Goal: Task Accomplishment & Management: Complete application form

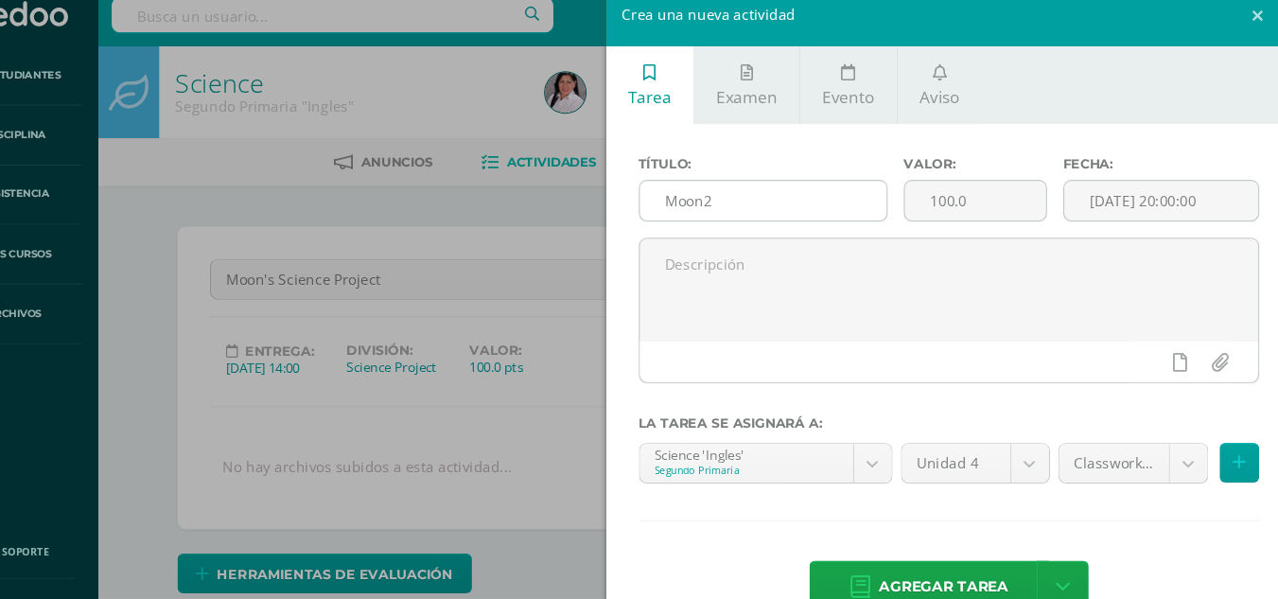
click at [746, 208] on input "Moon2" at bounding box center [786, 201] width 230 height 37
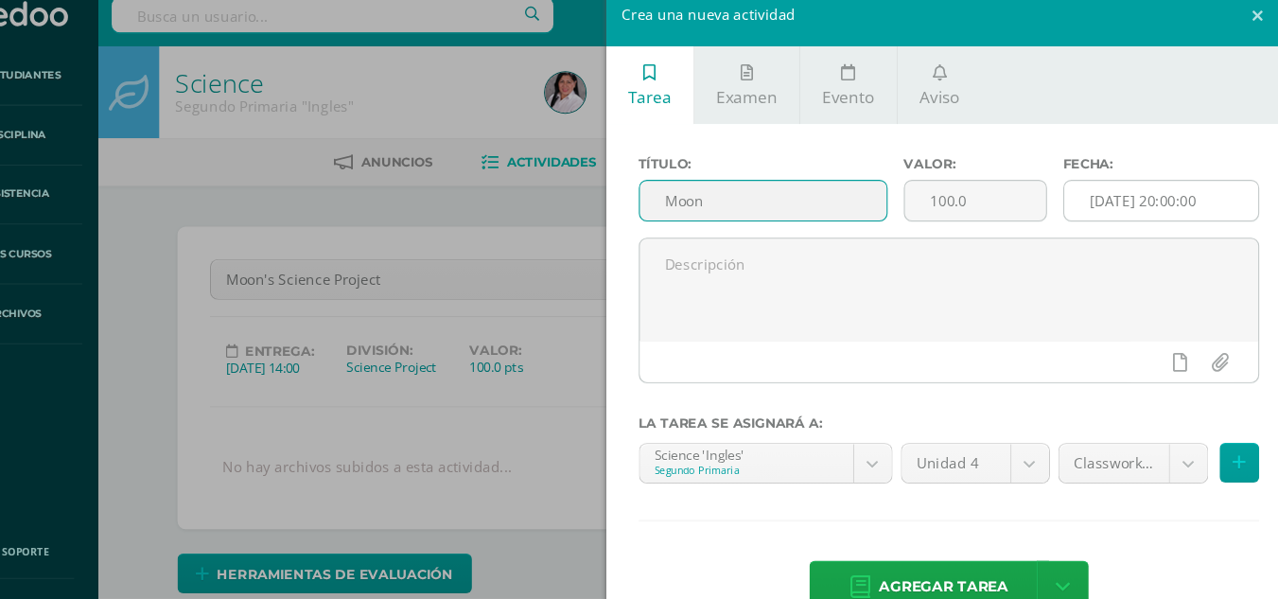
type input "Moon"
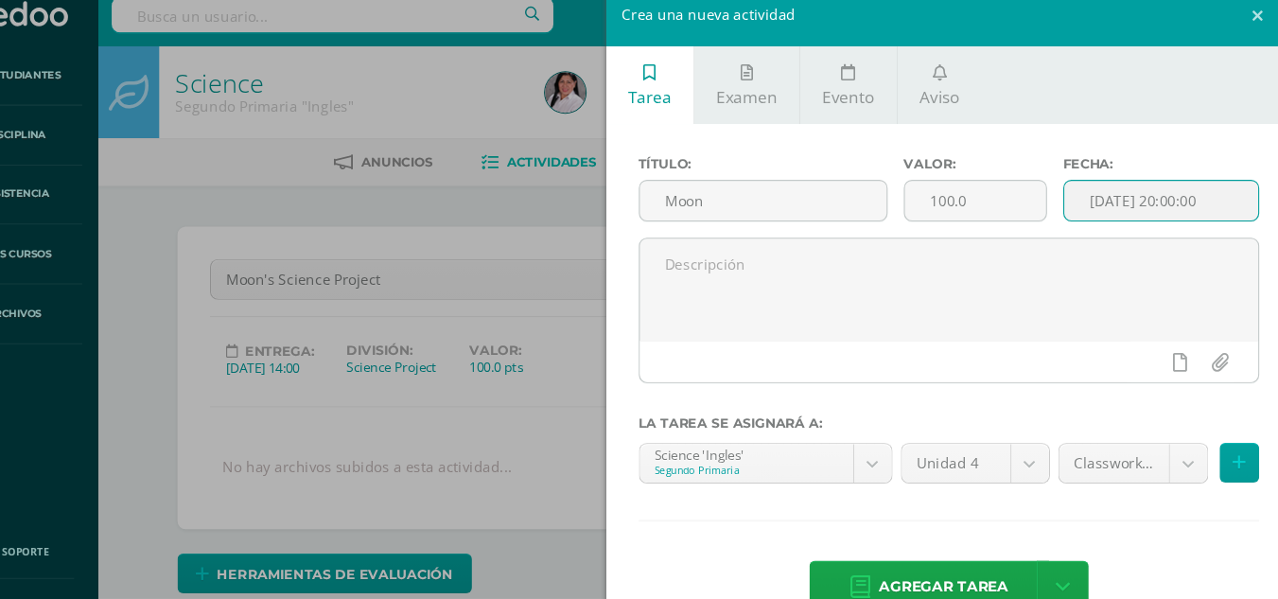
click at [1126, 207] on input "[DATE] 20:00:00" at bounding box center [1156, 201] width 181 height 37
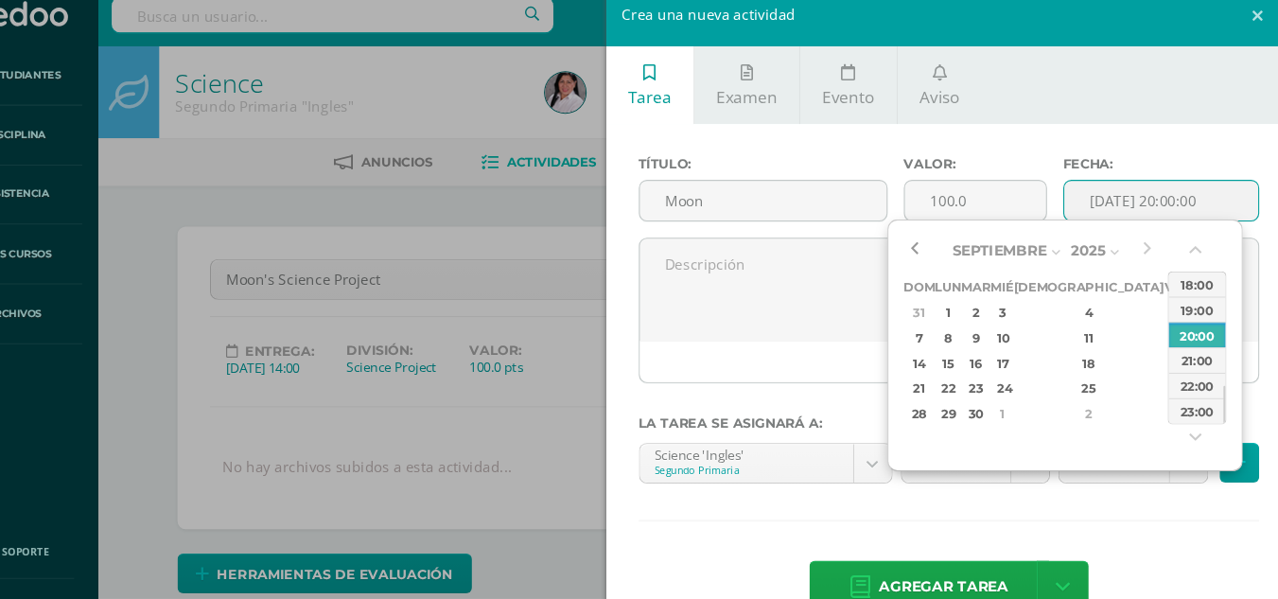
click at [926, 244] on button "button" at bounding box center [926, 248] width 19 height 28
click at [995, 373] on div "23" at bounding box center [985, 376] width 22 height 22
click at [1188, 237] on button "button" at bounding box center [1190, 251] width 19 height 28
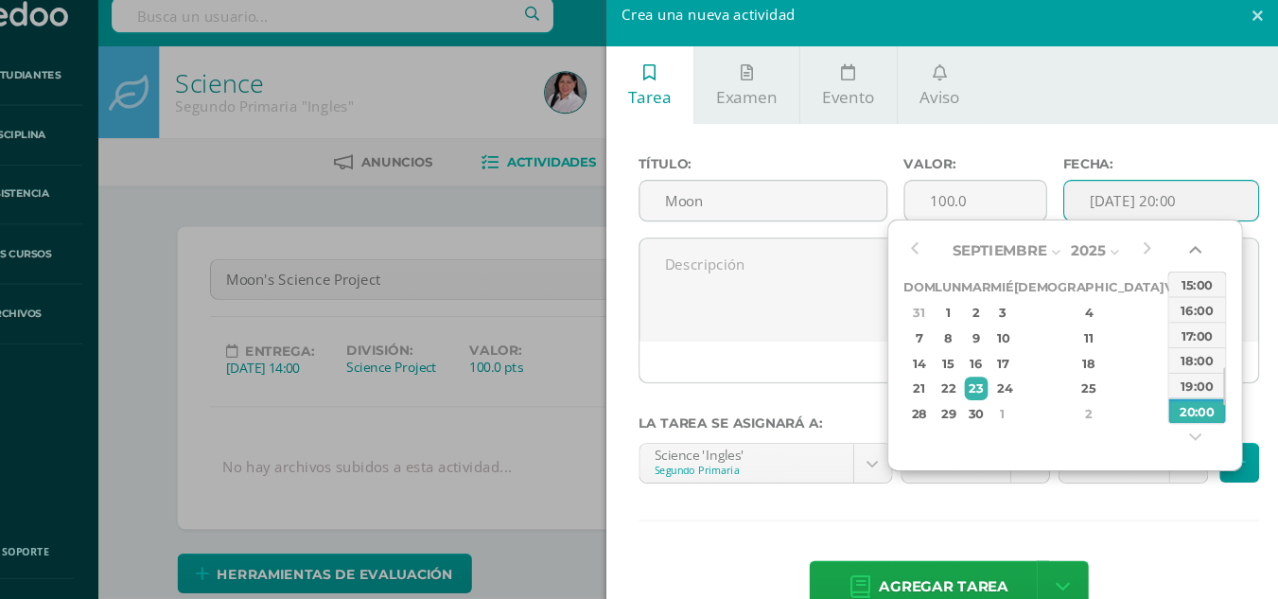
click at [1188, 237] on button "button" at bounding box center [1190, 251] width 19 height 28
click at [1192, 280] on div "14:00" at bounding box center [1190, 279] width 53 height 24
type input "2025-09-23 14:00"
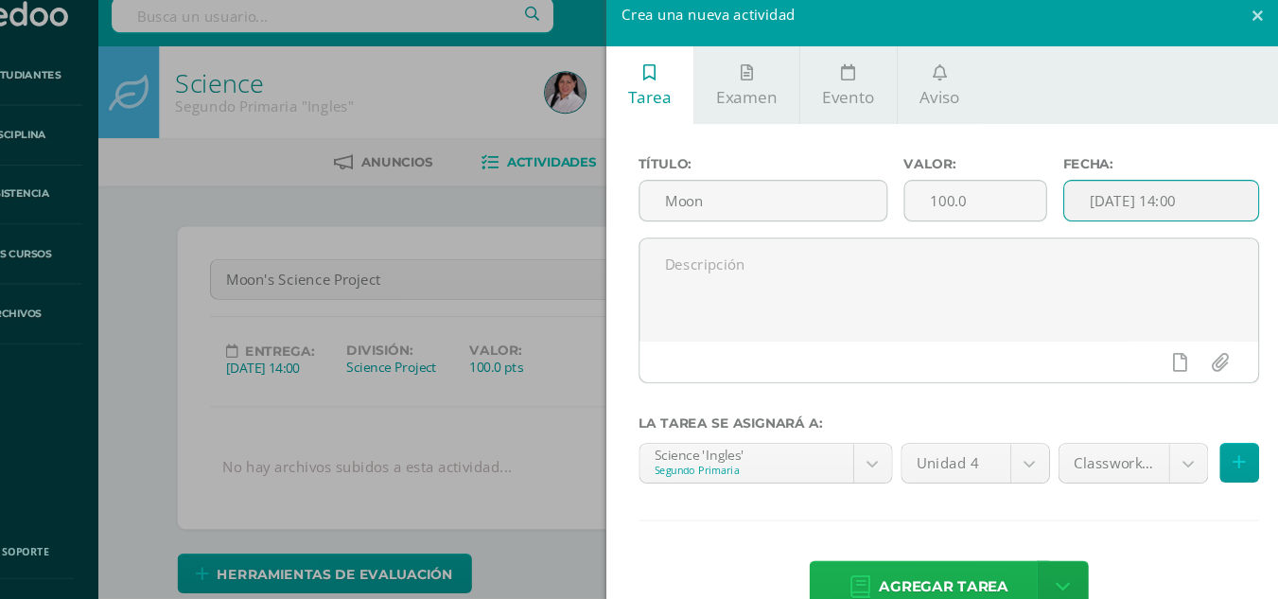
click at [1010, 547] on link "Agregar tarea" at bounding box center [940, 560] width 223 height 48
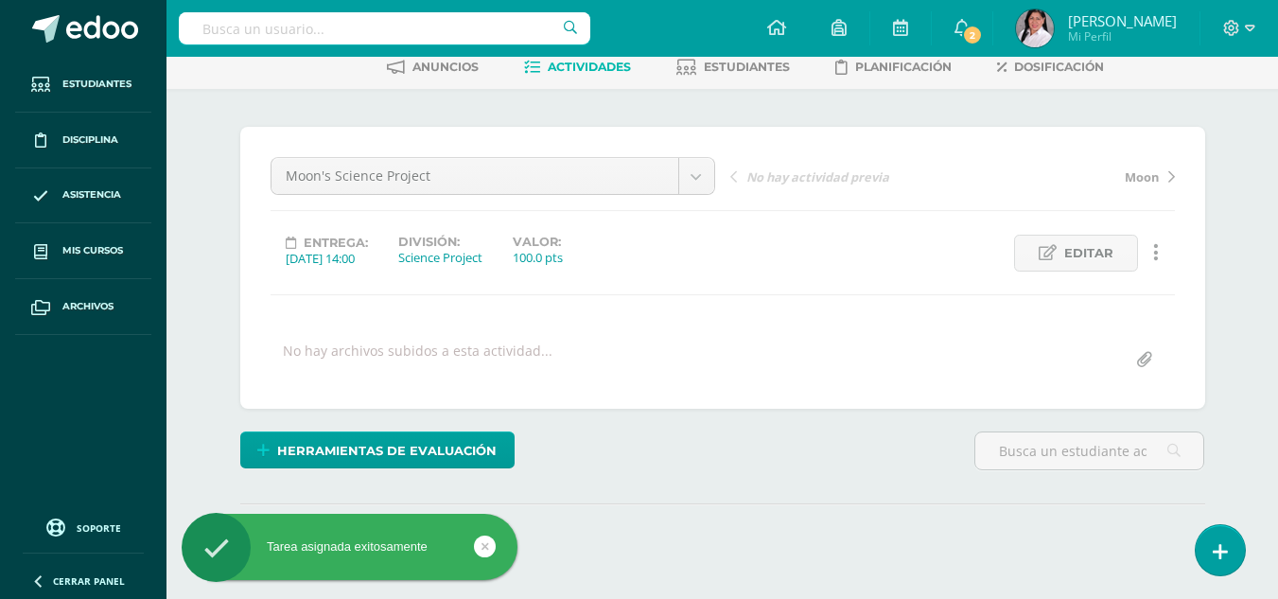
scroll to position [103, 0]
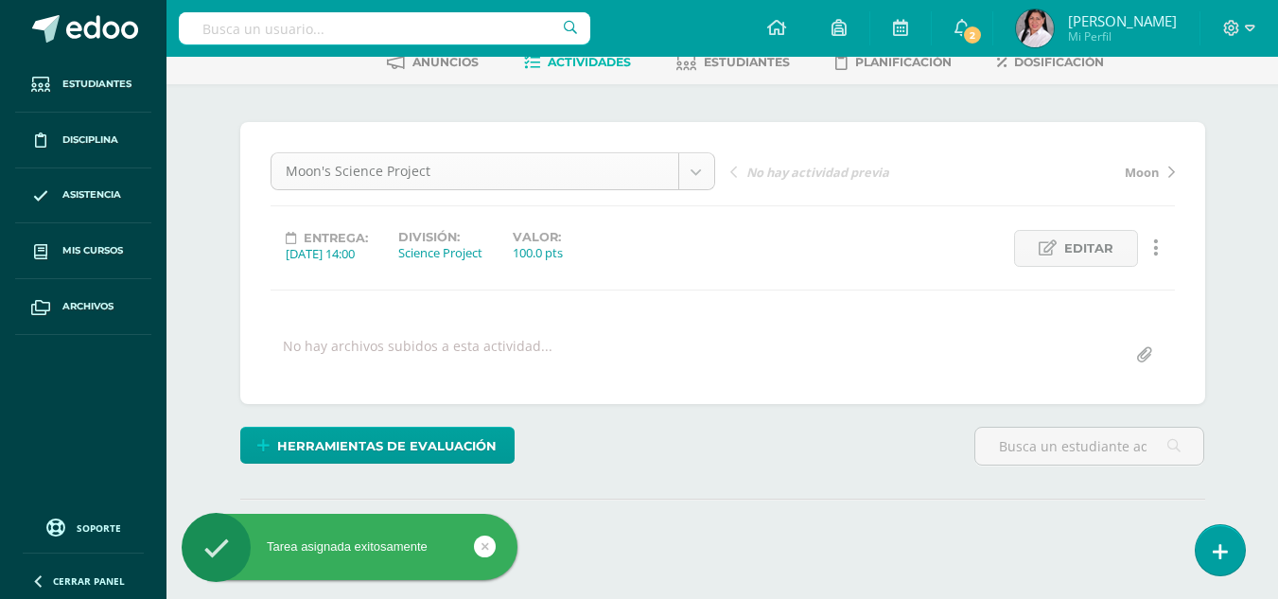
click at [696, 171] on body "Tarea asignada exitosamente Estudiantes Disciplina Asistencia Mis cursos Archiv…" at bounding box center [639, 271] width 1278 height 749
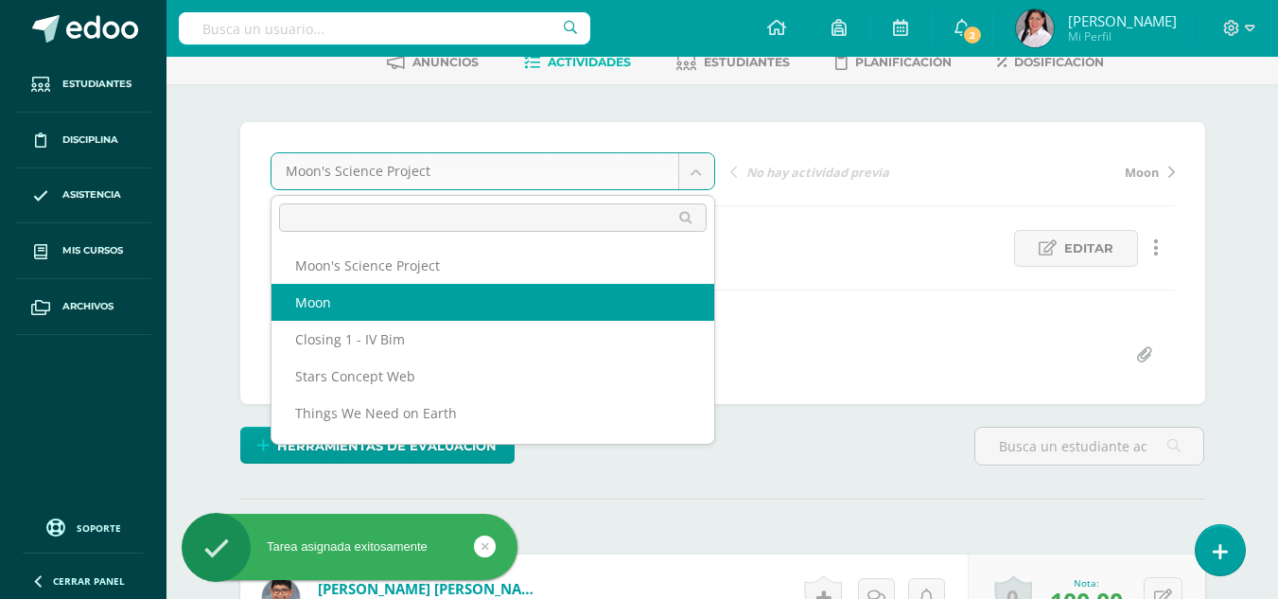
select select "/dashboard/teacher/grade-activity/238425/"
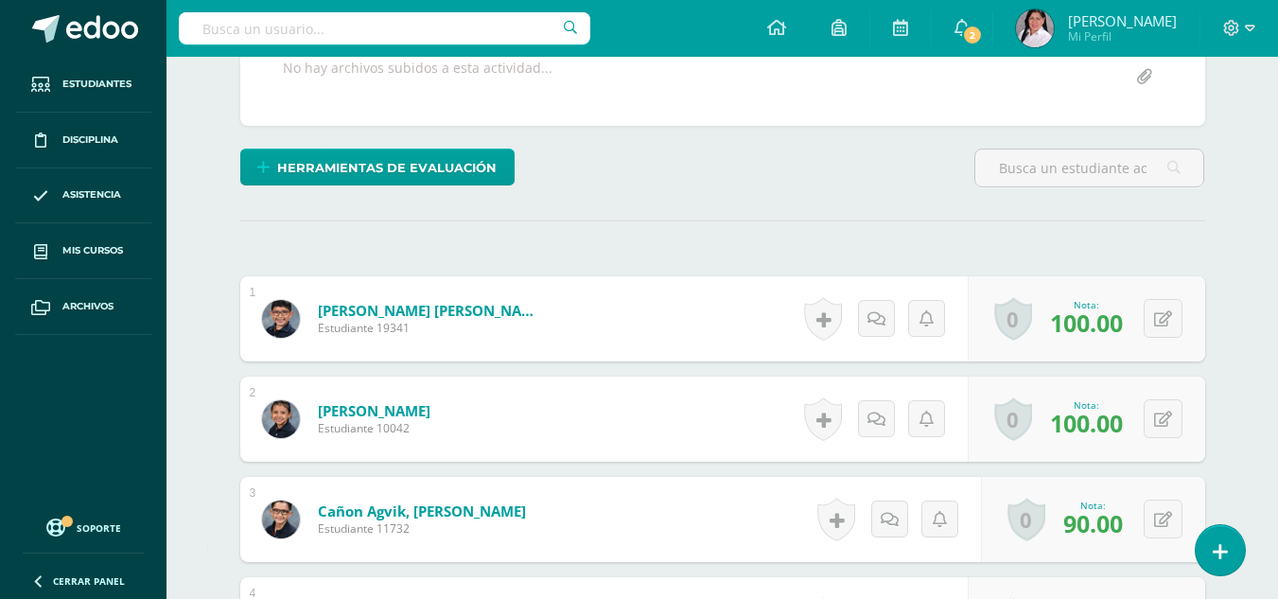
scroll to position [382, 0]
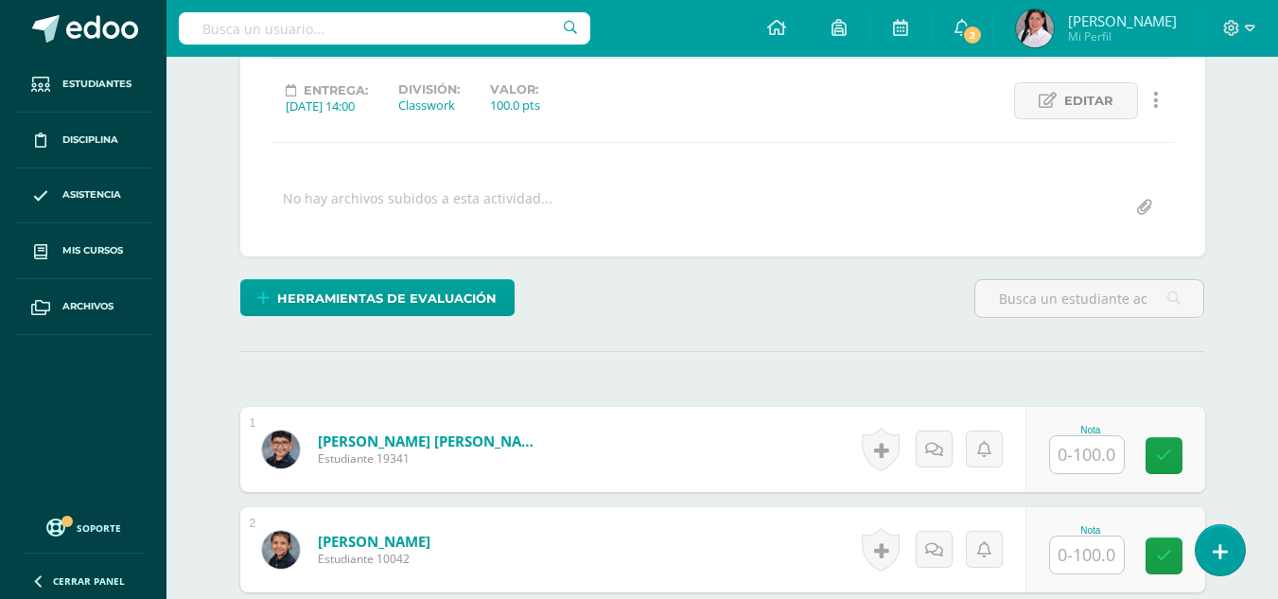
scroll to position [252, 0]
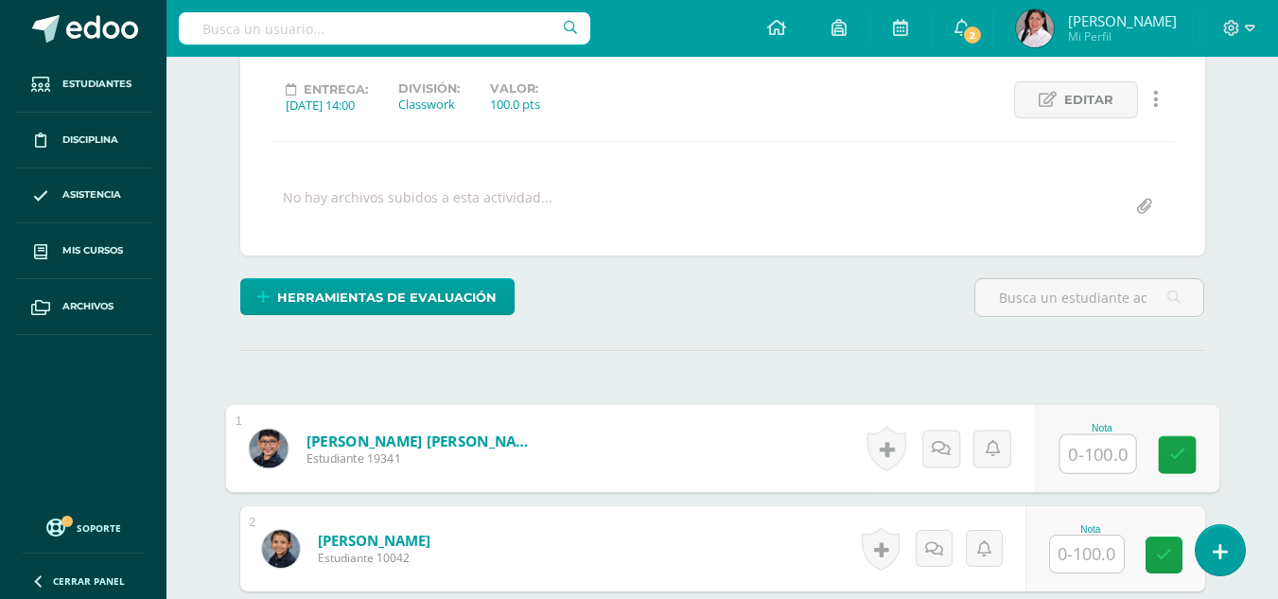
click at [1083, 448] on input "text" at bounding box center [1098, 454] width 76 height 38
type input "97"
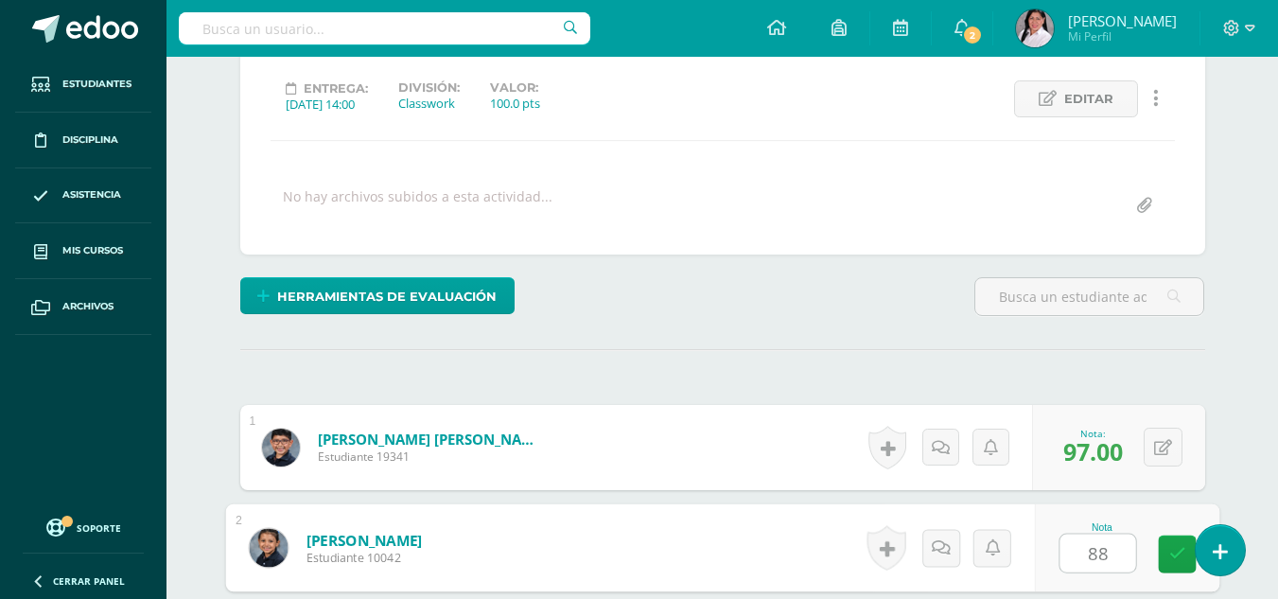
type input "88"
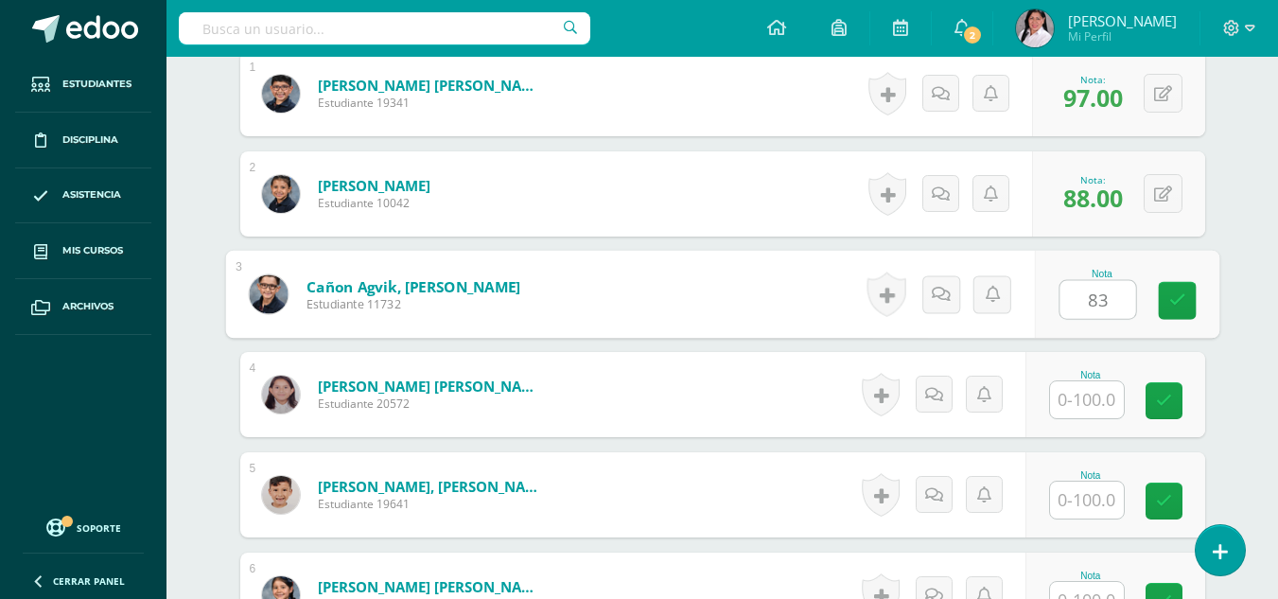
type input "83"
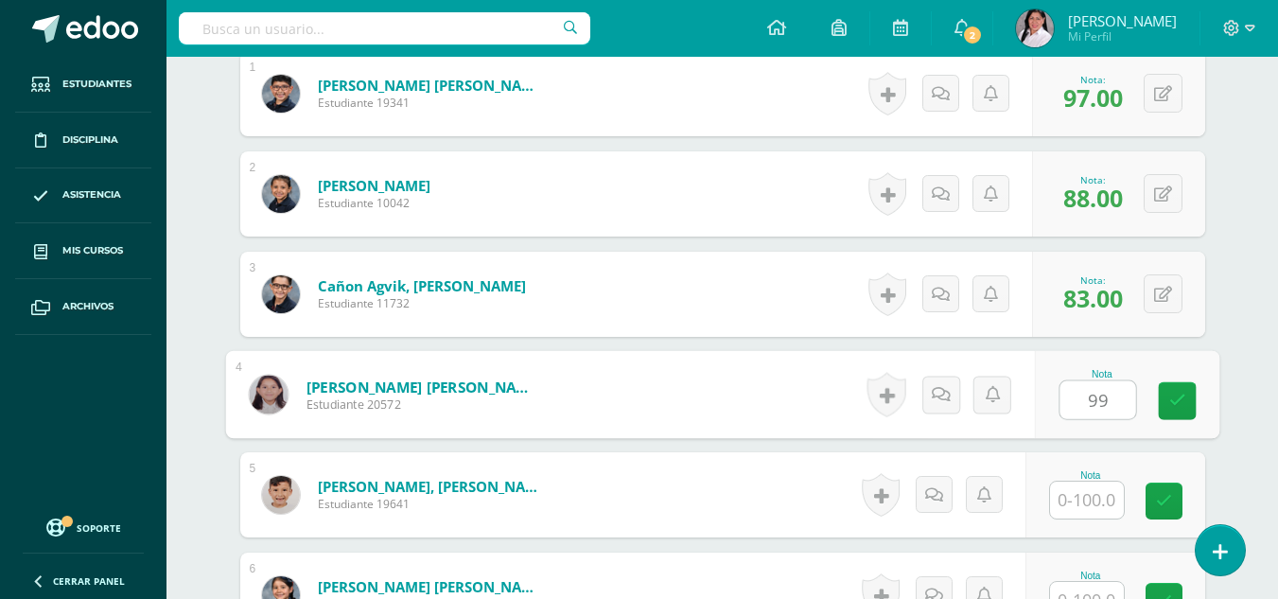
type input "99"
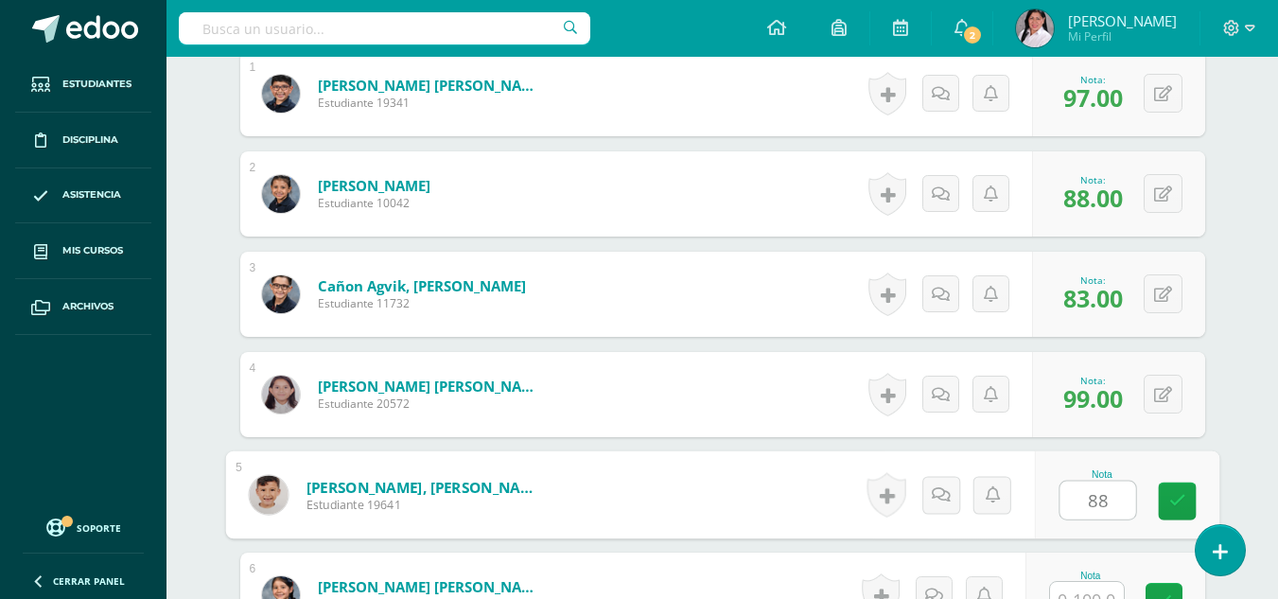
type input "88"
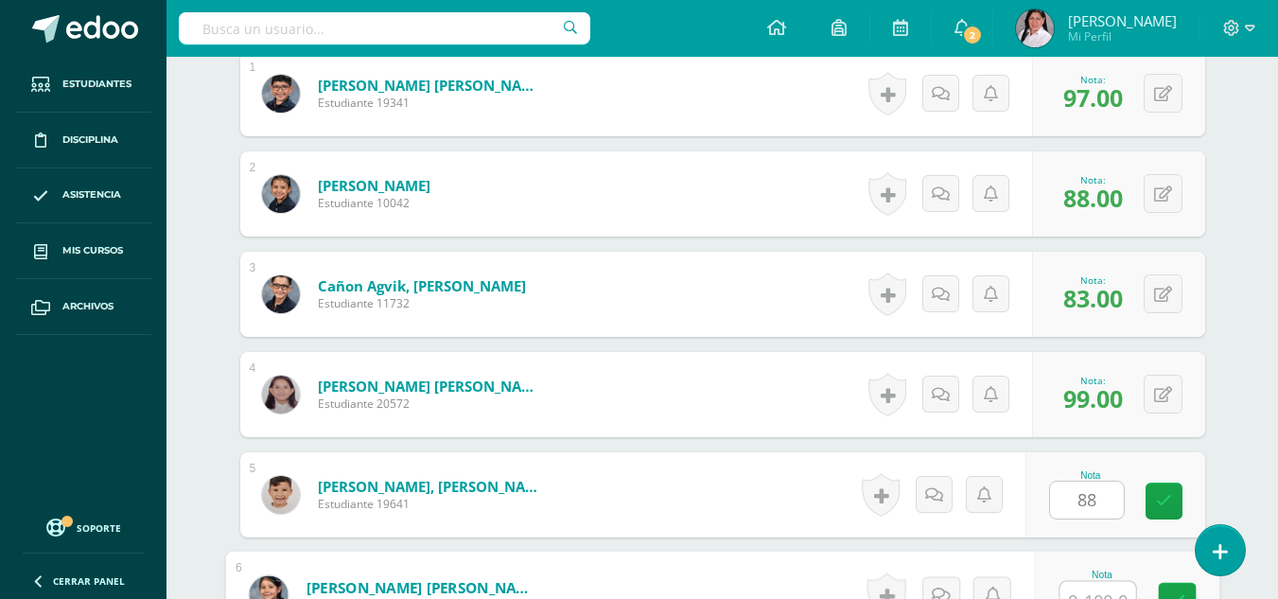
scroll to position [626, 0]
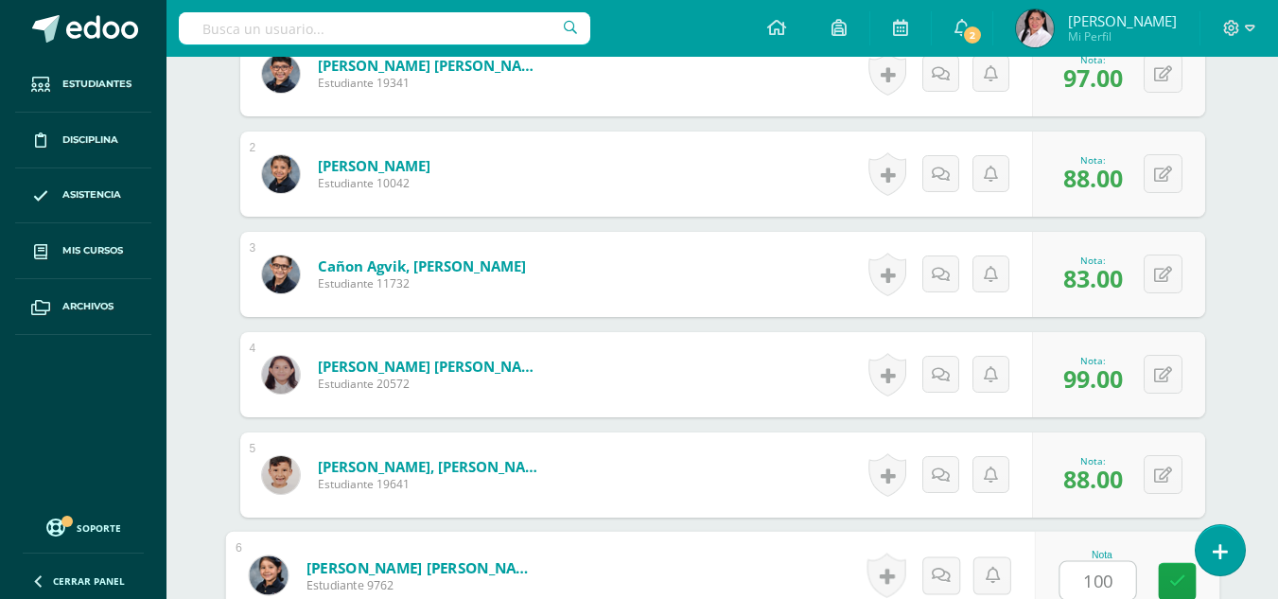
type input "100"
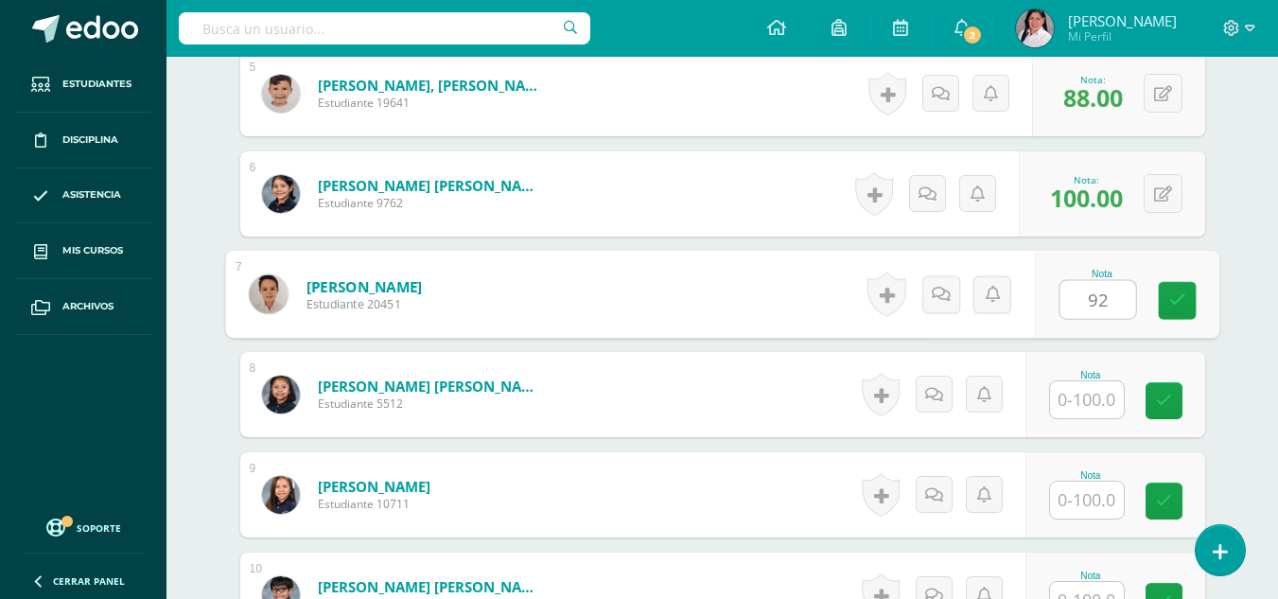
type input "92"
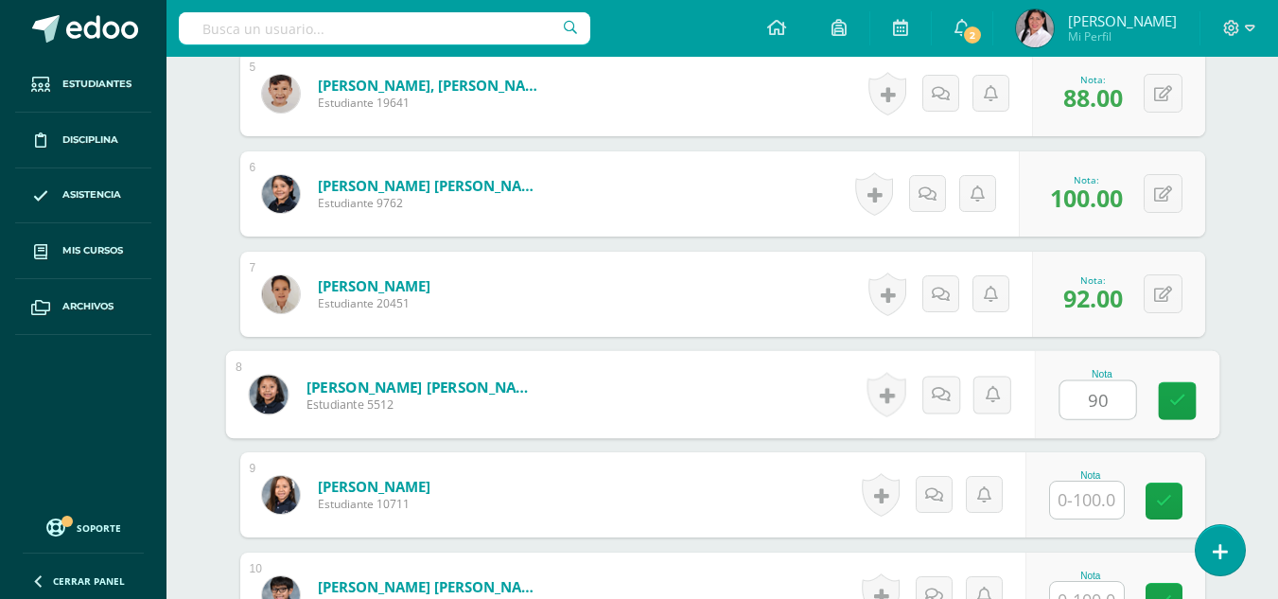
type input "90"
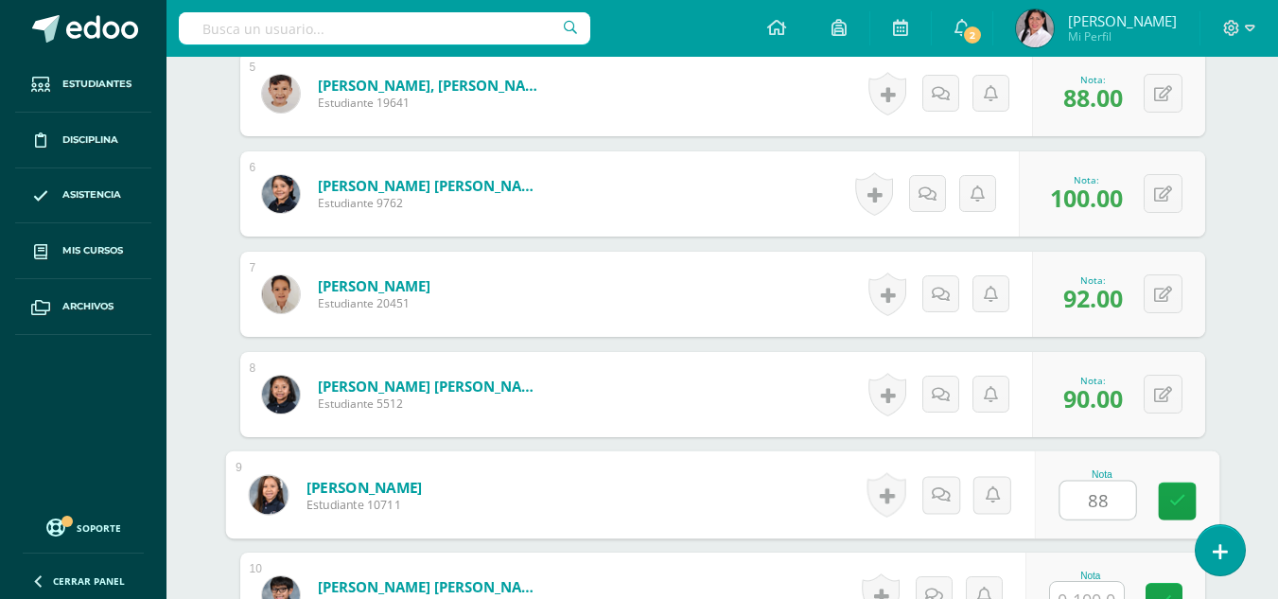
type input "88"
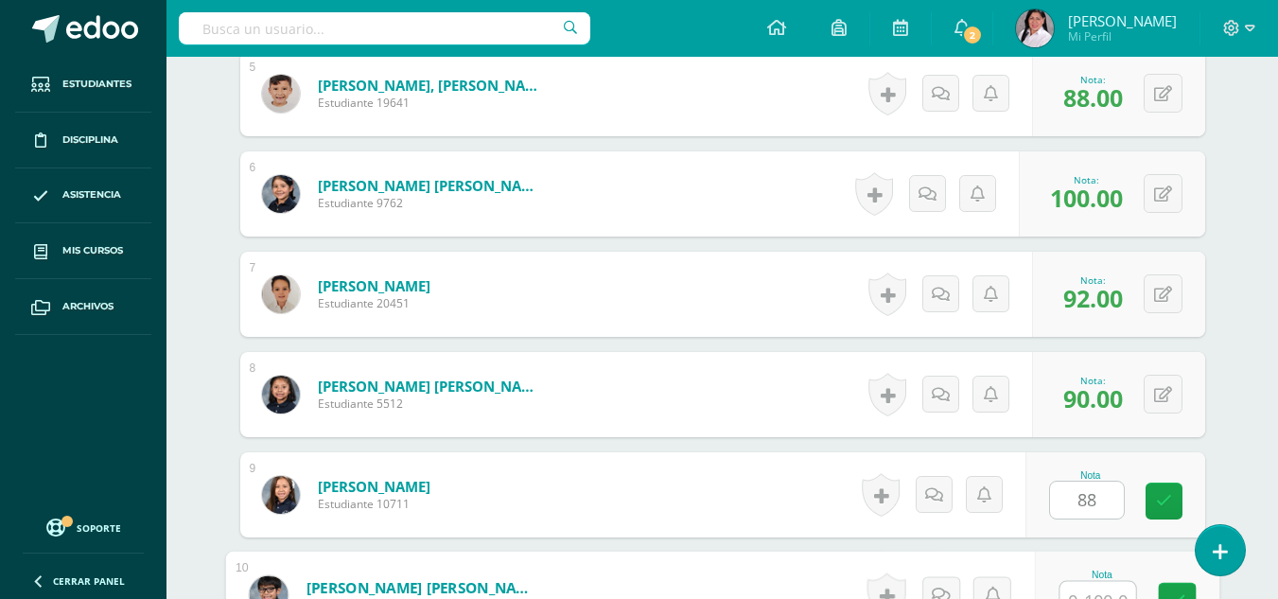
scroll to position [1028, 0]
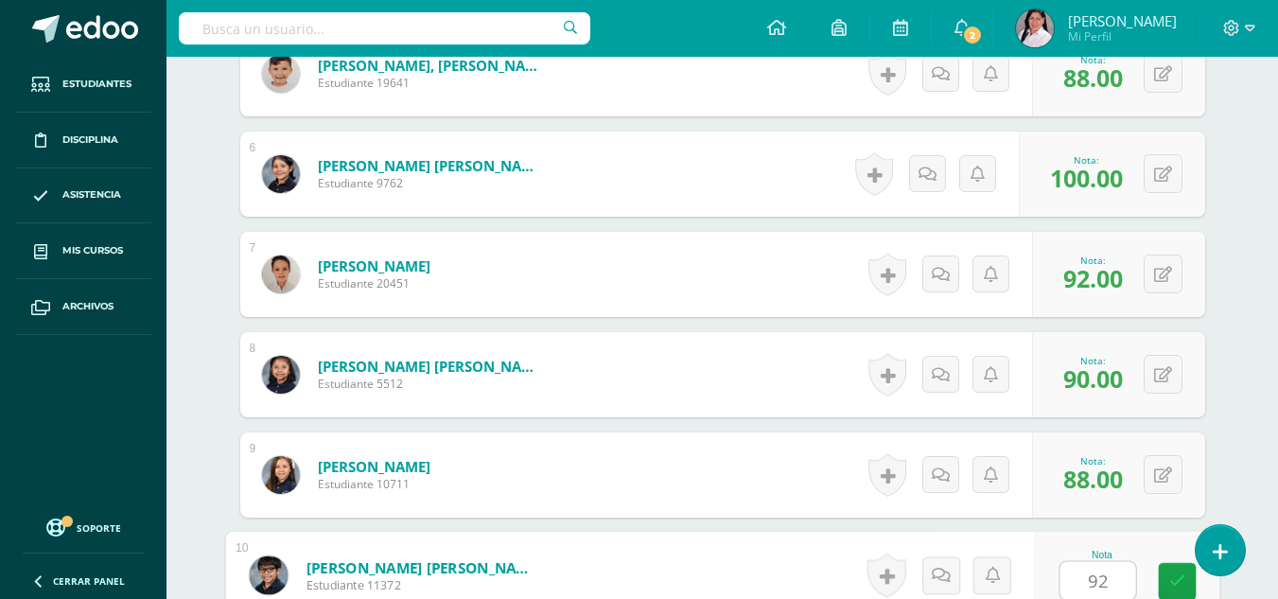
type input "92"
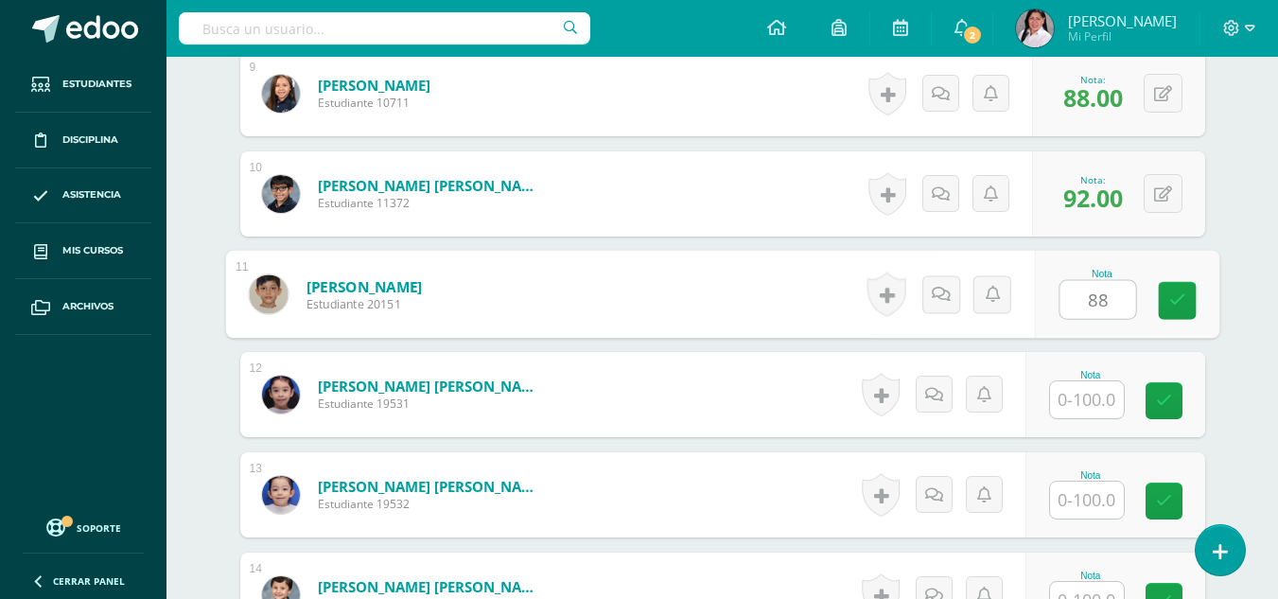
type input "88"
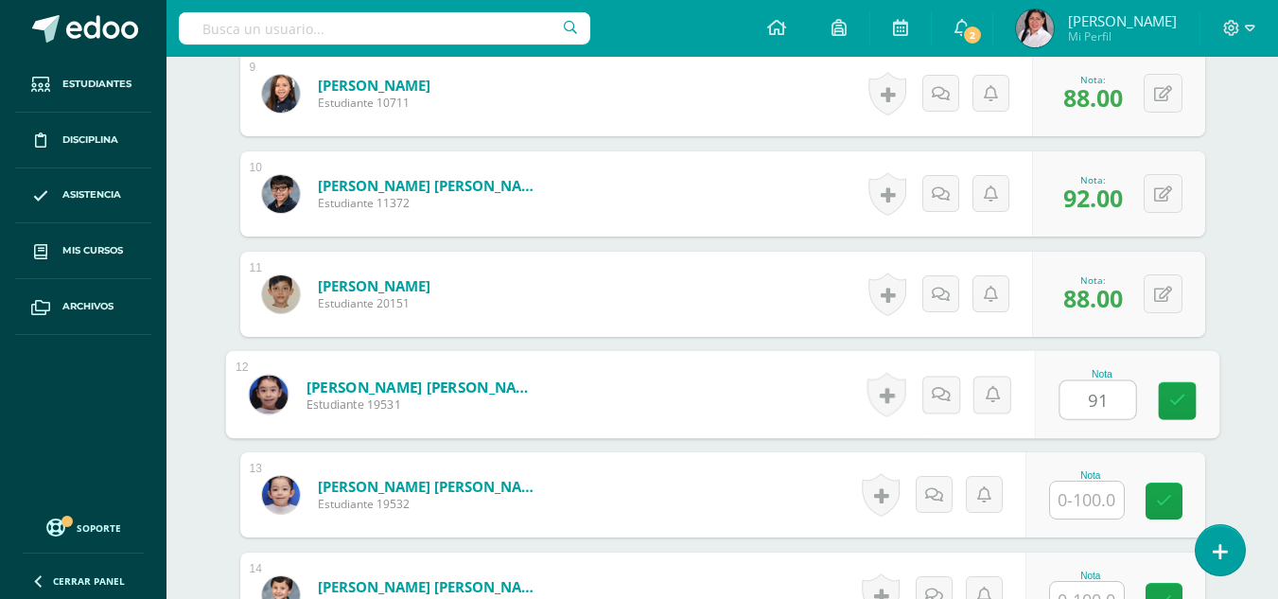
type input "91"
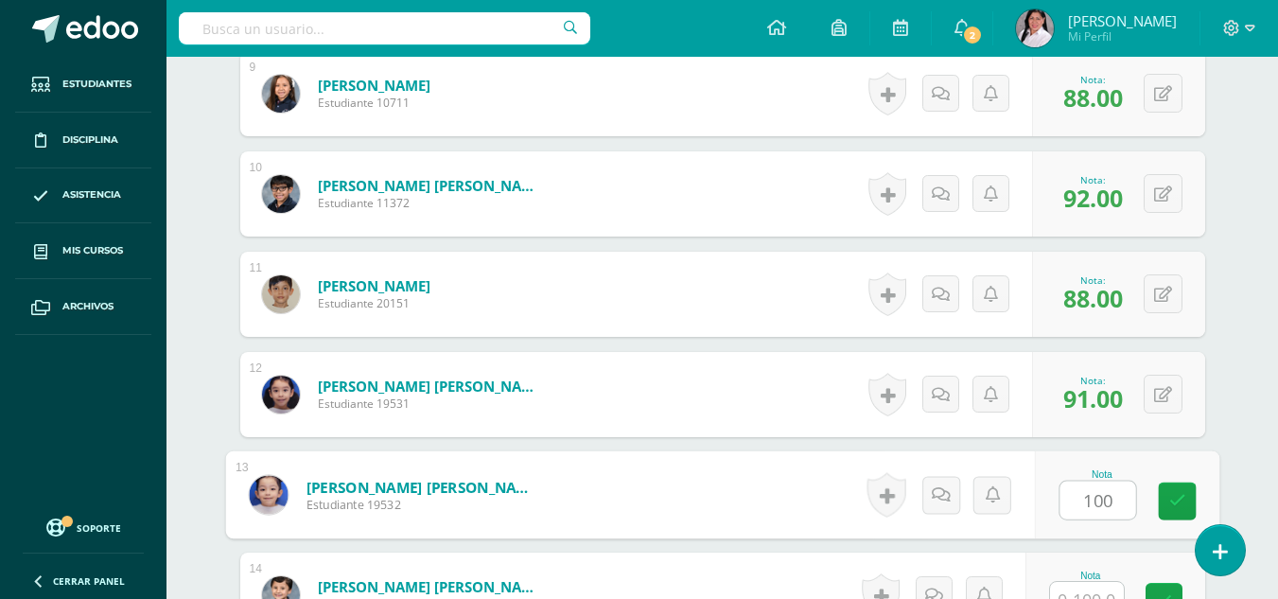
type input "100"
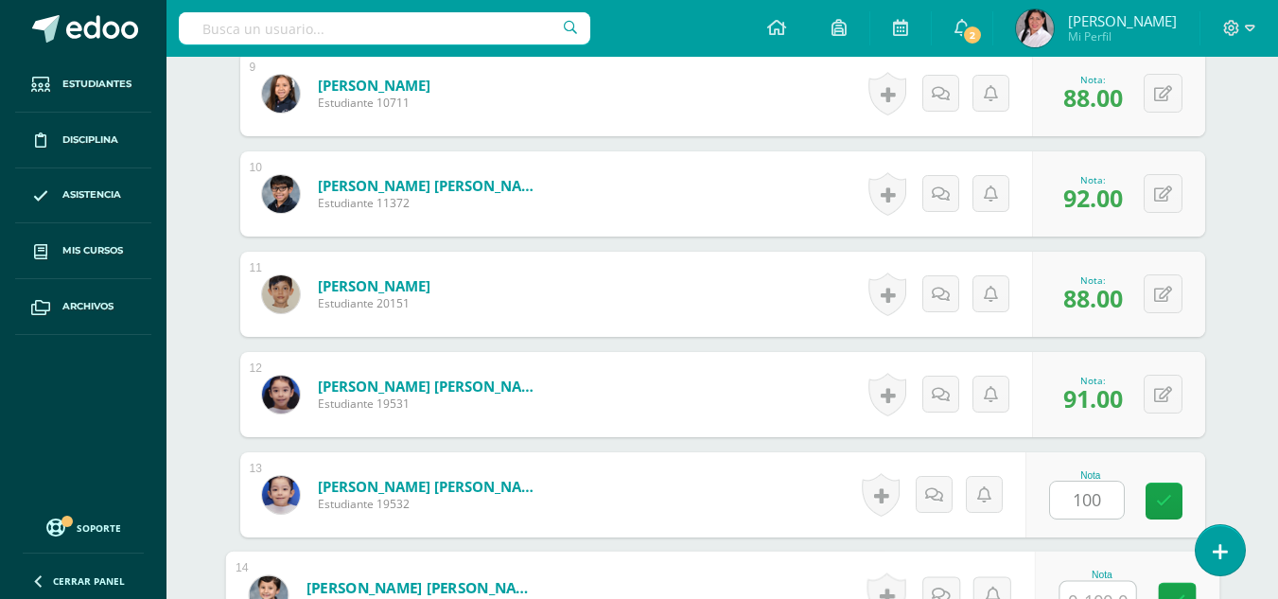
scroll to position [1429, 0]
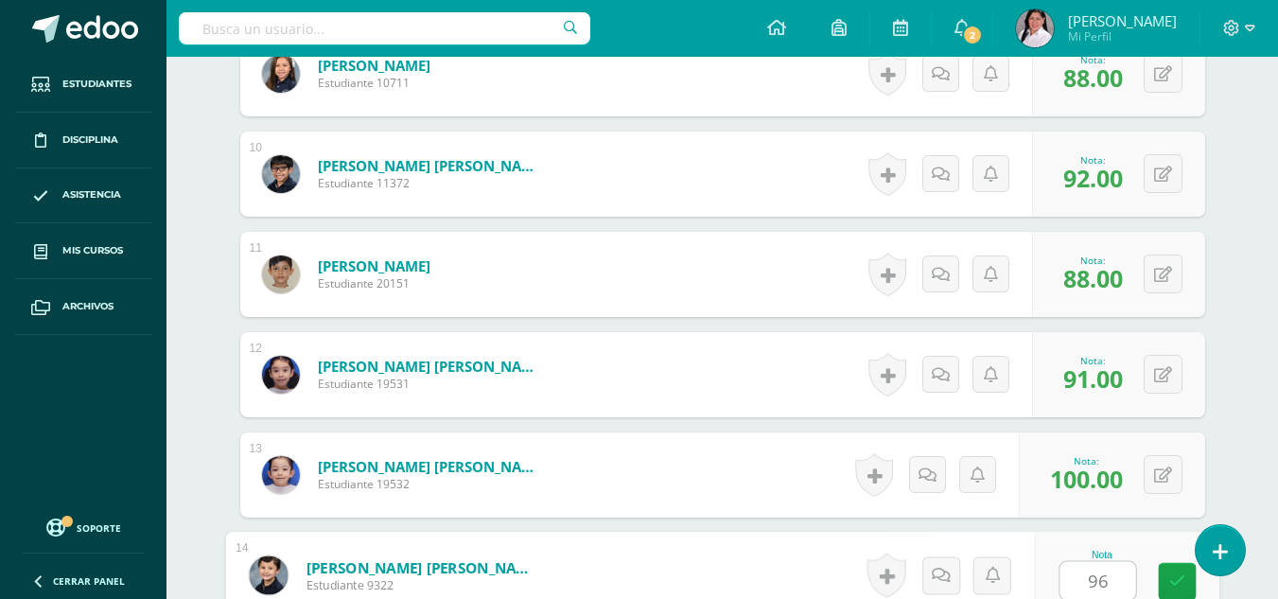
type input "96"
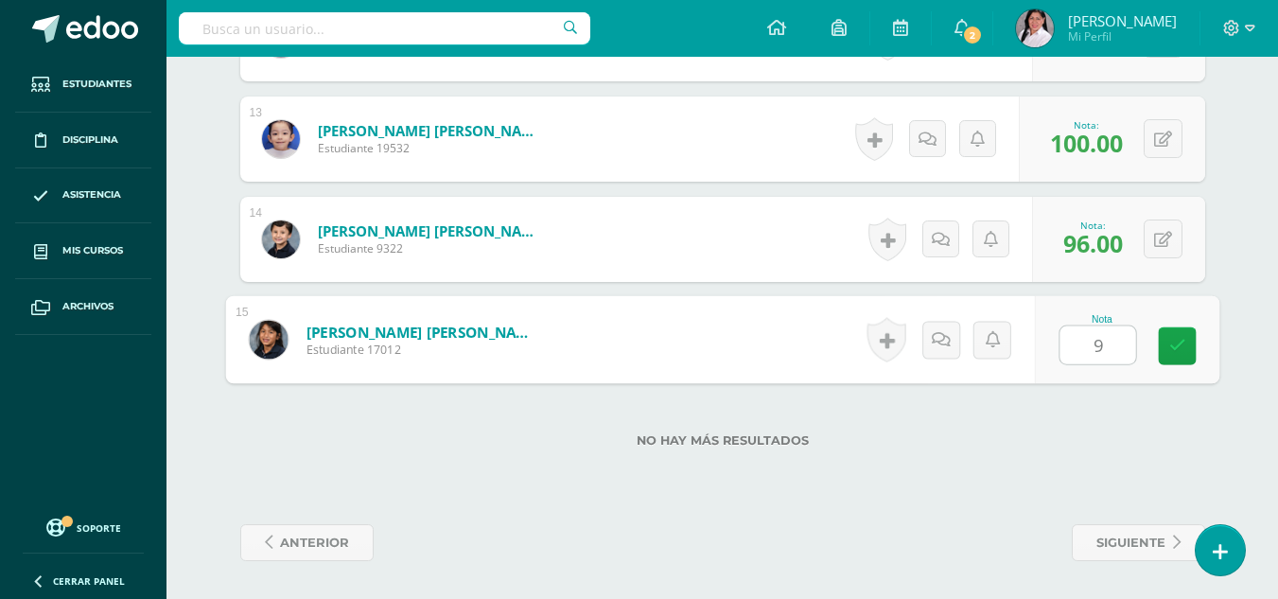
type input "98"
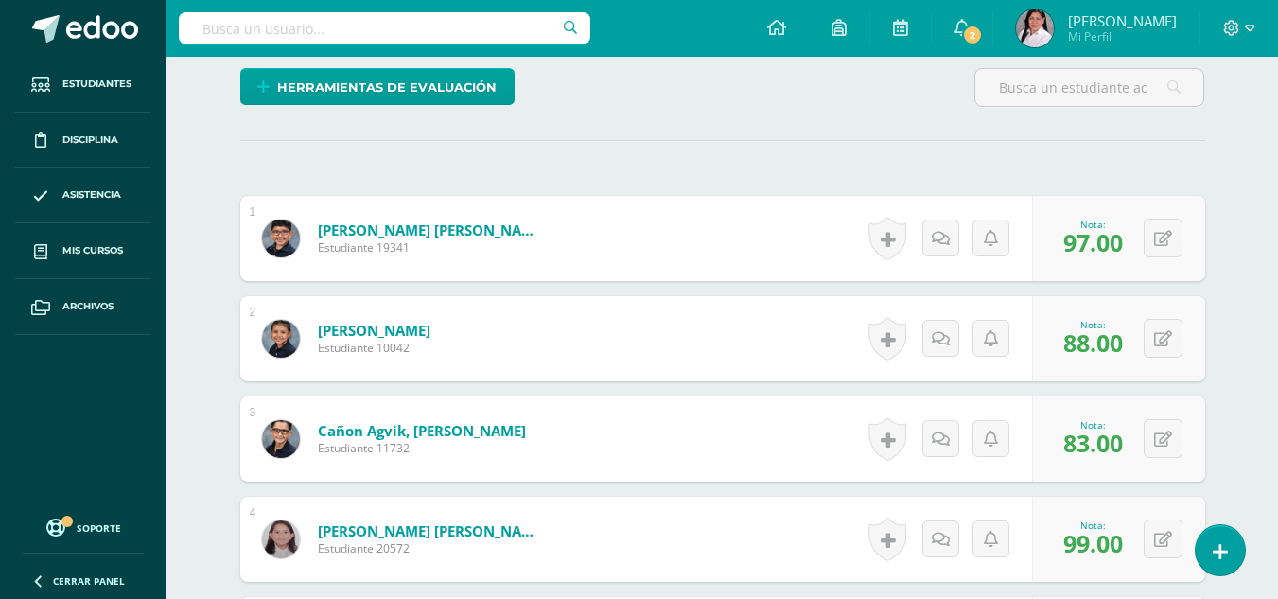
scroll to position [0, 0]
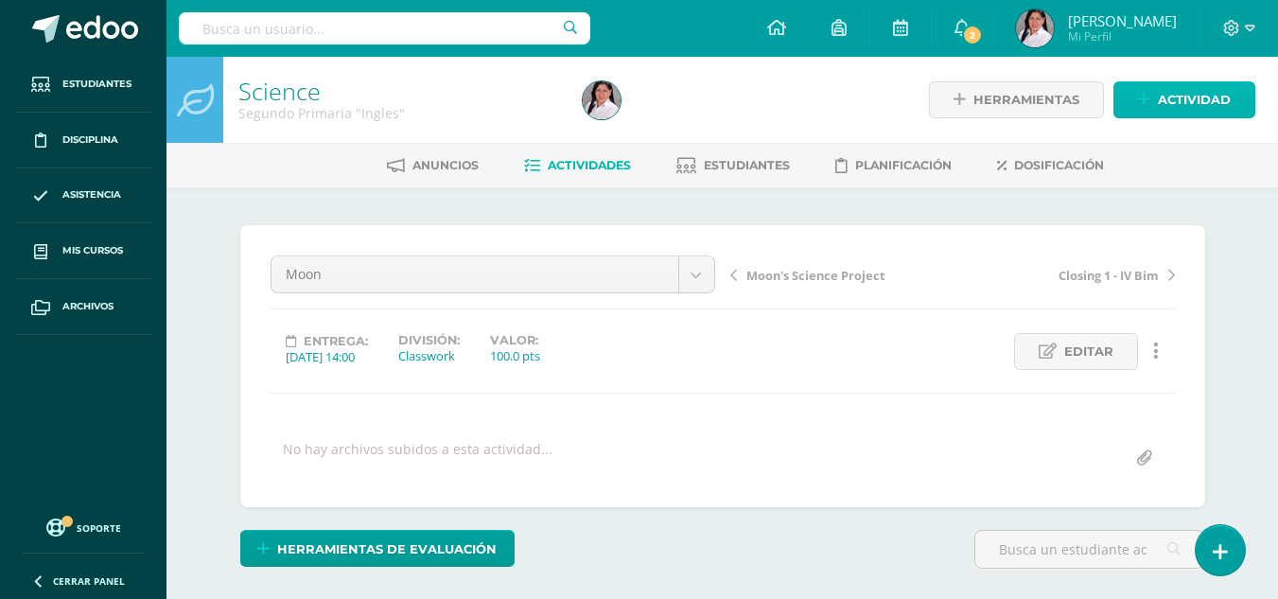
click at [1207, 94] on span "Actividad" at bounding box center [1194, 99] width 73 height 35
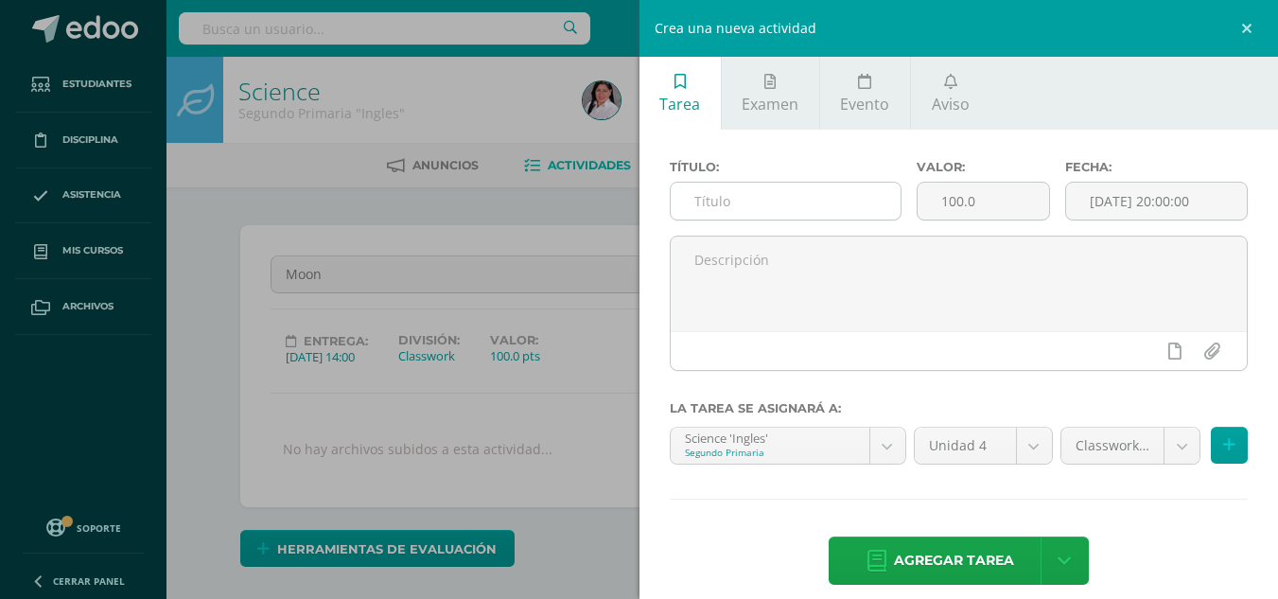
click at [811, 208] on input "text" at bounding box center [786, 201] width 230 height 37
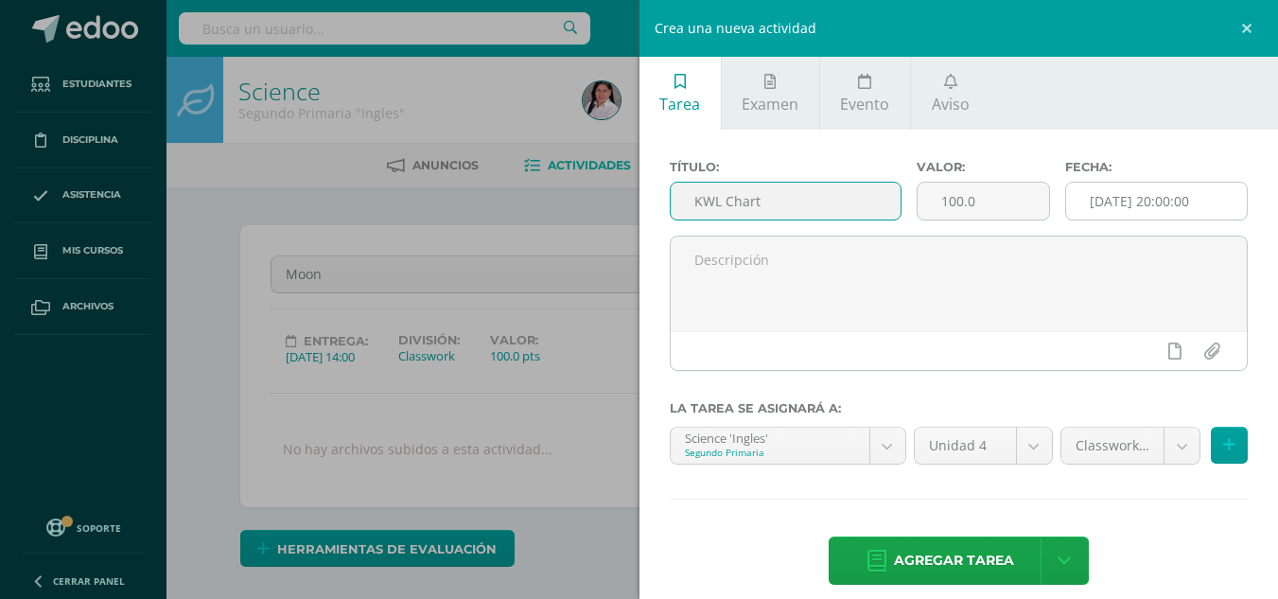
type input "KWL Chart"
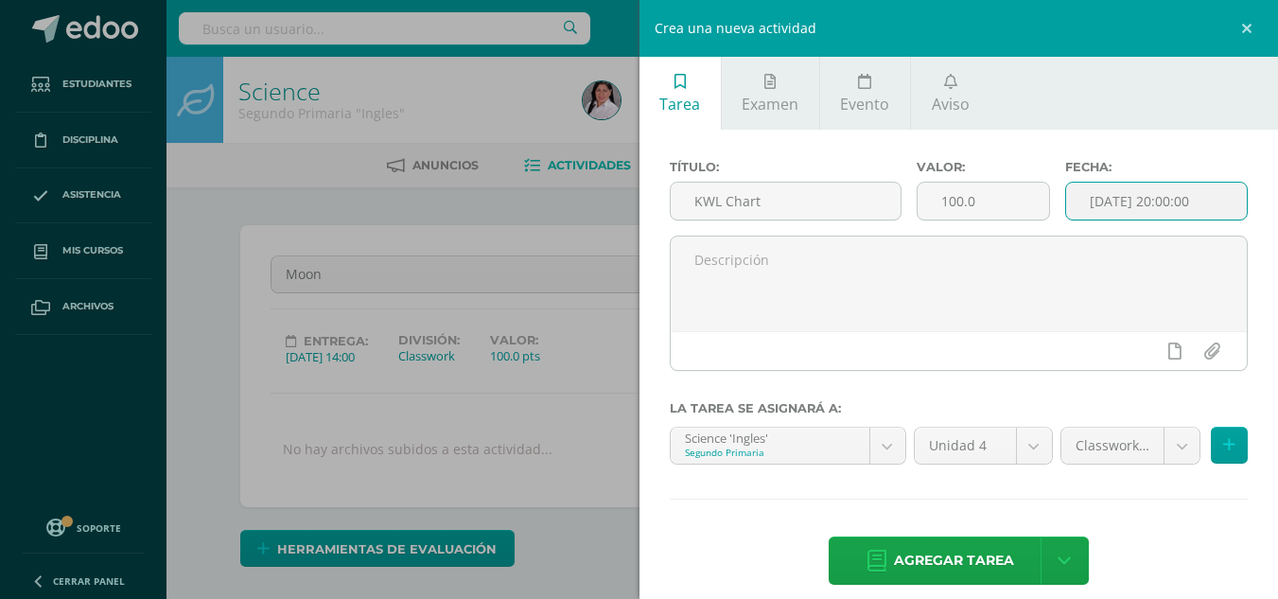
click at [1118, 202] on input "[DATE] 20:00:00" at bounding box center [1156, 201] width 181 height 37
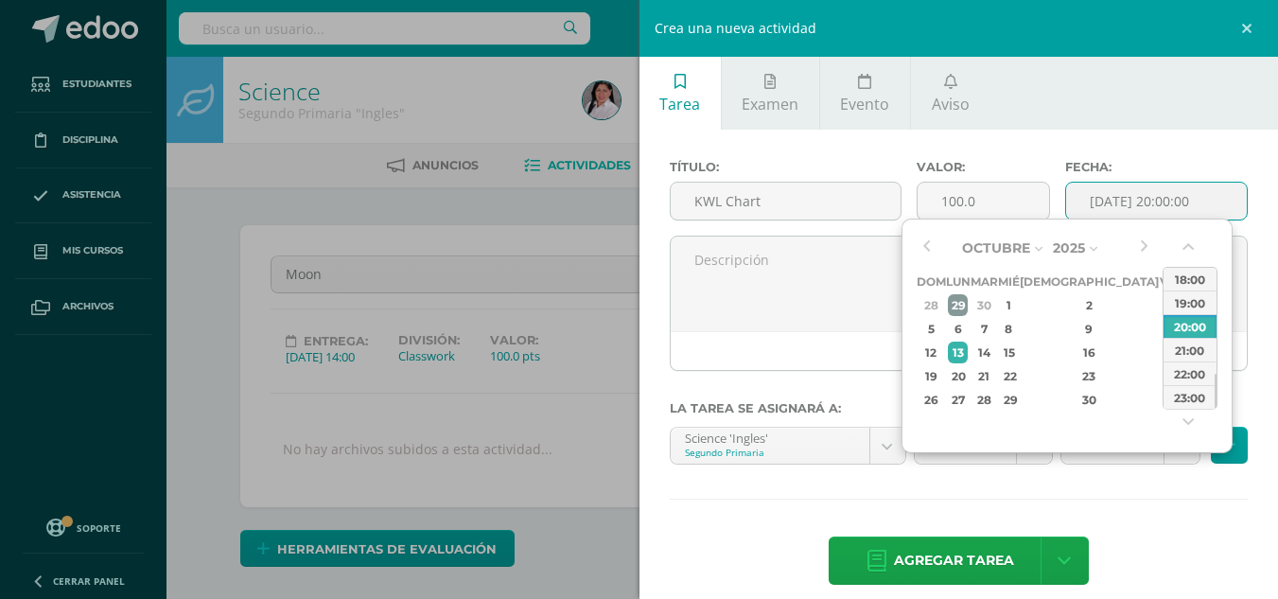
click at [965, 305] on div "29" at bounding box center [958, 305] width 20 height 22
click at [1190, 247] on button "button" at bounding box center [1190, 251] width 19 height 28
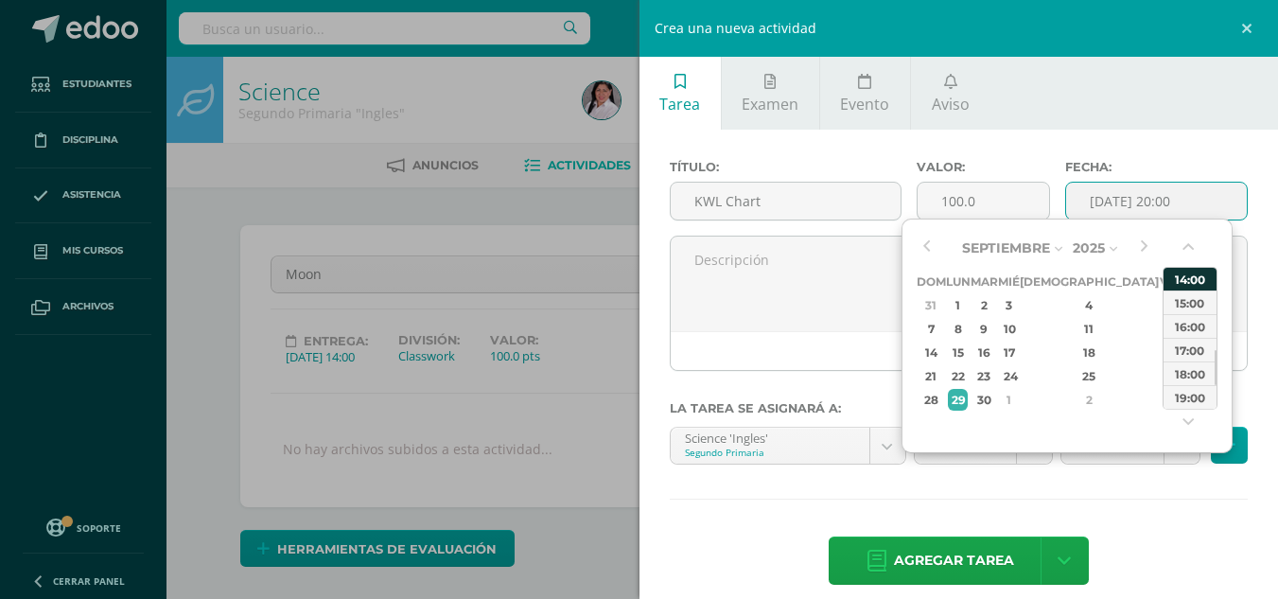
click at [1187, 277] on div "14:00" at bounding box center [1190, 279] width 53 height 24
type input "2025-09-29 14:00"
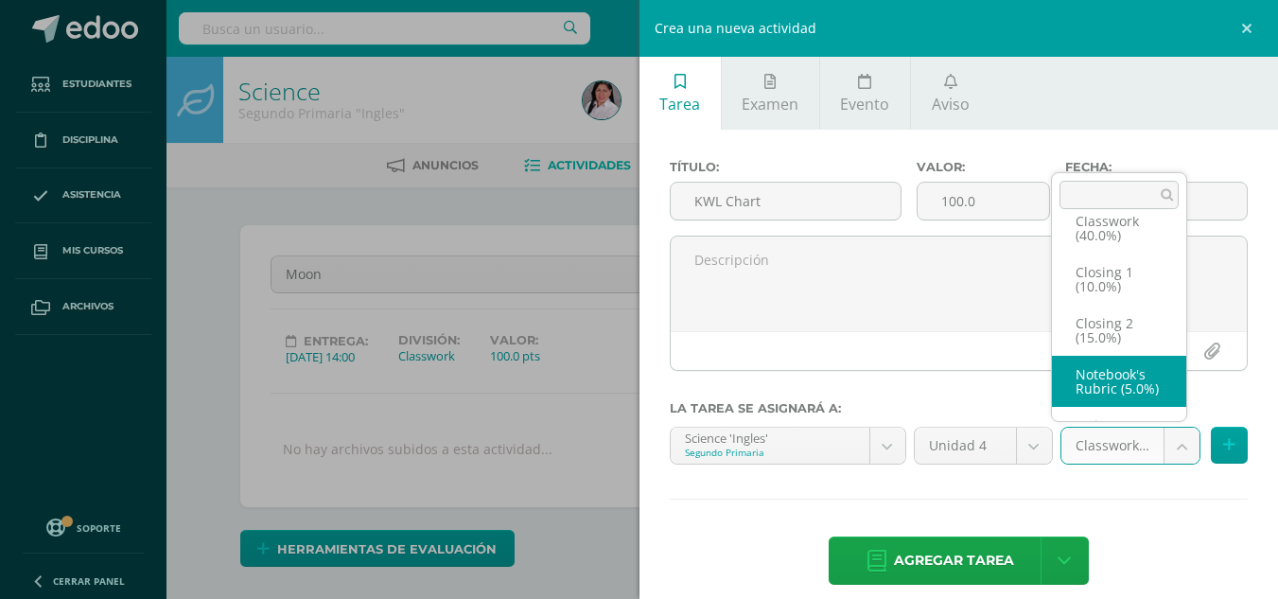
scroll to position [146, 0]
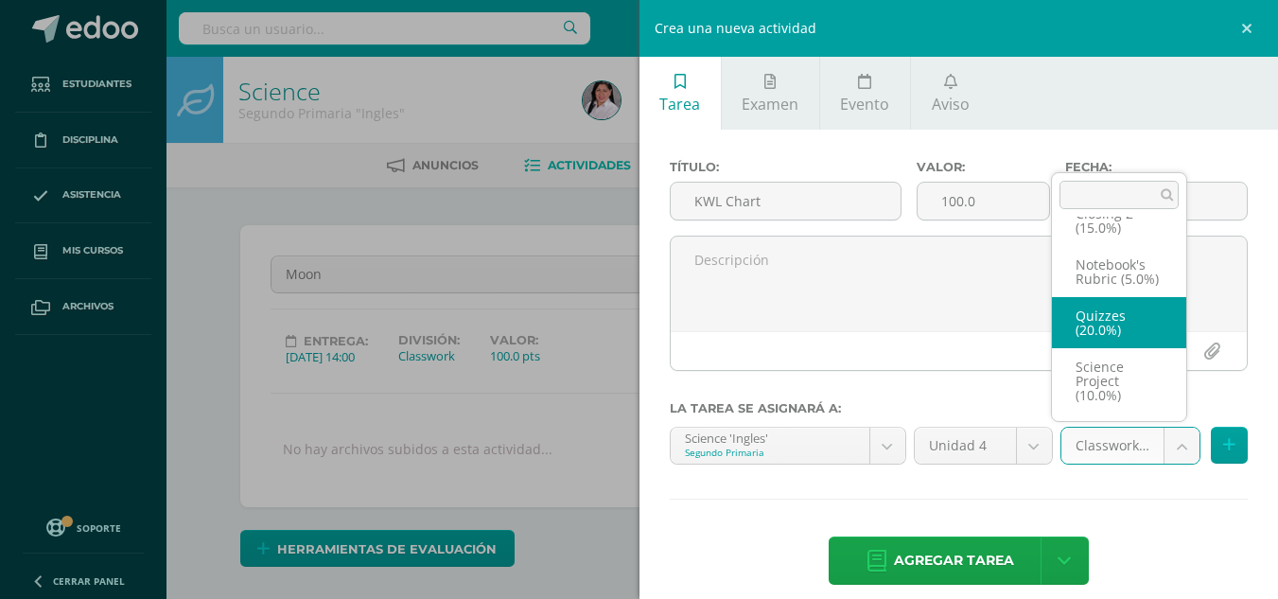
select select "235004"
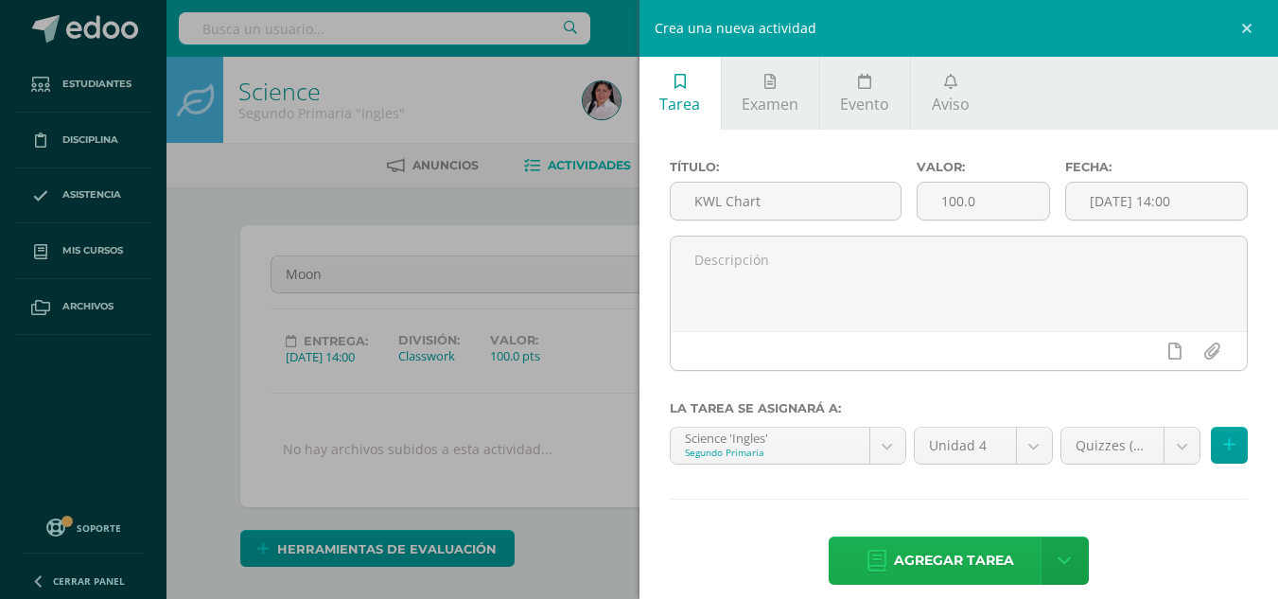
click at [950, 559] on span "Agregar tarea" at bounding box center [954, 560] width 120 height 46
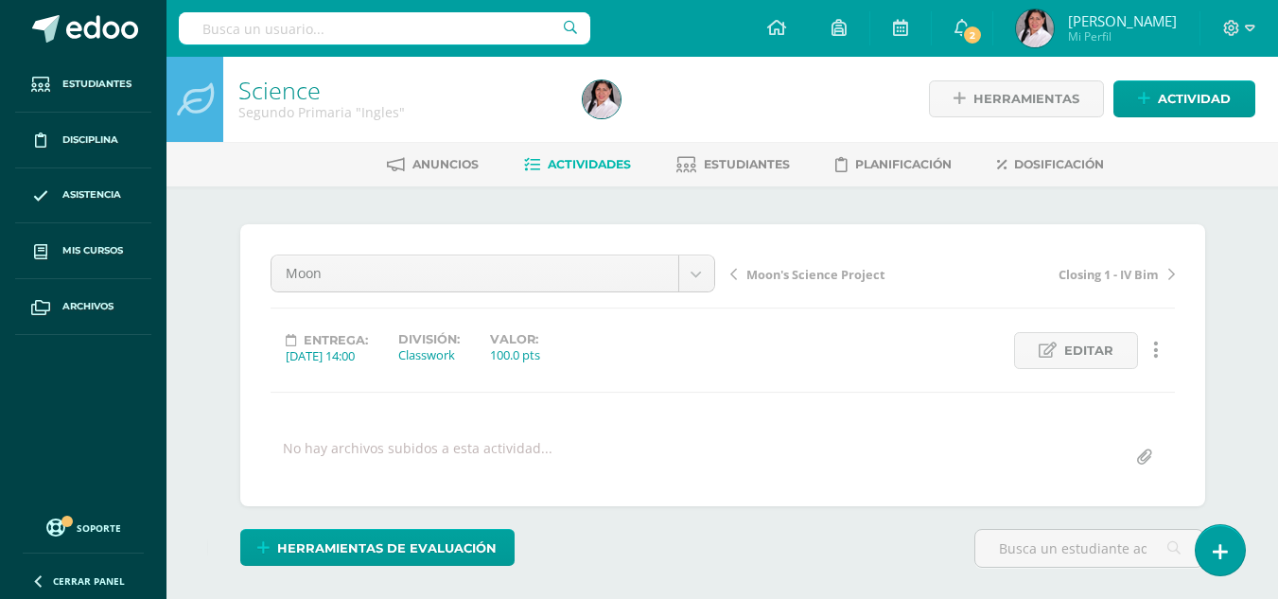
scroll to position [2, 0]
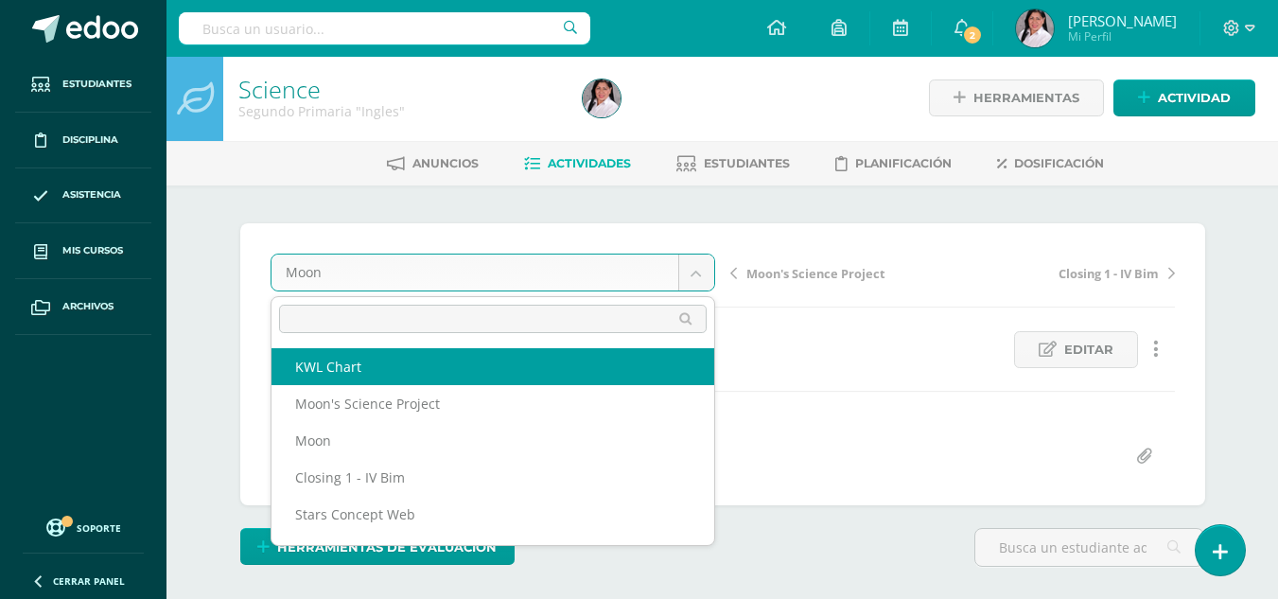
select select "/dashboard/teacher/grade-activity/238426/"
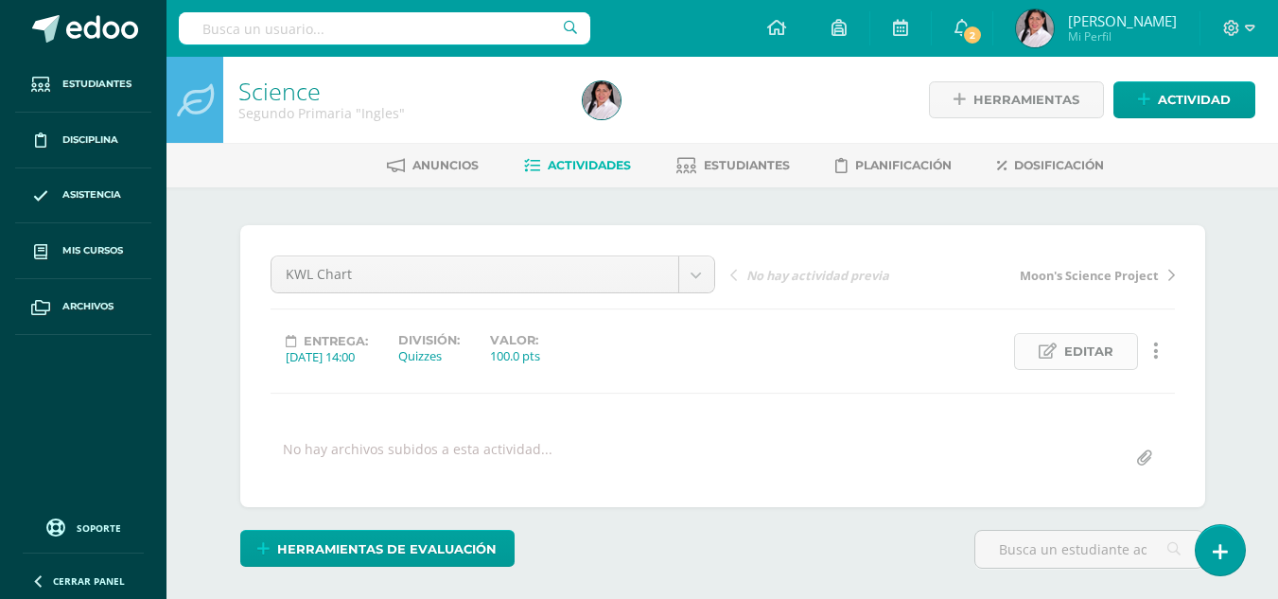
click at [1061, 348] on link "Editar" at bounding box center [1076, 351] width 124 height 37
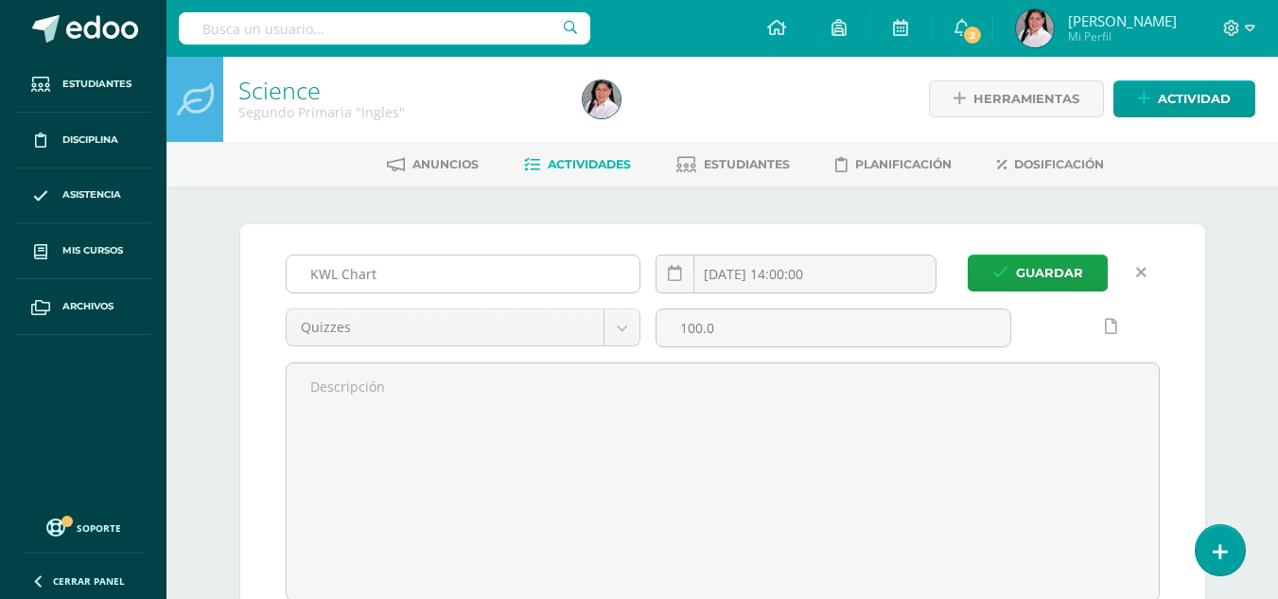
scroll to position [2, 0]
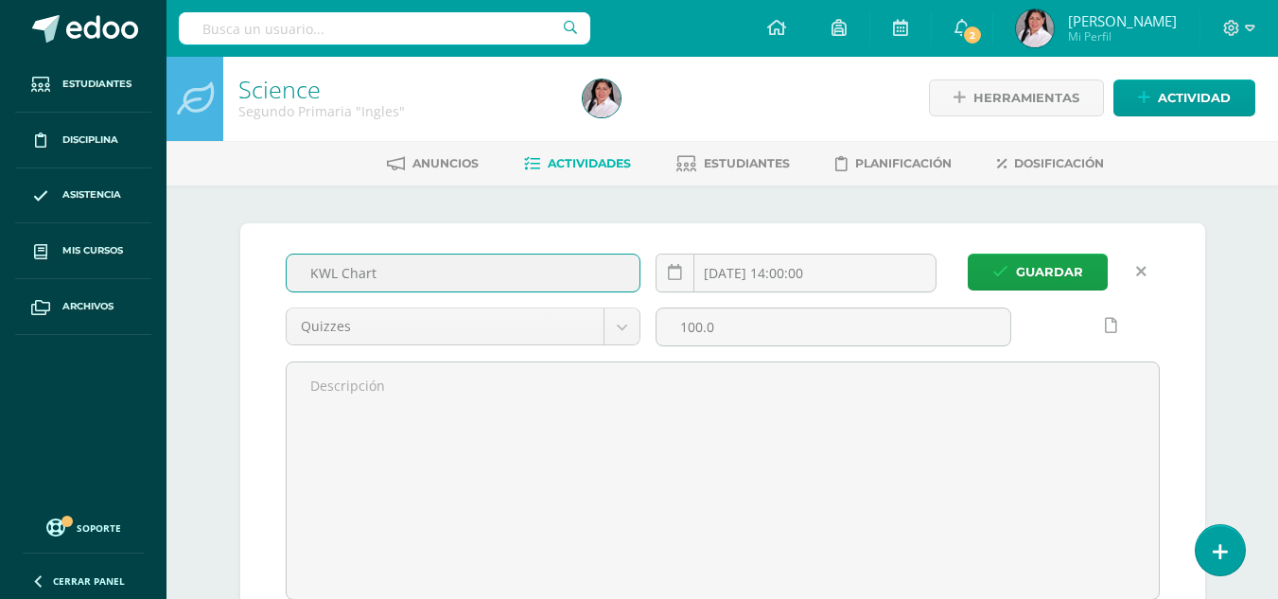
click at [311, 274] on input "KWL Chart" at bounding box center [464, 273] width 354 height 37
type input "Earth KWL Chart"
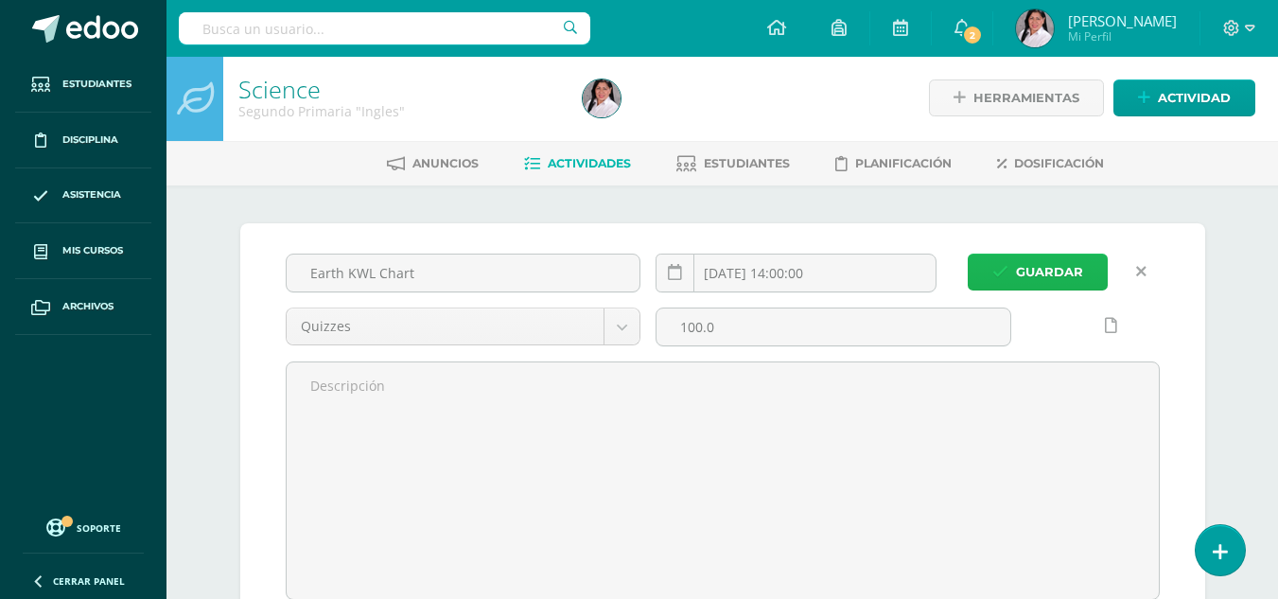
click at [1006, 276] on icon "submit" at bounding box center [1001, 272] width 16 height 16
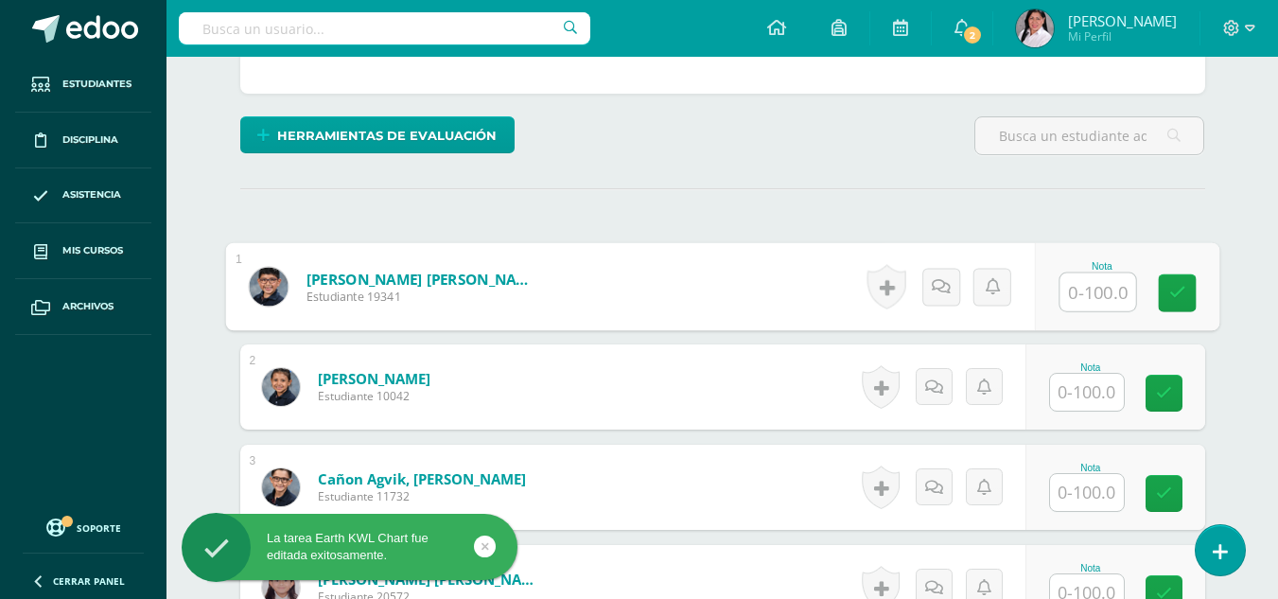
click at [1102, 299] on input "text" at bounding box center [1098, 292] width 76 height 38
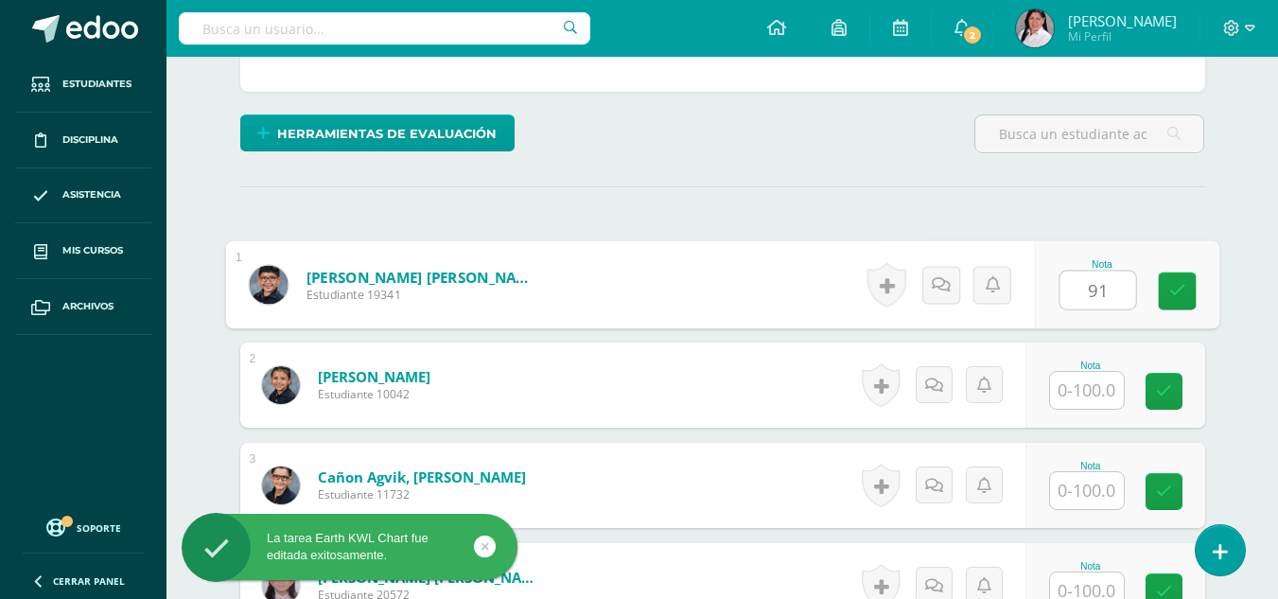
type input "91"
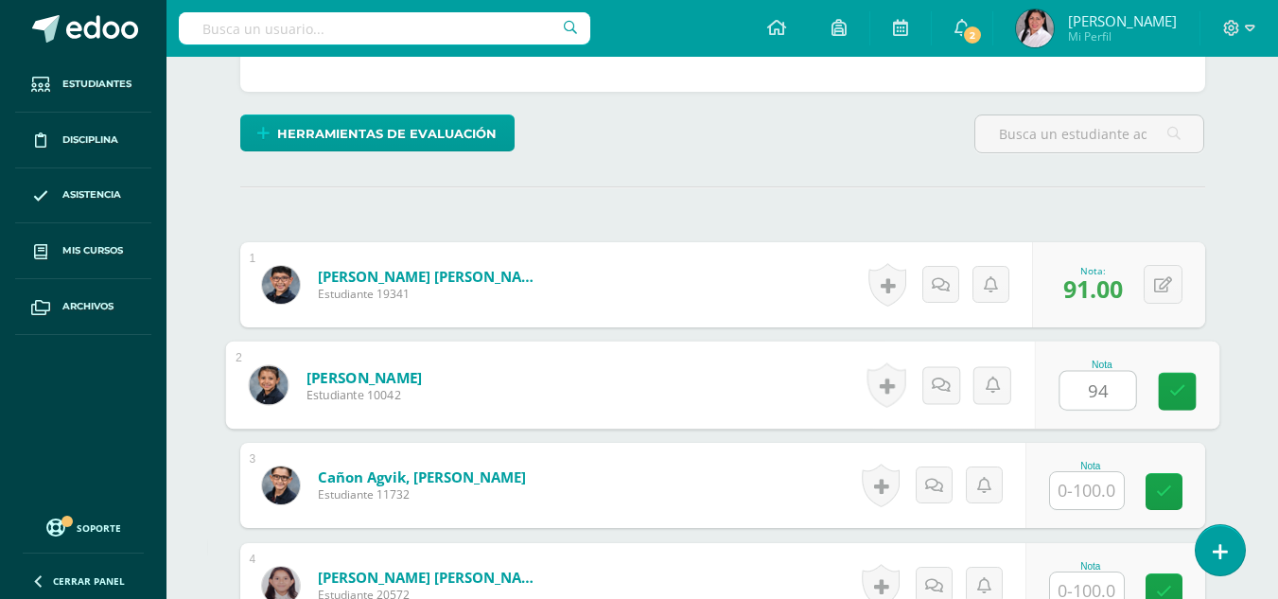
type input "94"
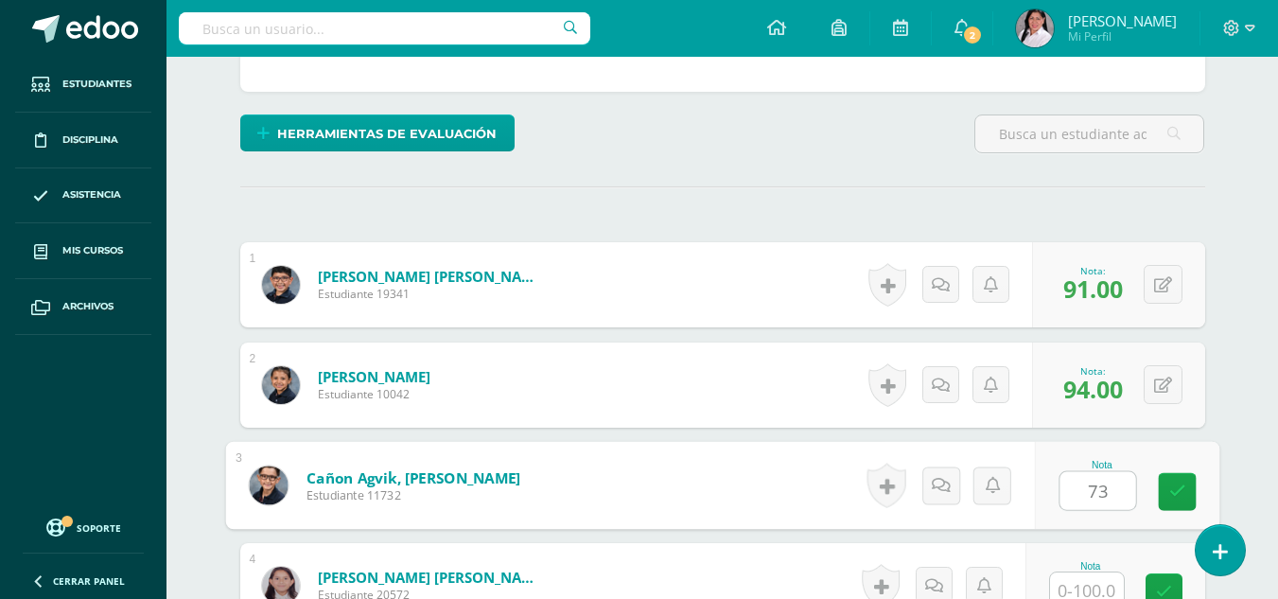
type input "73"
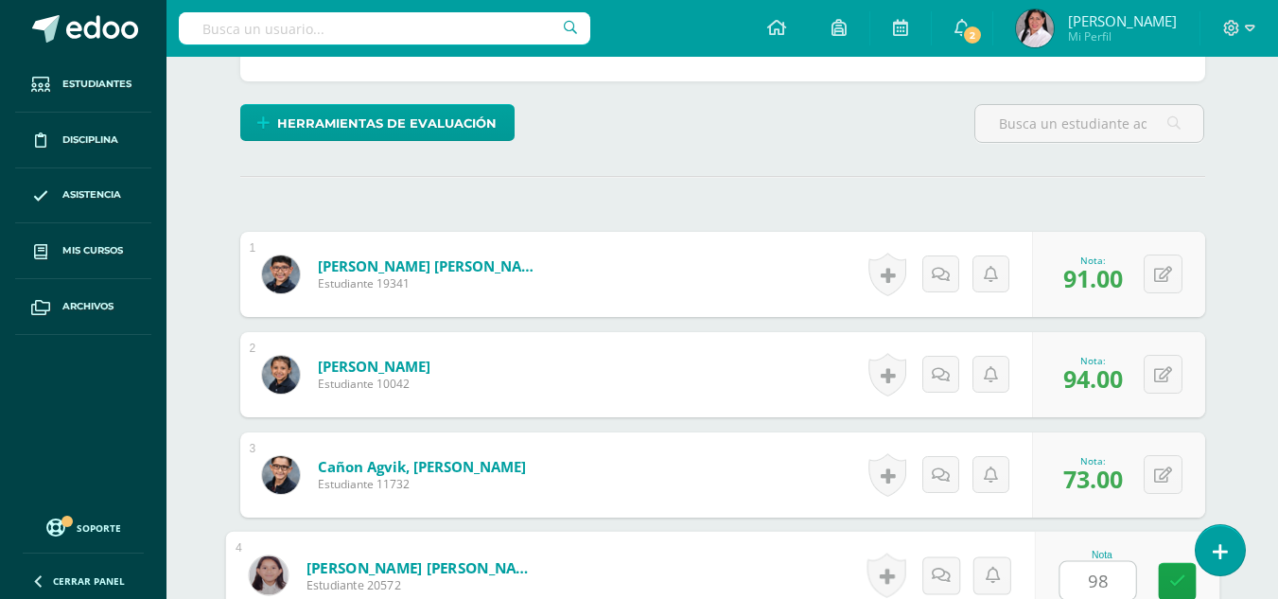
type input "98"
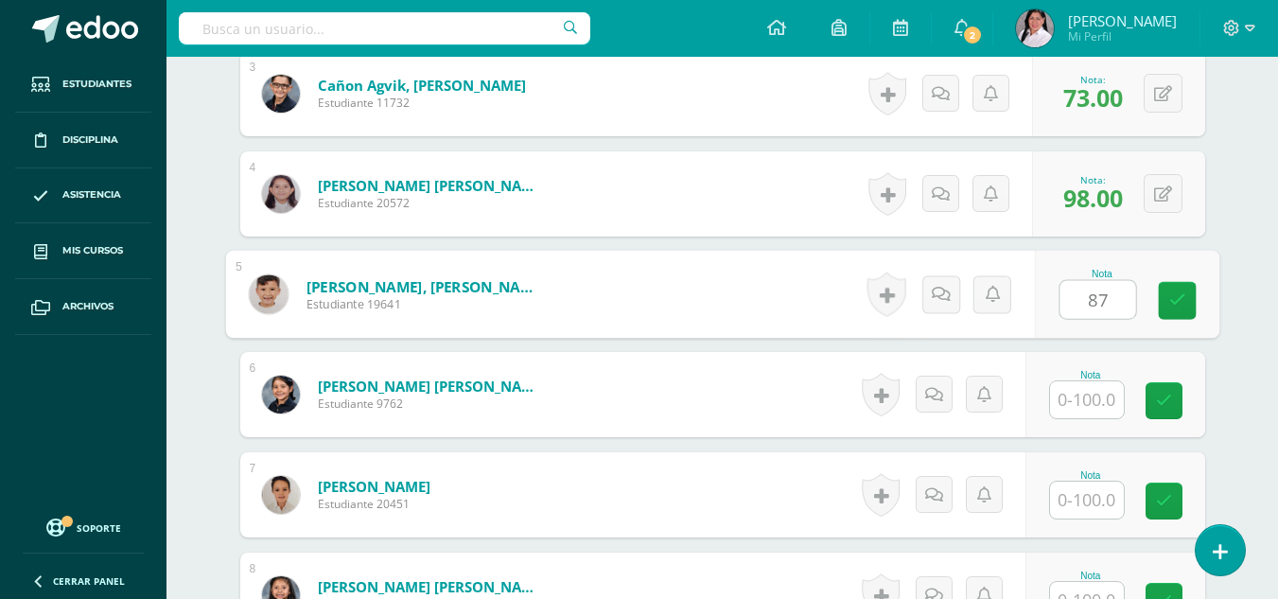
type input "87"
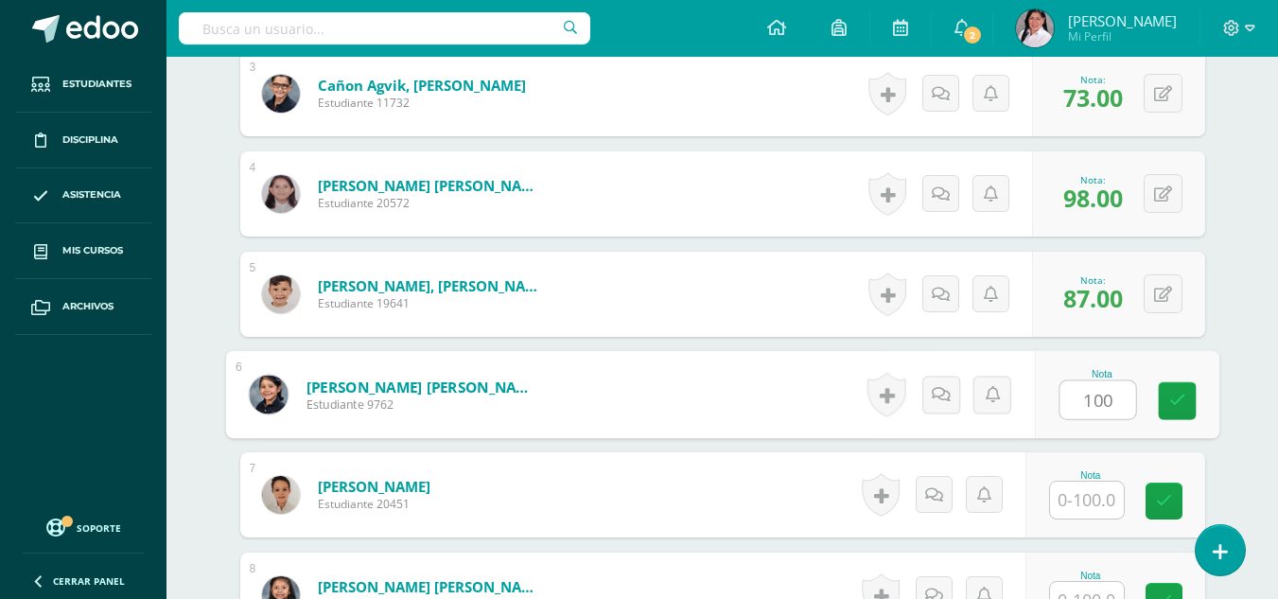
type input "100"
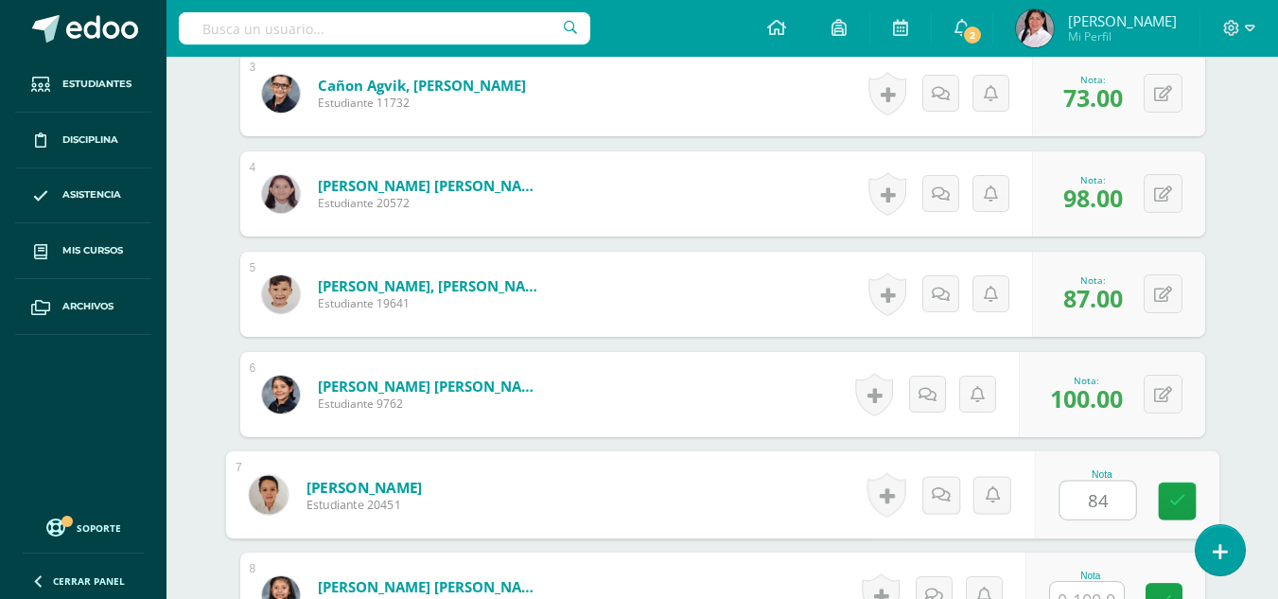
type input "84"
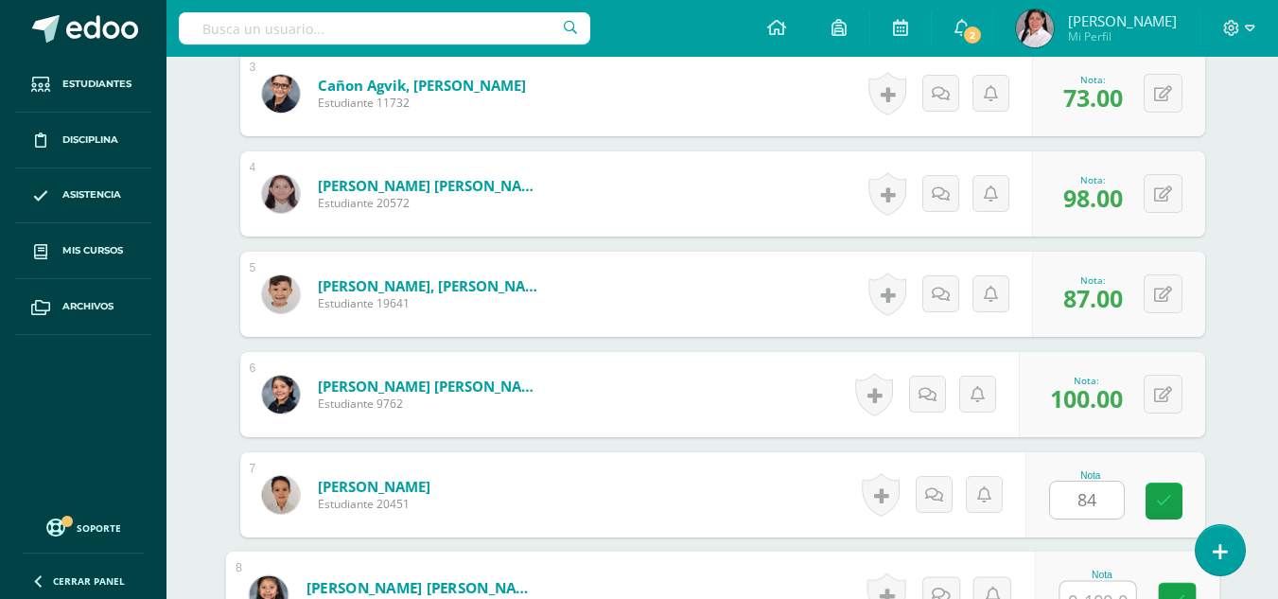
scroll to position [827, 0]
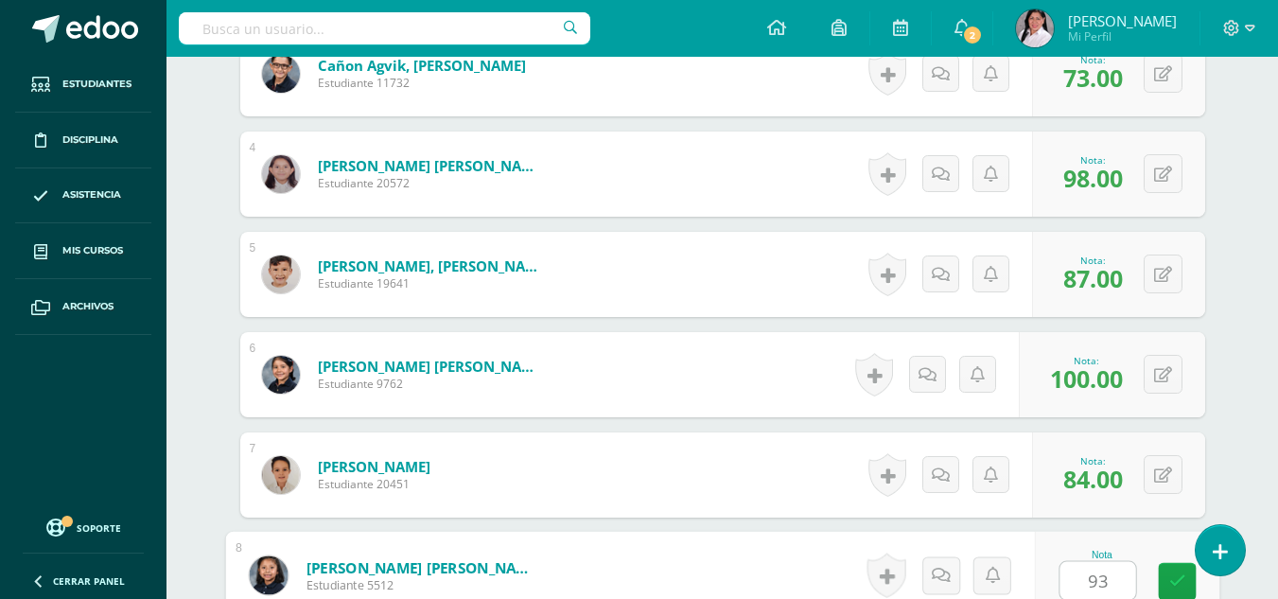
type input "93"
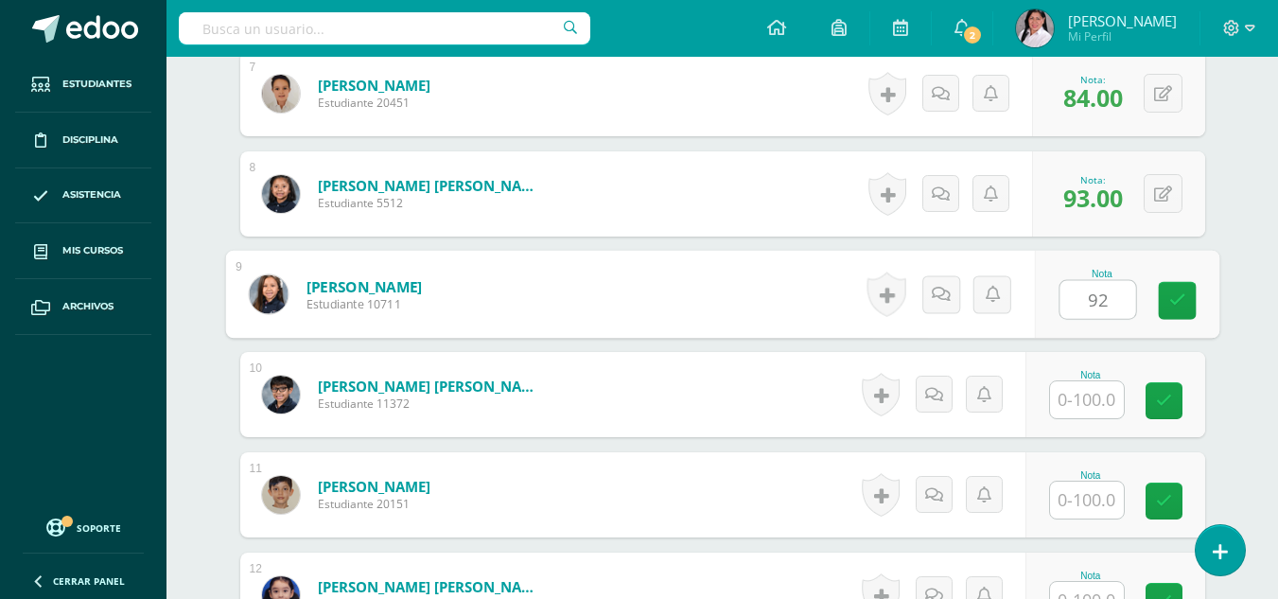
type input "92"
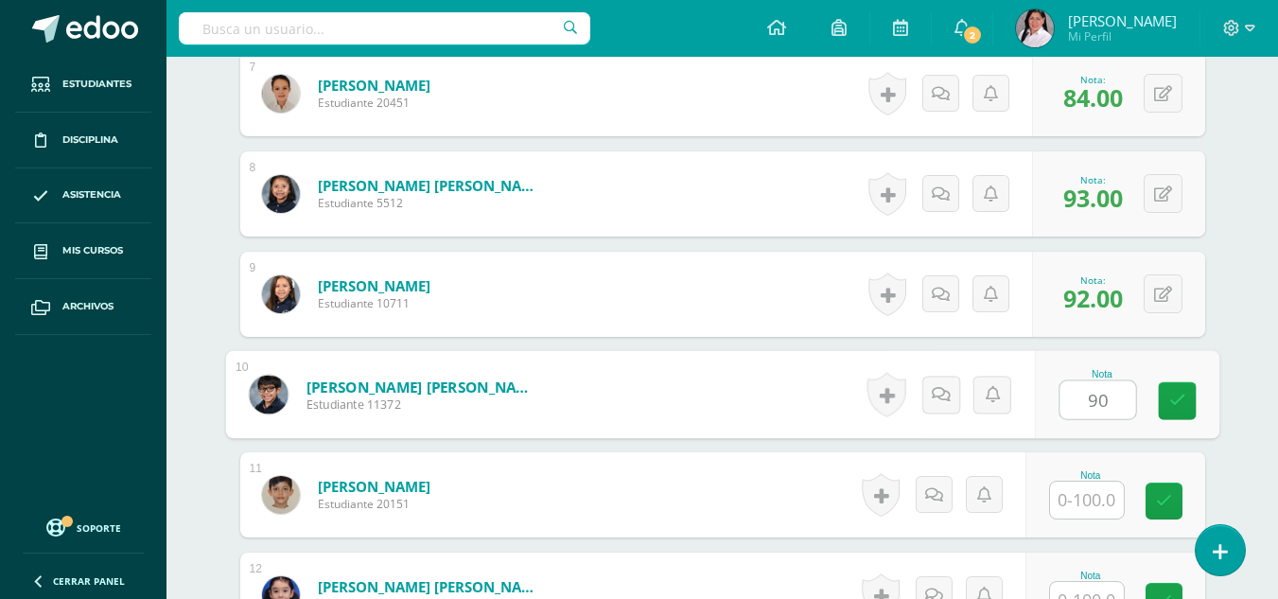
type input "90"
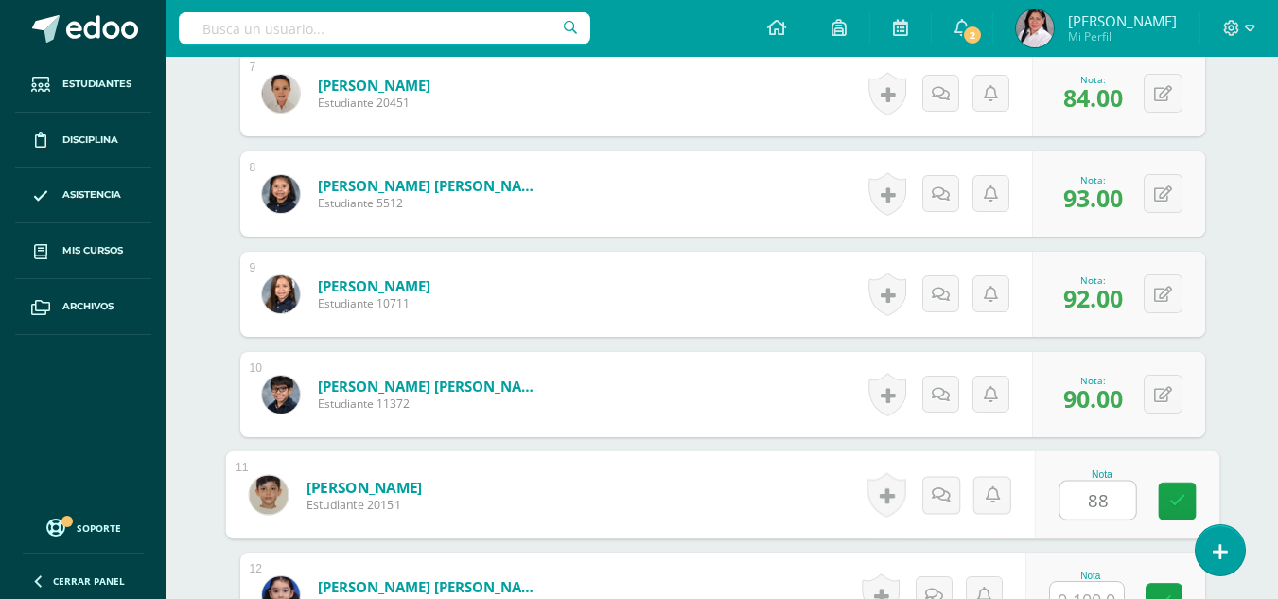
type input "88"
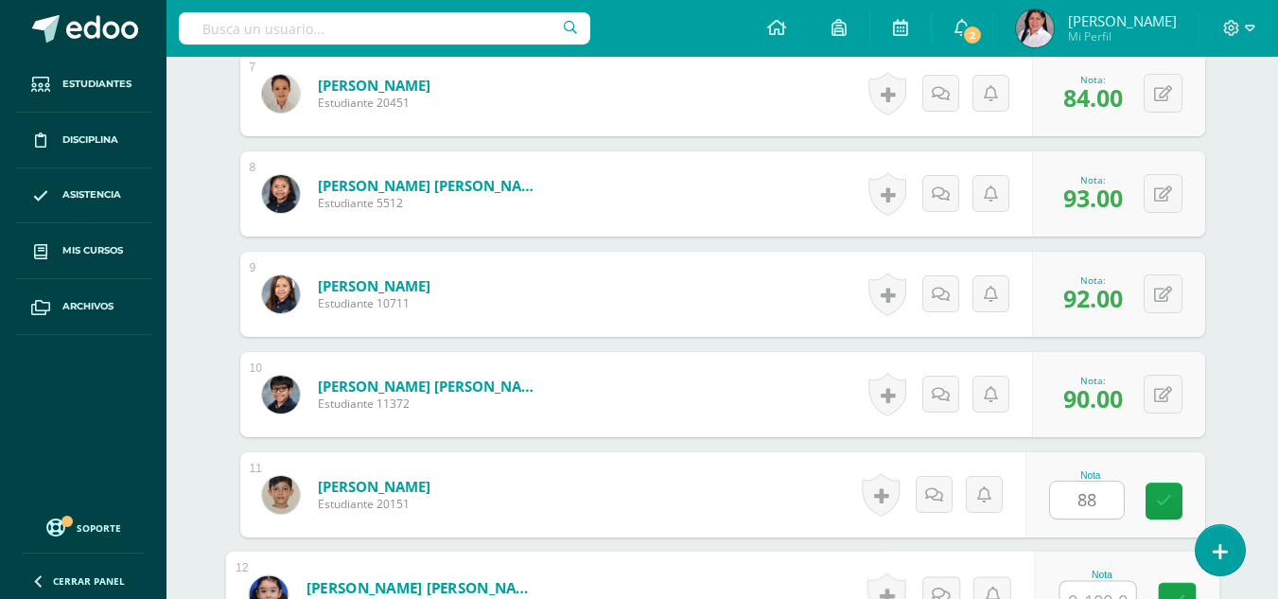
scroll to position [1228, 0]
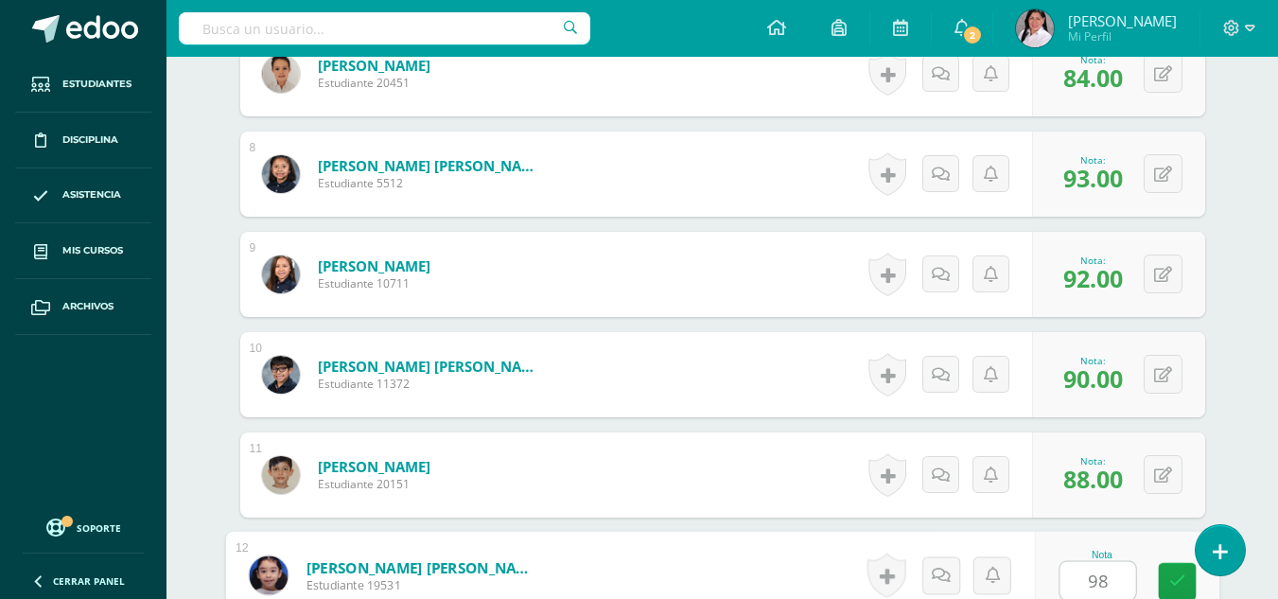
type input "98"
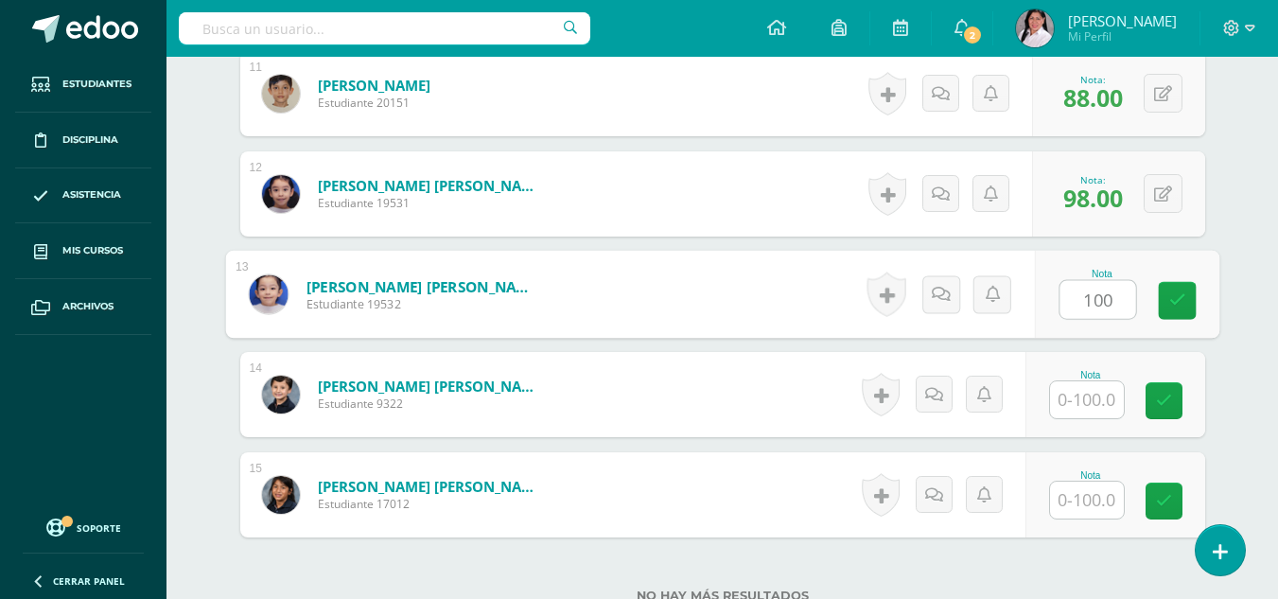
type input "100"
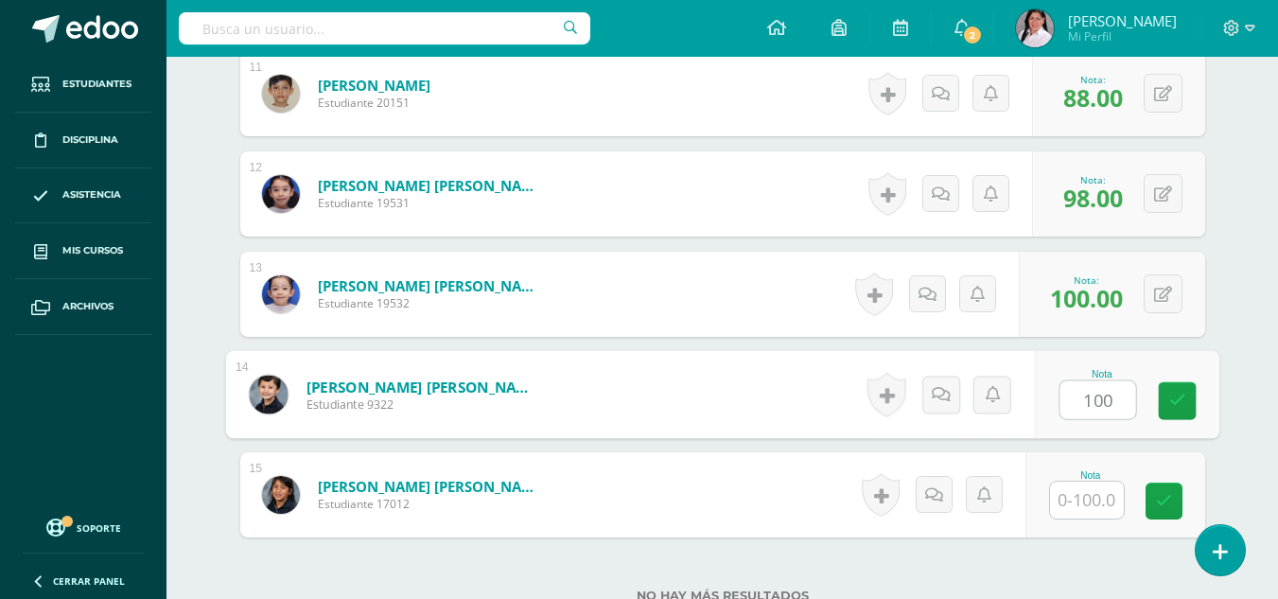
type input "100"
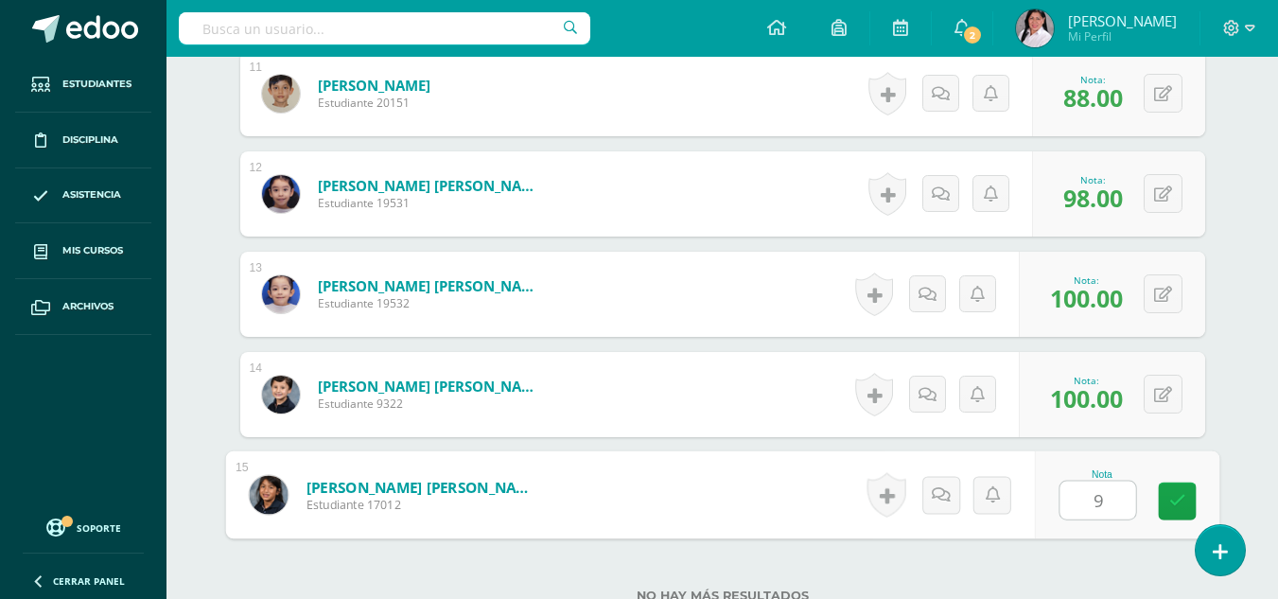
type input "90"
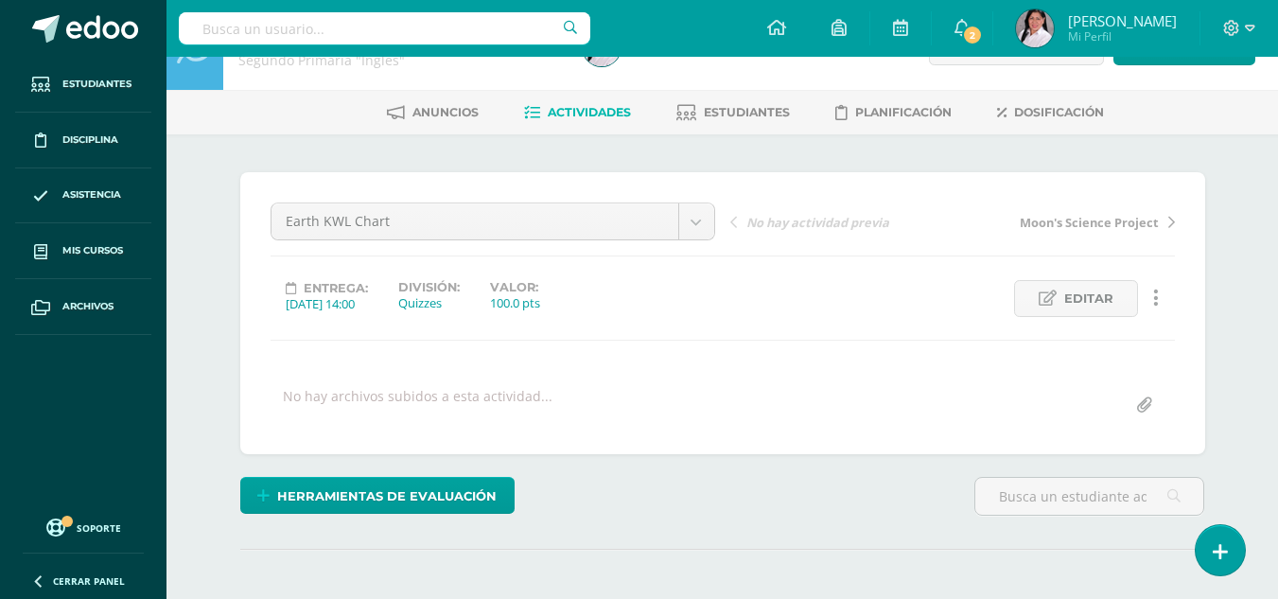
scroll to position [0, 0]
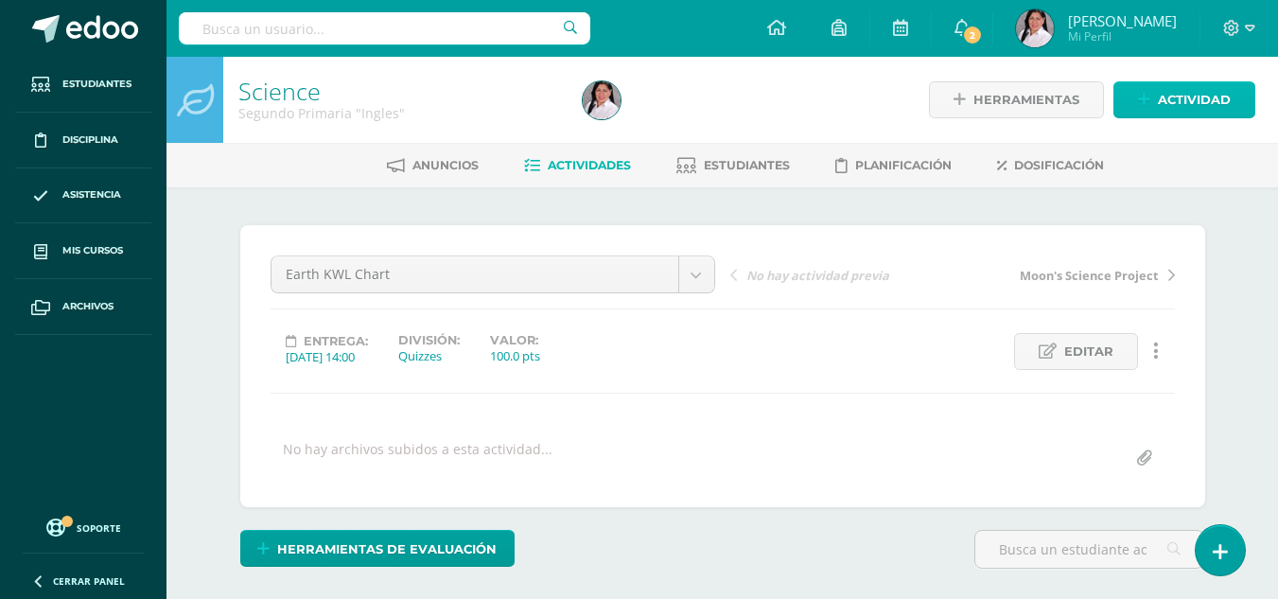
click at [1177, 98] on span "Actividad" at bounding box center [1194, 99] width 73 height 35
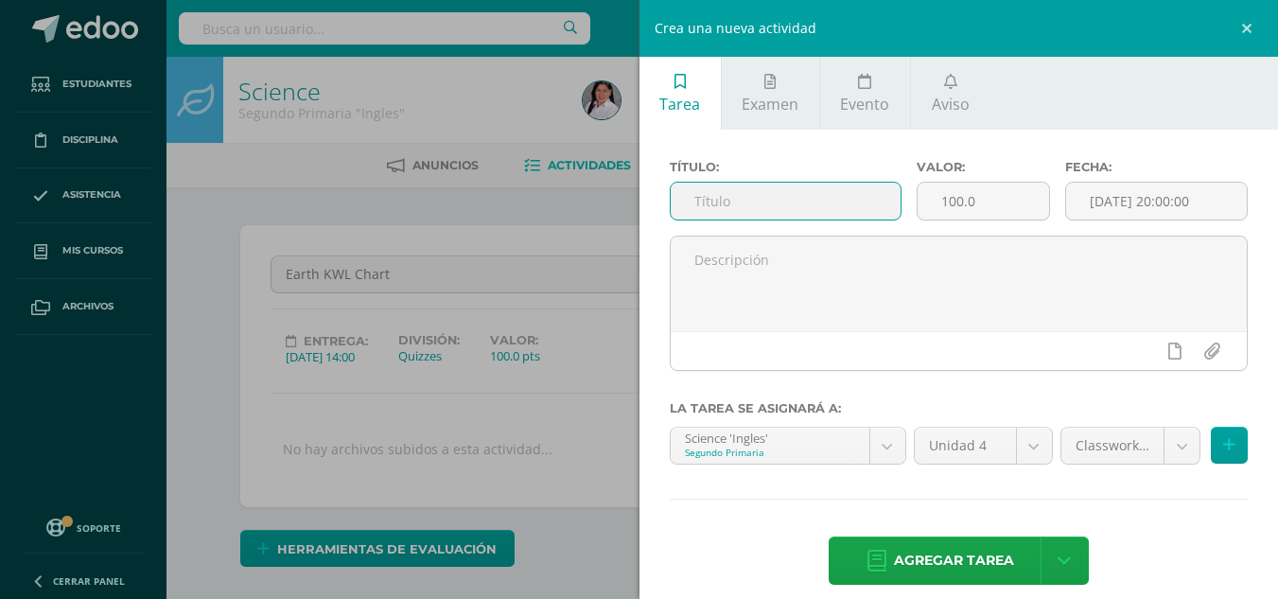
click at [825, 203] on input "text" at bounding box center [786, 201] width 230 height 37
click at [709, 203] on input "Esrth/Space" at bounding box center [786, 201] width 230 height 37
type input "Earth/Space"
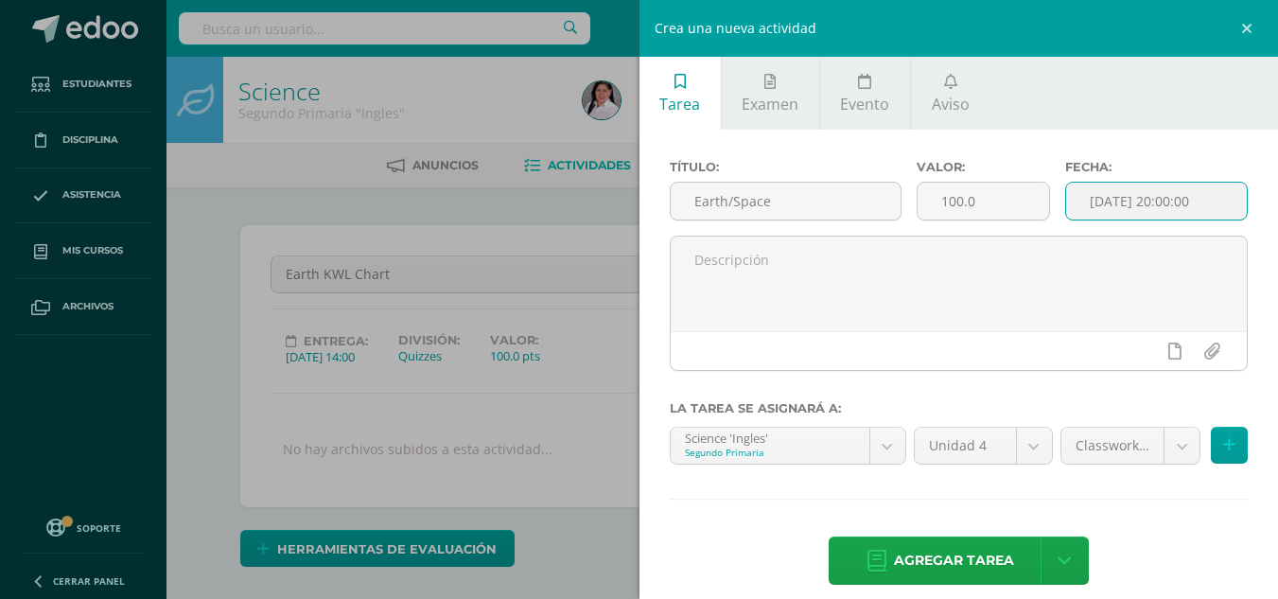
click at [1103, 192] on input "[DATE] 20:00:00" at bounding box center [1156, 201] width 181 height 37
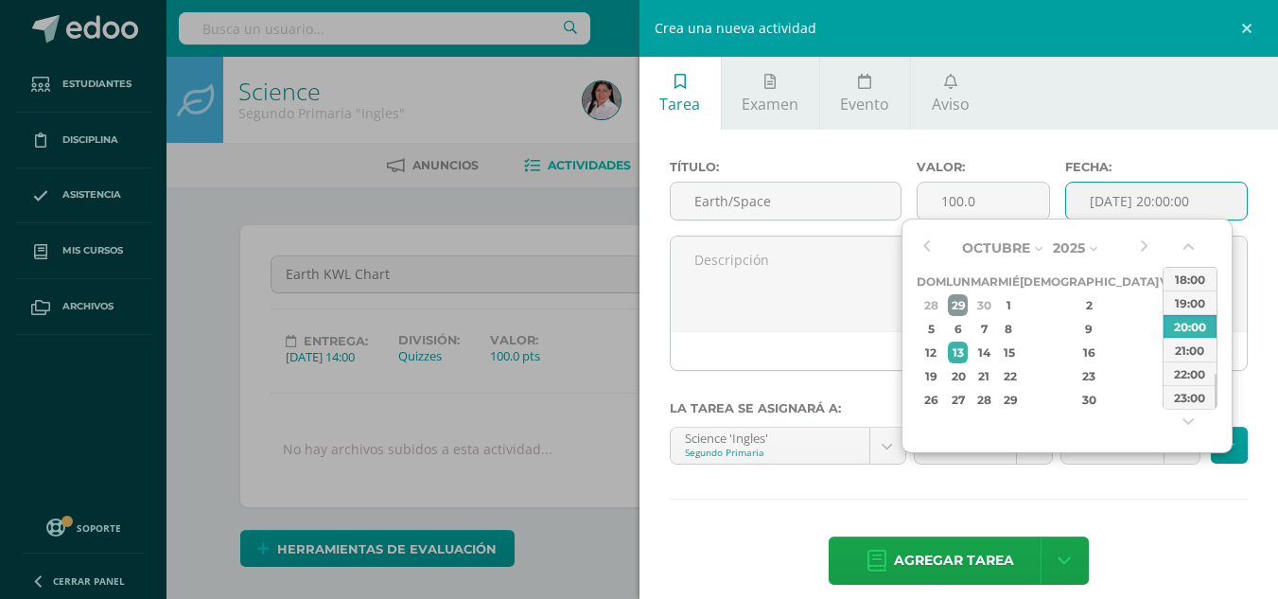
click at [968, 308] on div "29" at bounding box center [958, 305] width 20 height 22
click at [1185, 246] on button "button" at bounding box center [1190, 251] width 19 height 28
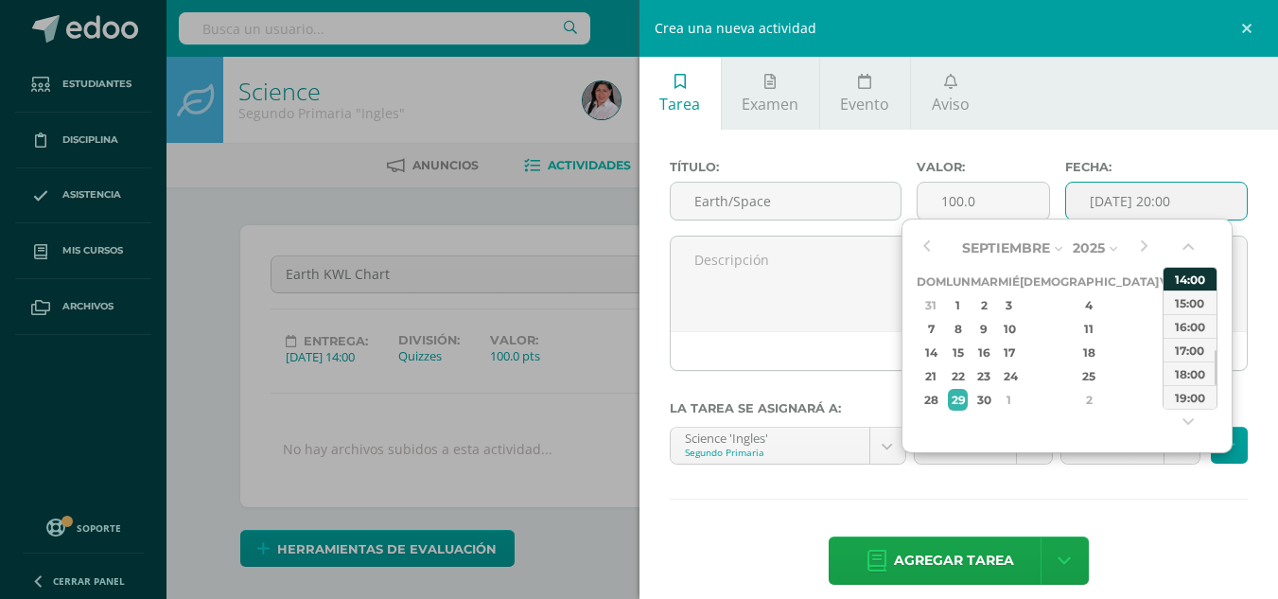
click at [1184, 277] on div "14:00" at bounding box center [1190, 279] width 53 height 24
type input "2025-09-29 14:00"
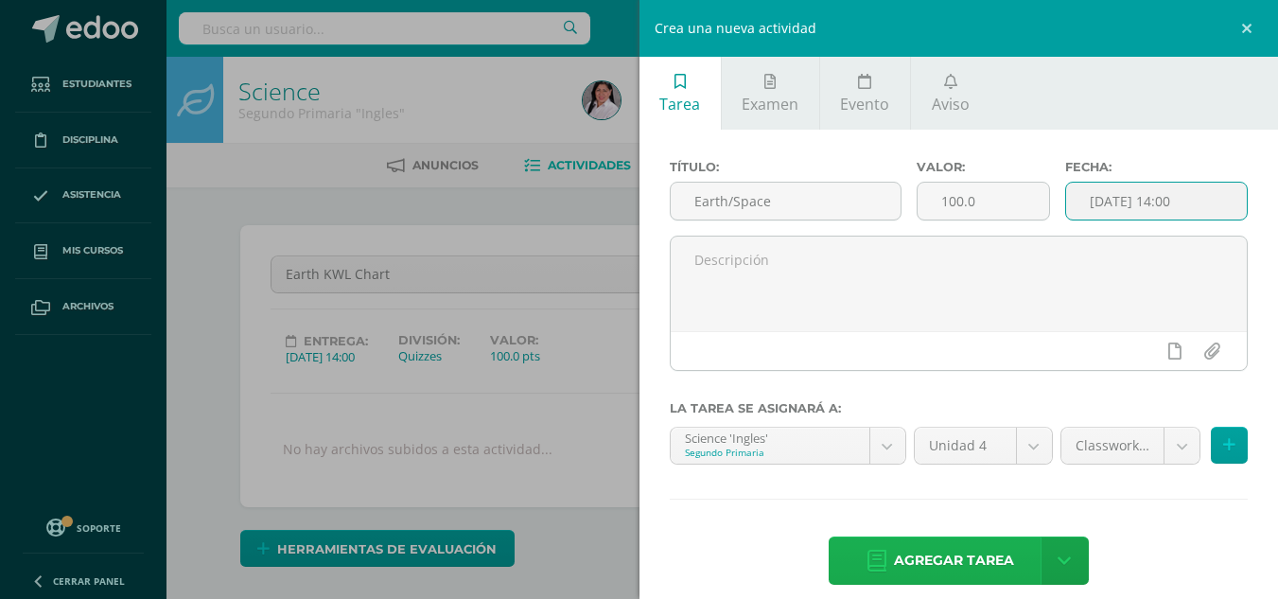
click at [989, 555] on span "Agregar tarea" at bounding box center [954, 560] width 120 height 46
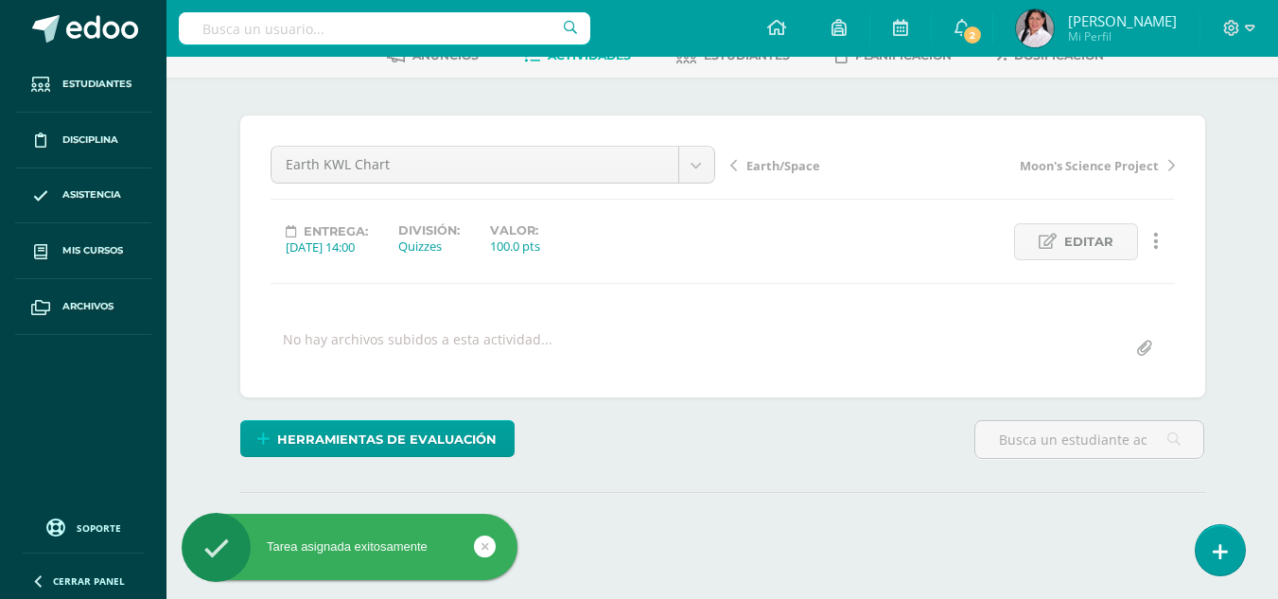
scroll to position [117, 0]
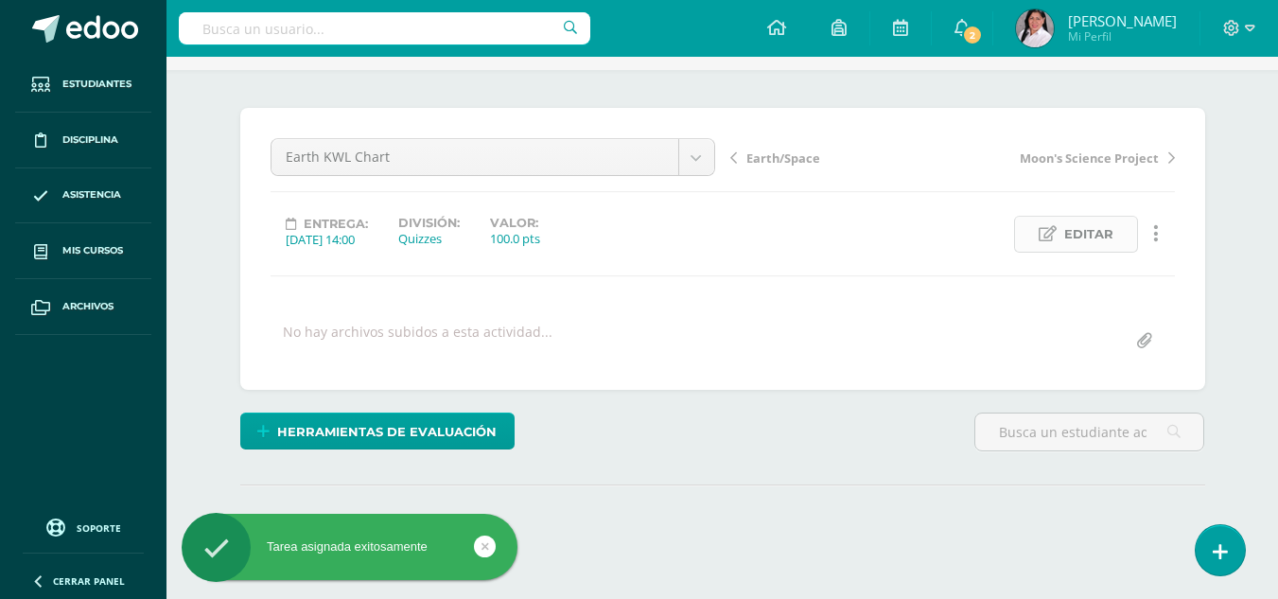
click at [1087, 229] on span "Editar" at bounding box center [1088, 234] width 49 height 35
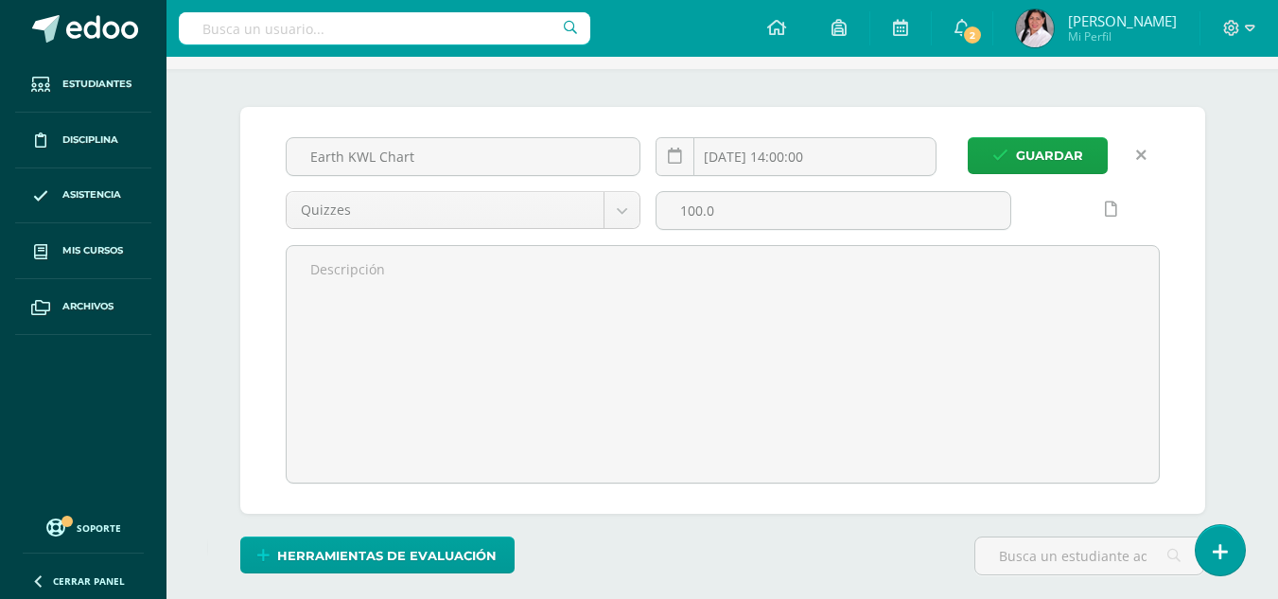
scroll to position [119, 0]
click at [1136, 161] on icon at bounding box center [1141, 155] width 10 height 16
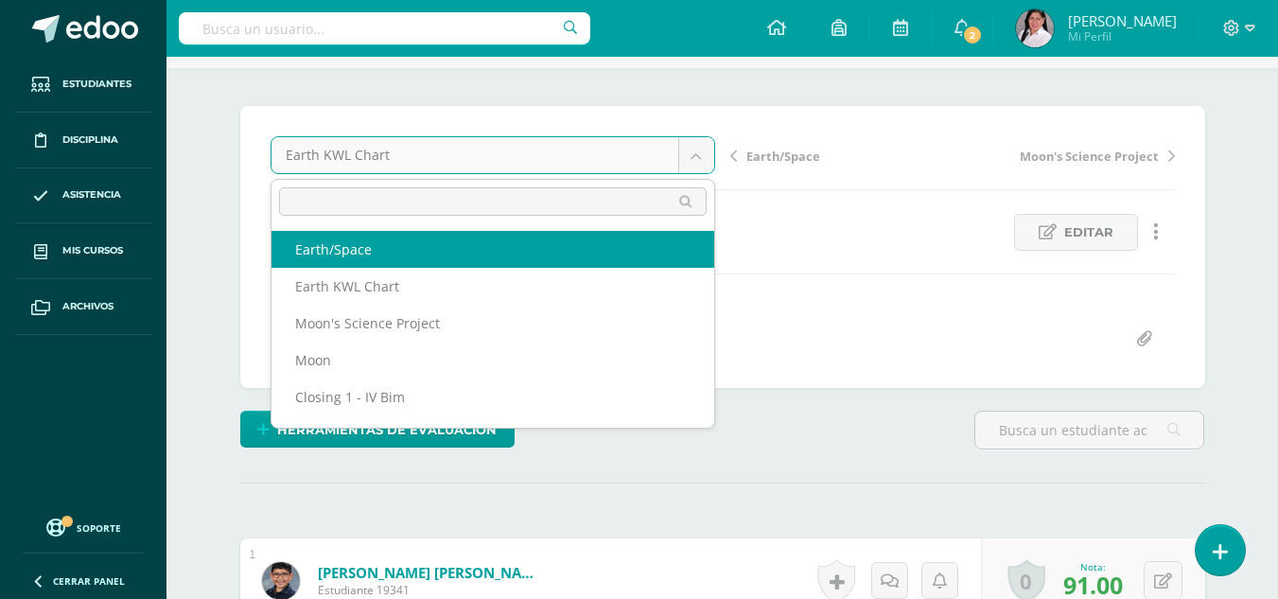
select select "/dashboard/teacher/grade-activity/238433/"
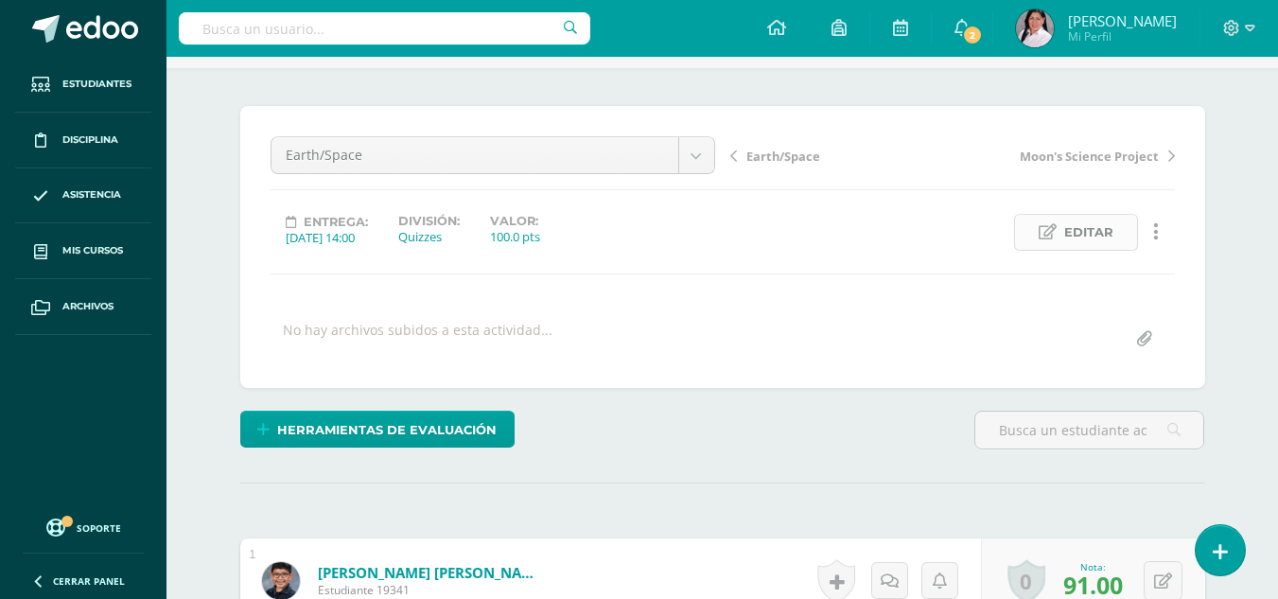
click at [1117, 233] on link "Editar" at bounding box center [1076, 232] width 124 height 37
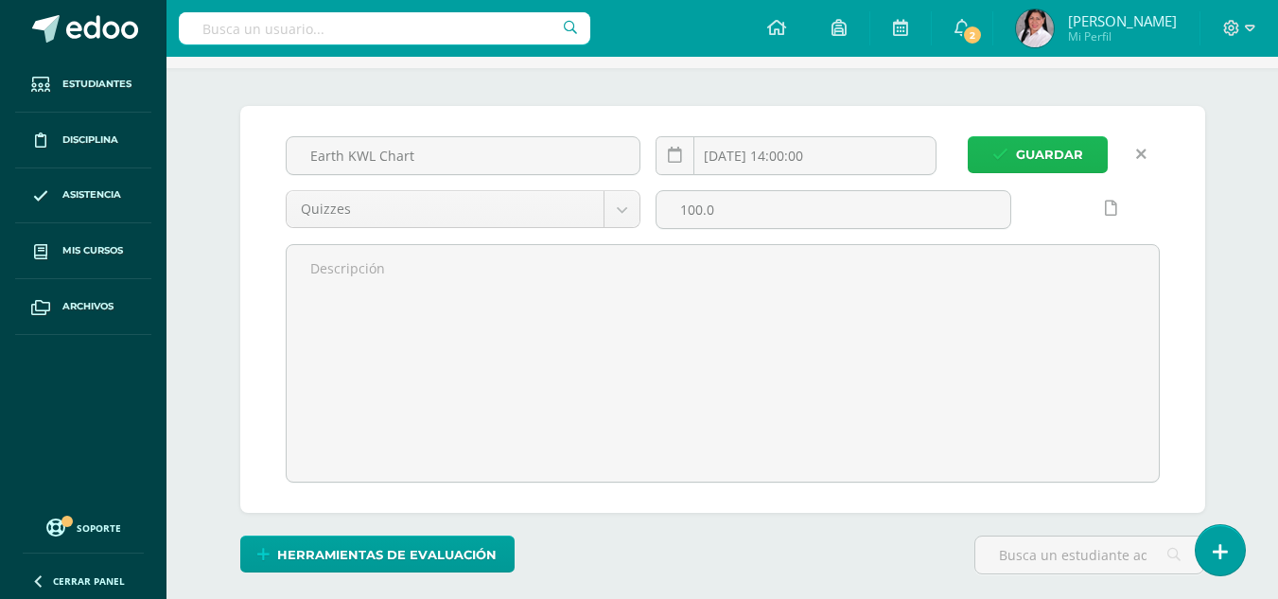
click at [1018, 162] on span "Guardar" at bounding box center [1049, 154] width 67 height 35
click at [1007, 147] on icon "submit" at bounding box center [1001, 155] width 16 height 16
click at [1069, 157] on span "Guardar" at bounding box center [1049, 154] width 67 height 35
click at [1063, 159] on span "Guardar" at bounding box center [1049, 154] width 67 height 35
click at [1067, 168] on span "Guardar" at bounding box center [1049, 154] width 67 height 35
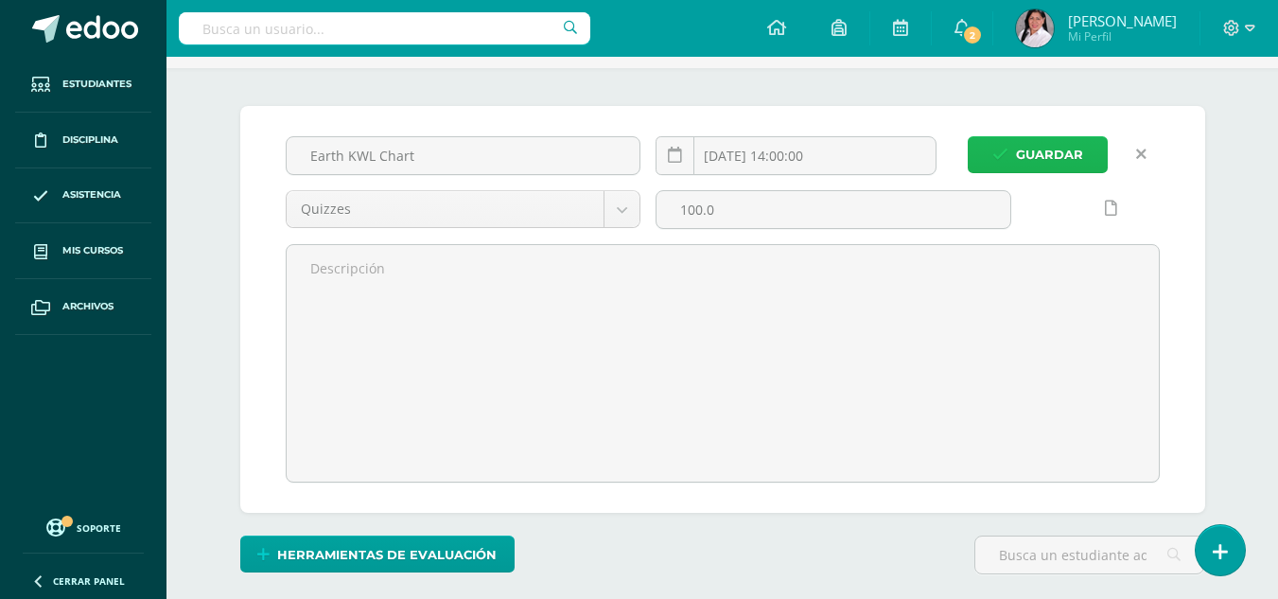
click at [1067, 168] on span "Guardar" at bounding box center [1049, 154] width 67 height 35
click at [1064, 160] on span "Guardar" at bounding box center [1049, 154] width 67 height 35
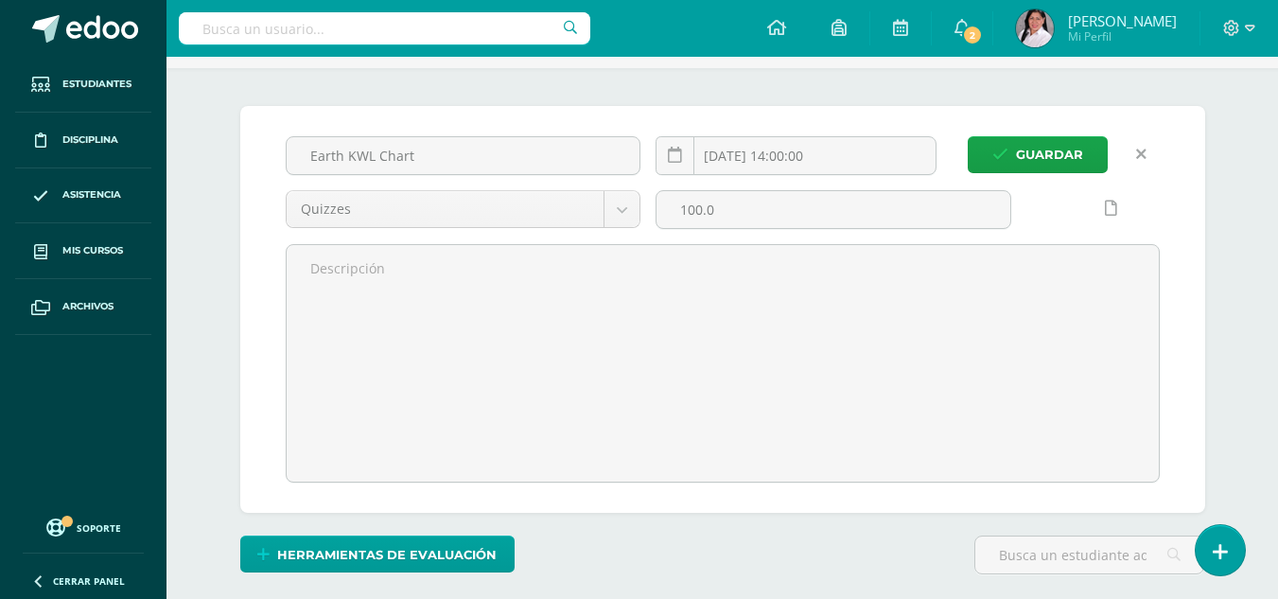
click at [1142, 150] on icon at bounding box center [1141, 155] width 10 height 16
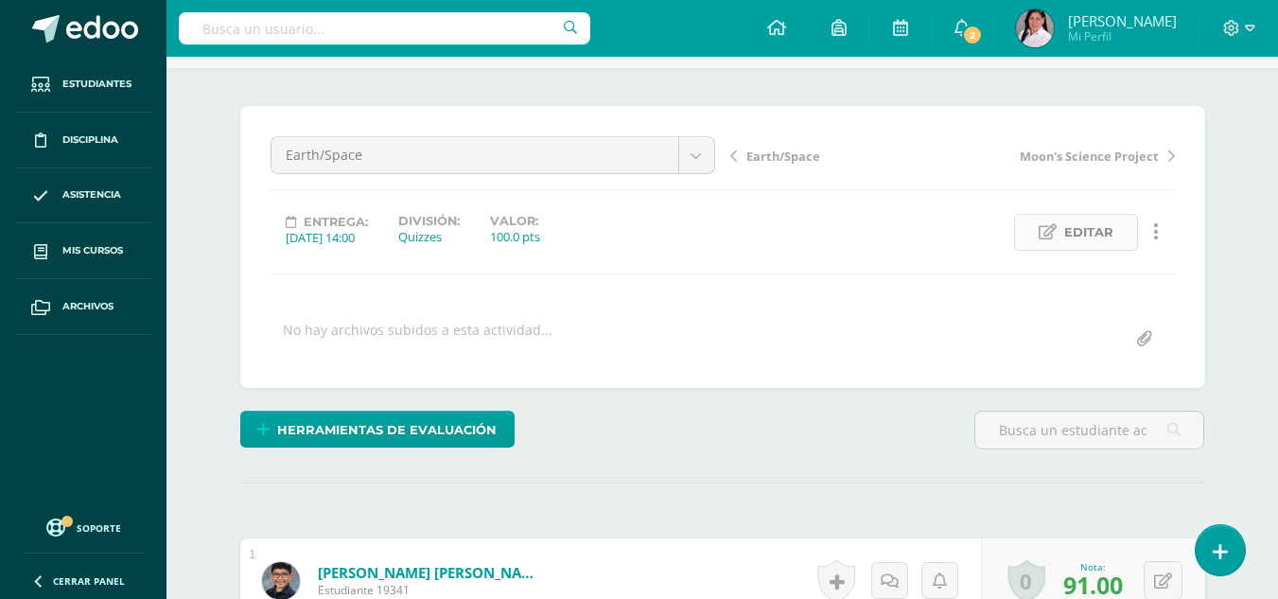
click at [1064, 239] on span "Editar" at bounding box center [1088, 232] width 49 height 35
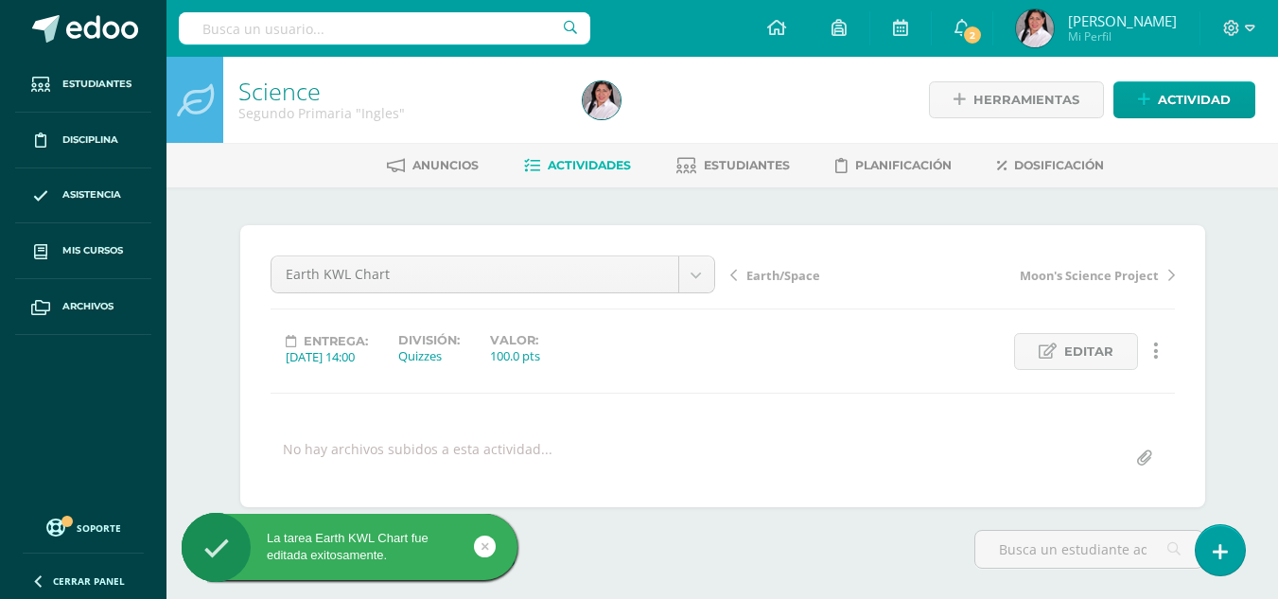
click at [731, 275] on icon at bounding box center [733, 275] width 7 height 13
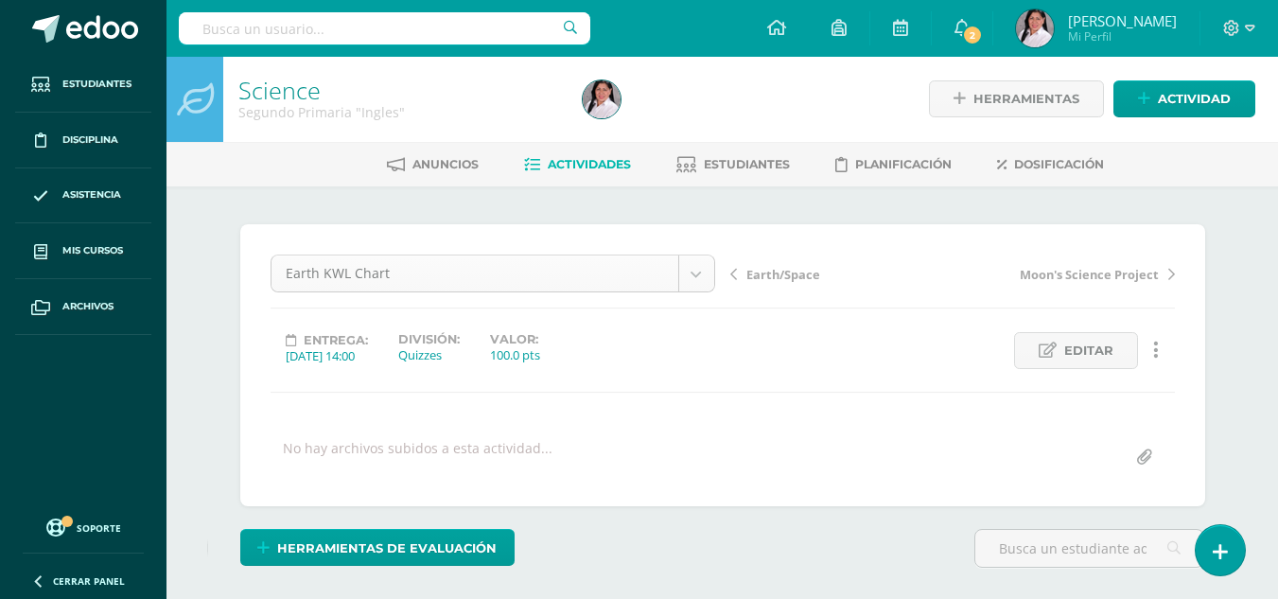
scroll to position [2, 0]
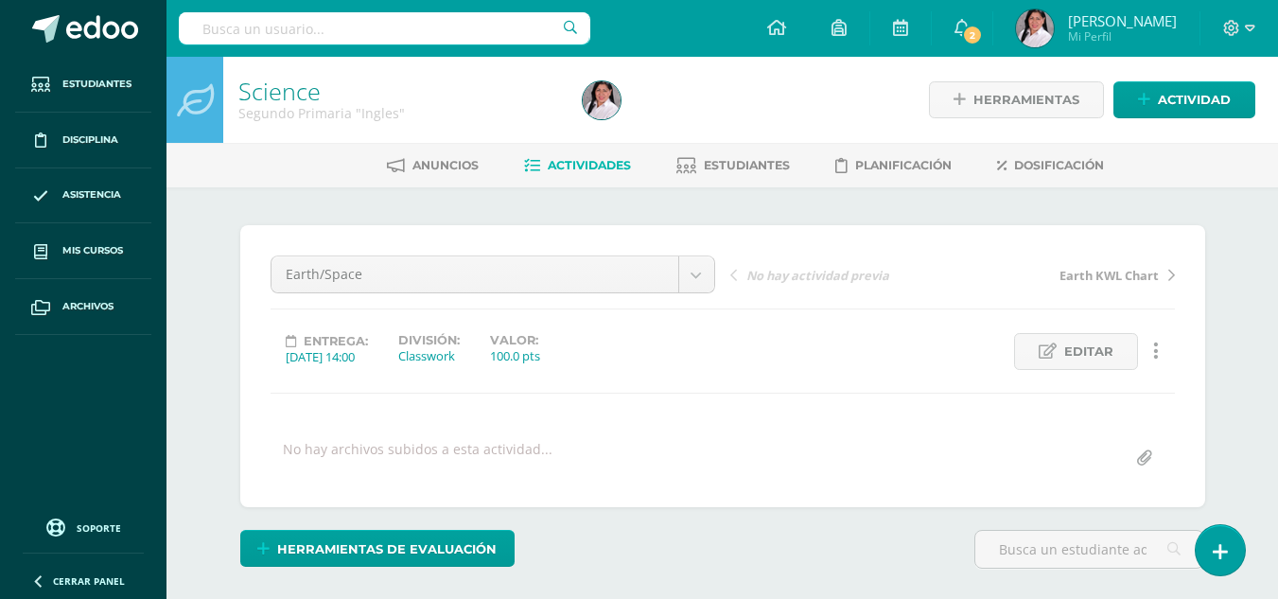
click at [701, 274] on body "Estudiantes Disciplina Asistencia Mis cursos Archivos Soporte Ayuda Reportar un…" at bounding box center [639, 374] width 1278 height 749
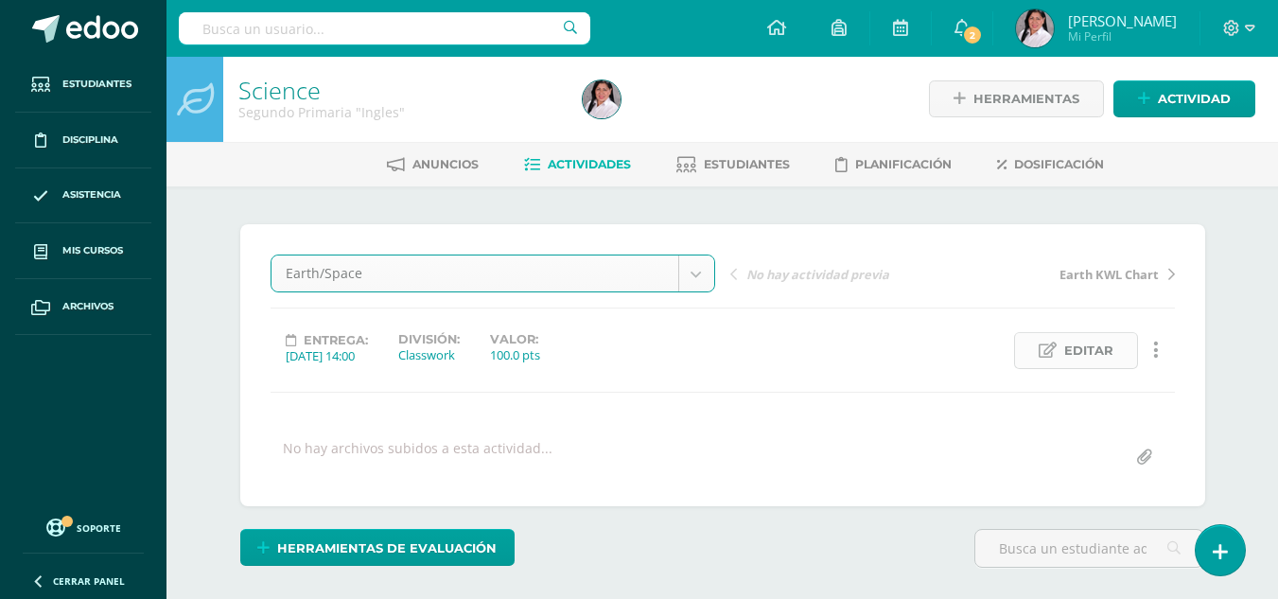
scroll to position [2, 0]
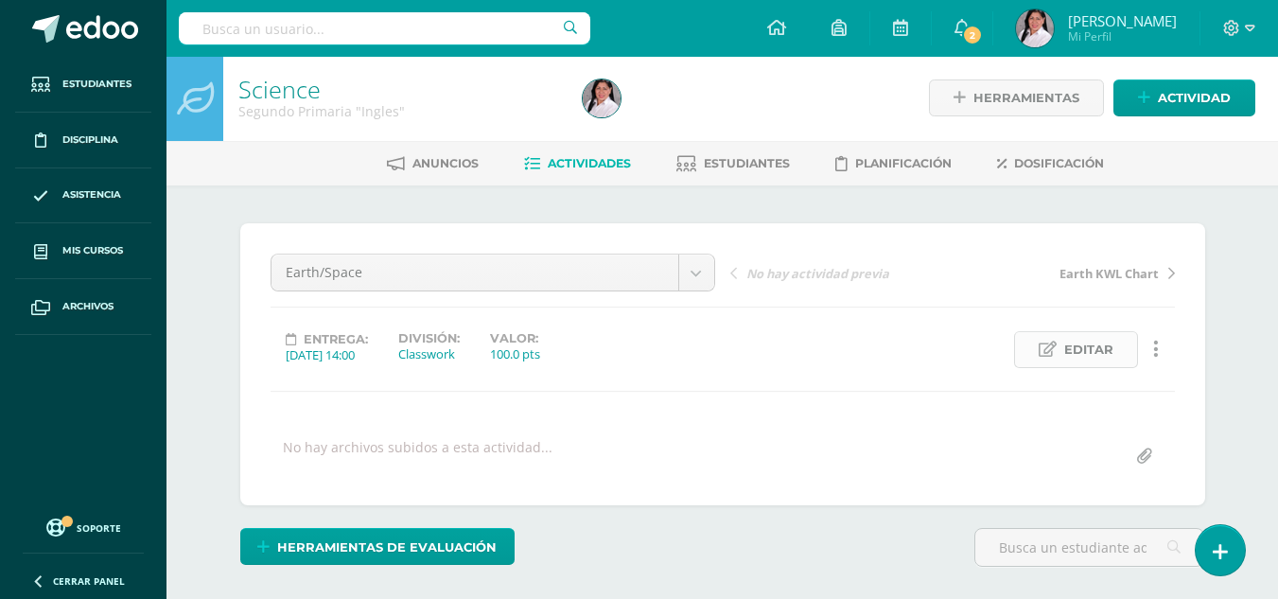
click at [1084, 352] on span "Editar" at bounding box center [1088, 349] width 49 height 35
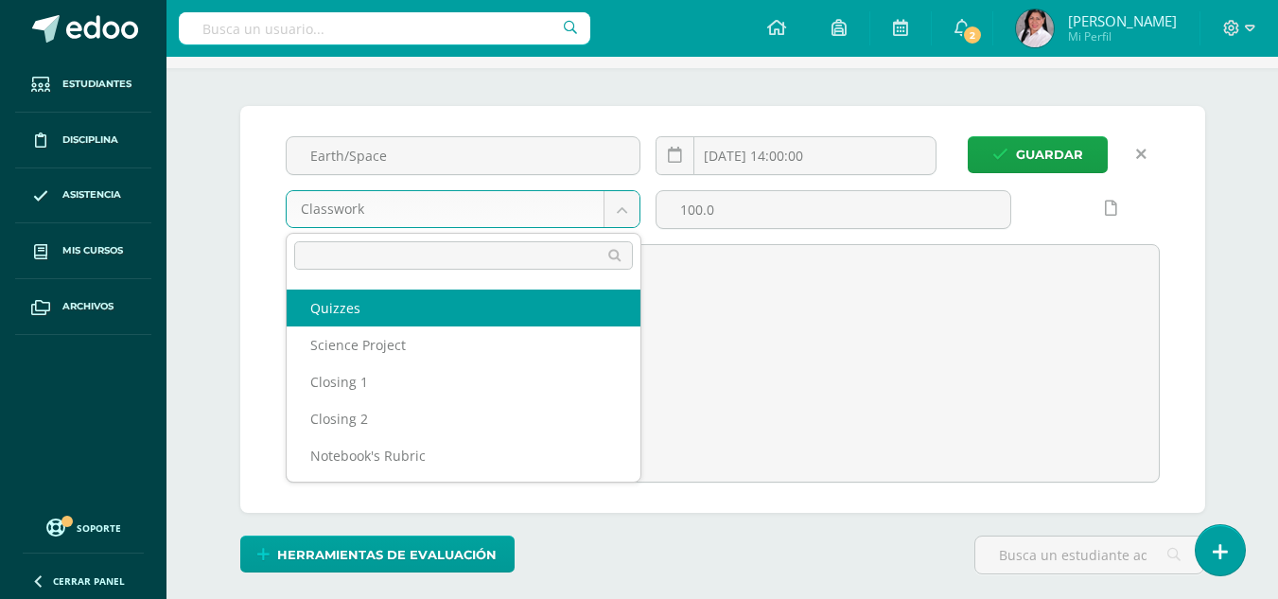
scroll to position [151, 0]
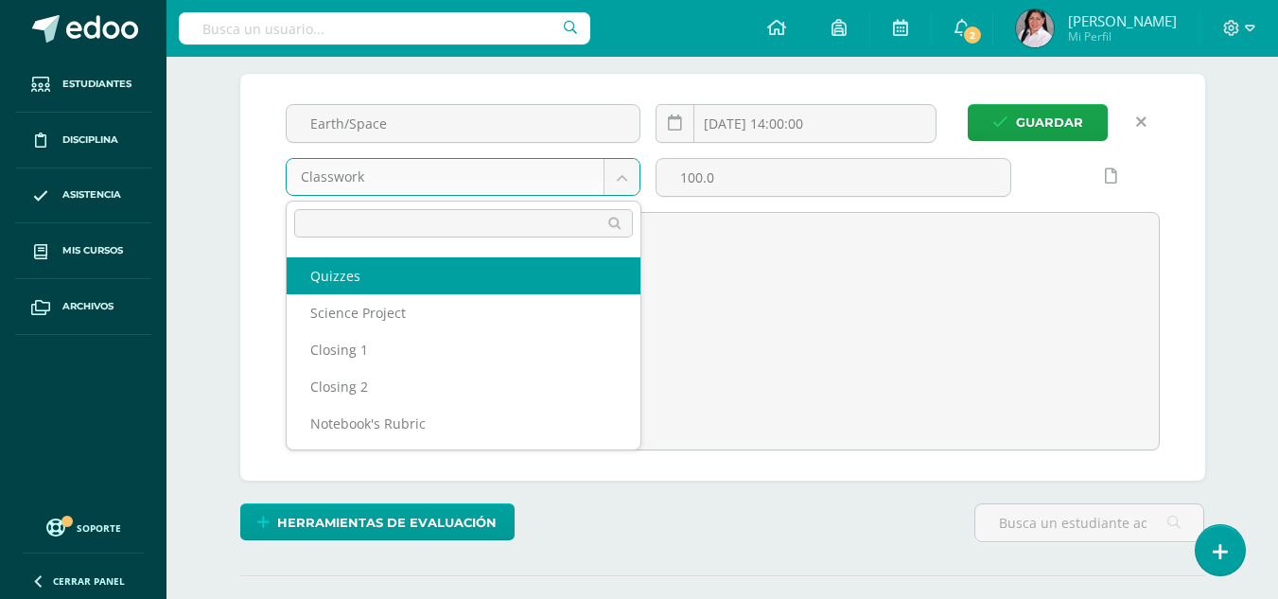
select select "235004"
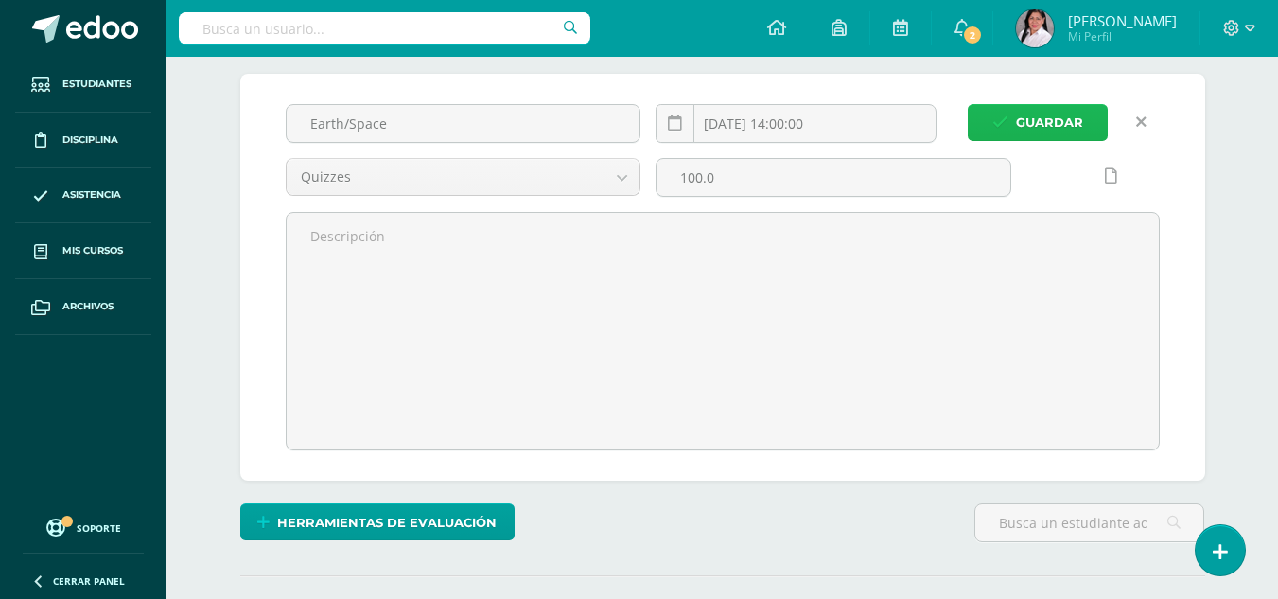
click at [1029, 135] on span "Guardar" at bounding box center [1049, 122] width 67 height 35
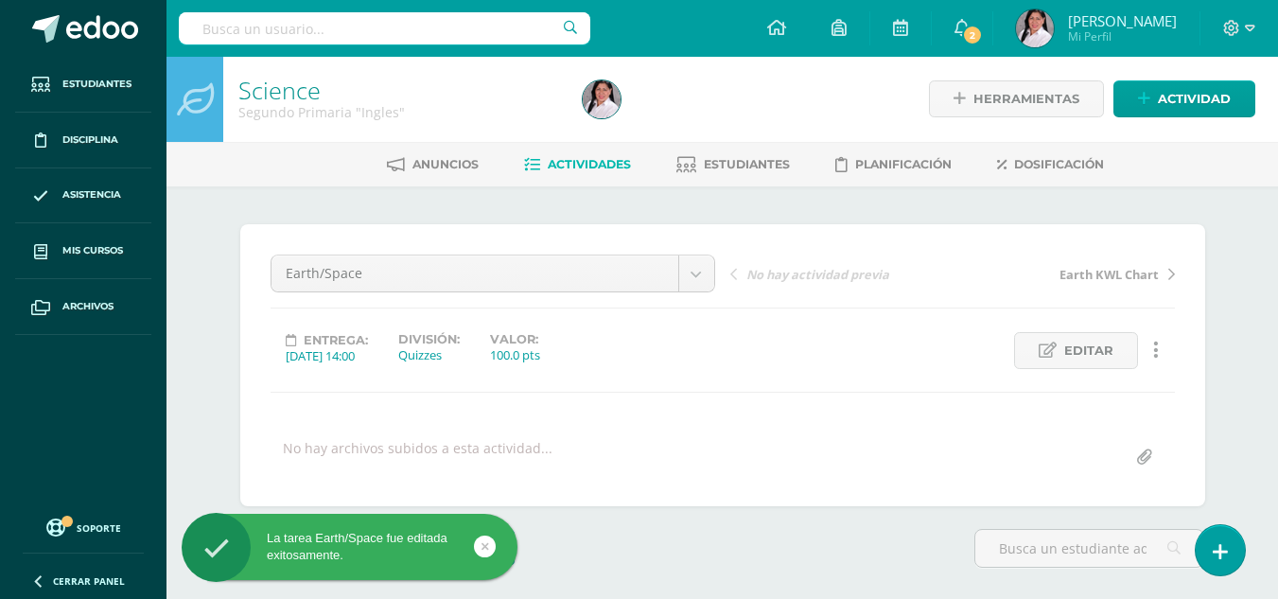
scroll to position [2, 0]
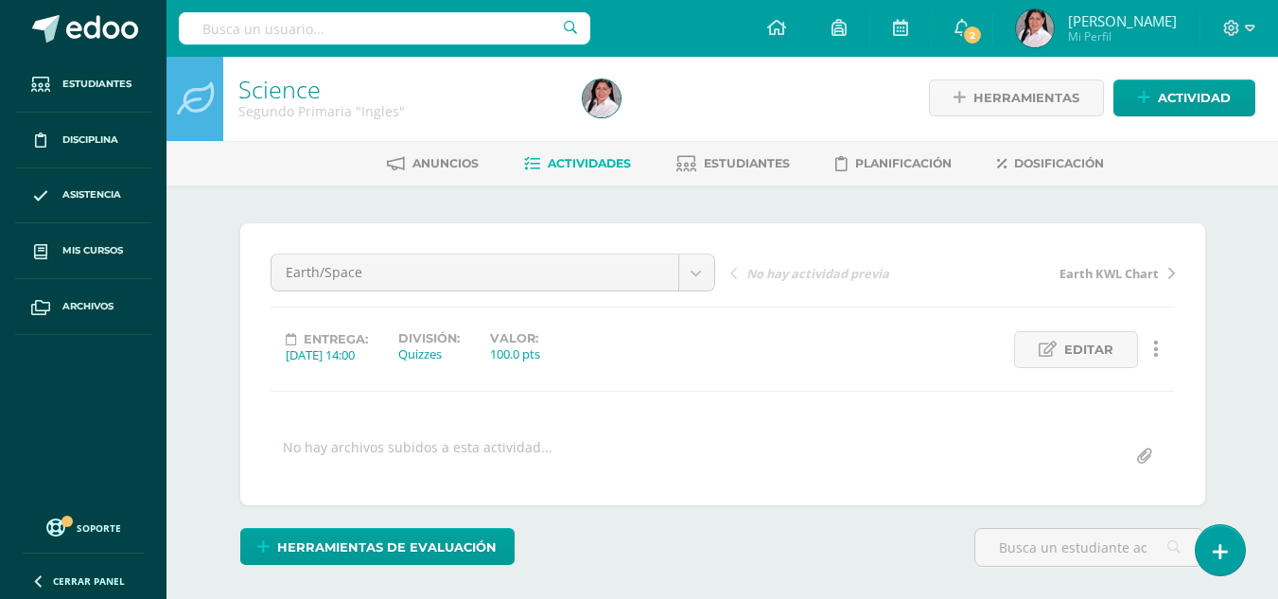
click at [1029, 135] on div "Herramientas Detalle de asistencias Actividad" at bounding box center [1090, 98] width 329 height 86
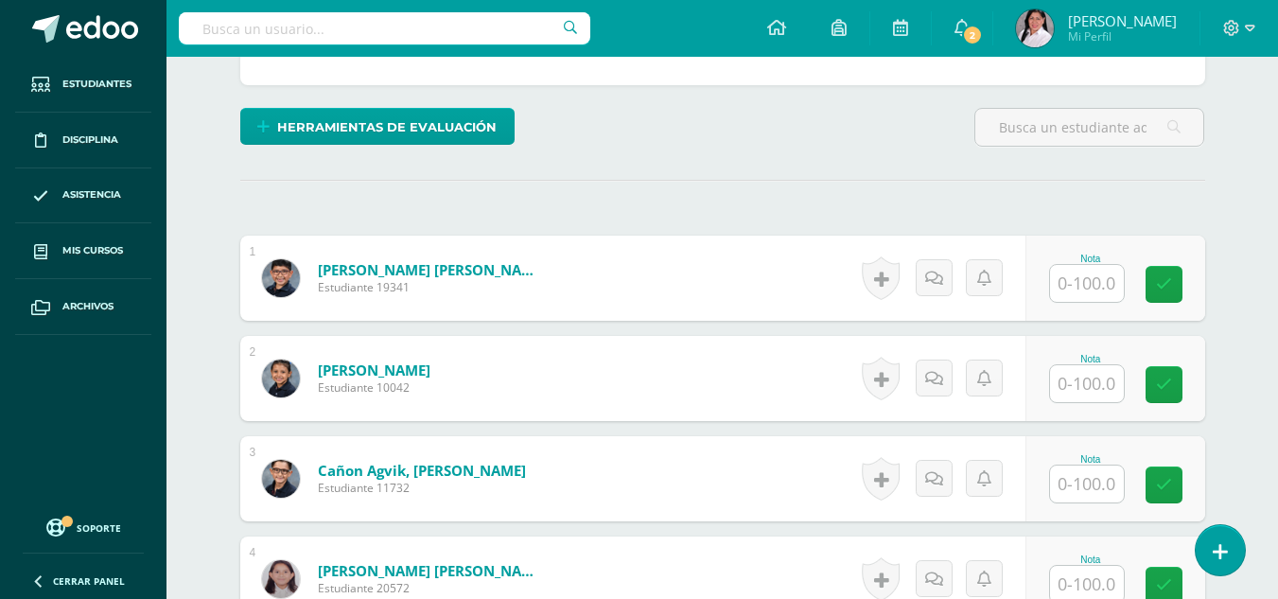
scroll to position [428, 0]
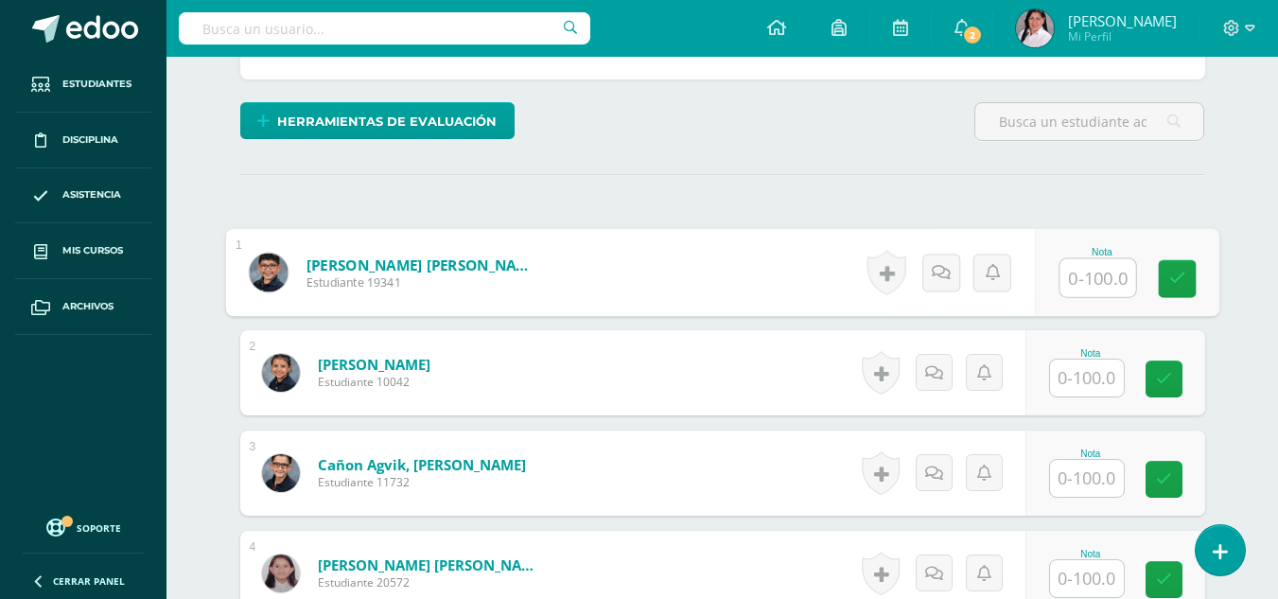
click at [1099, 281] on input "text" at bounding box center [1098, 278] width 76 height 38
type input "100"
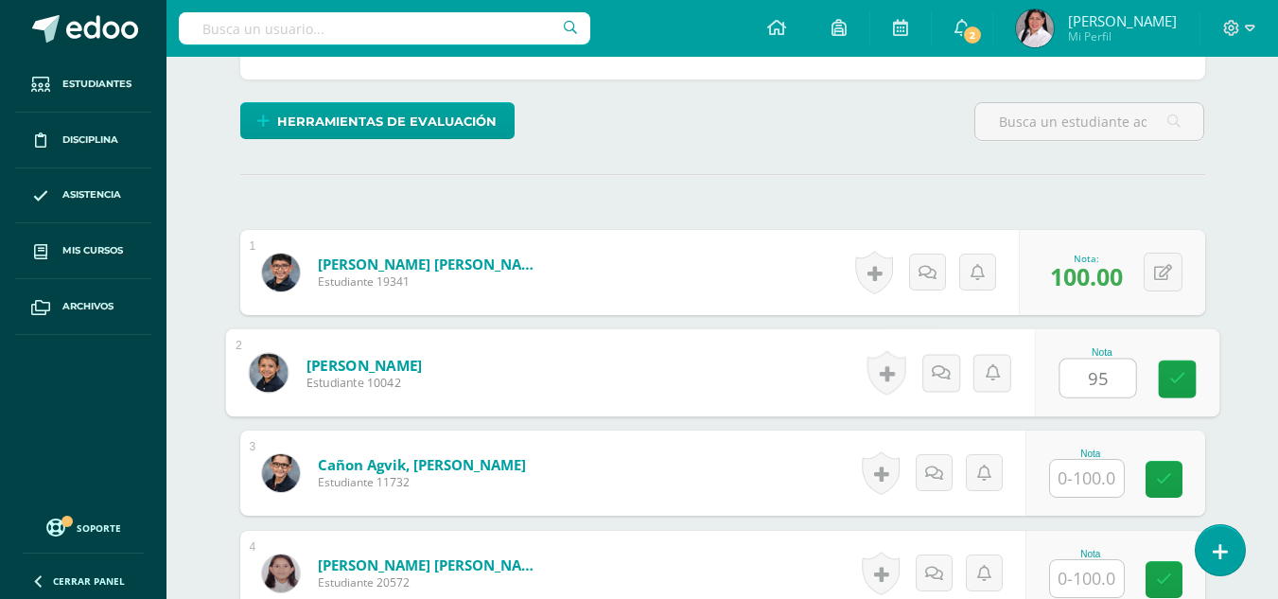
type input "95"
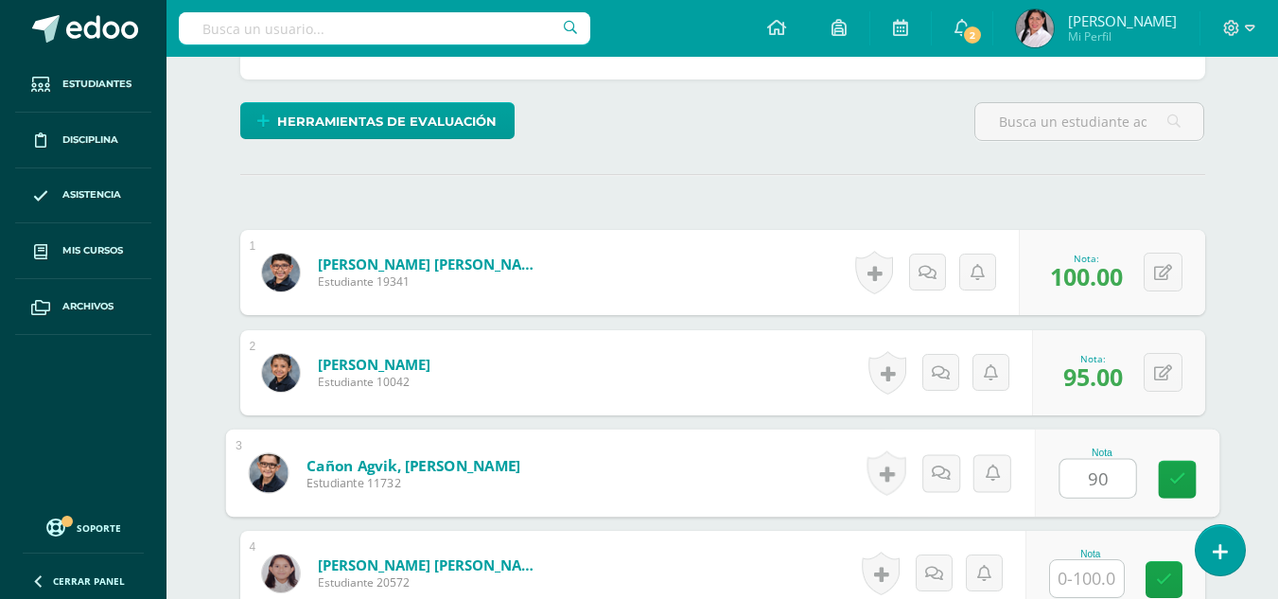
type input "90"
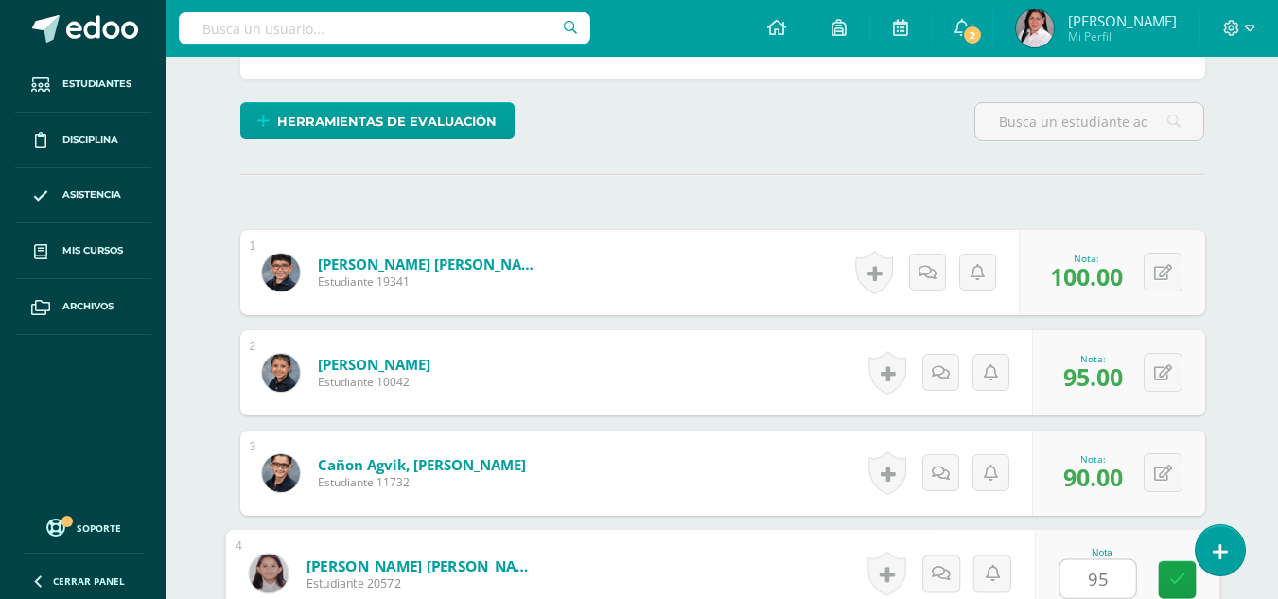
type input "95"
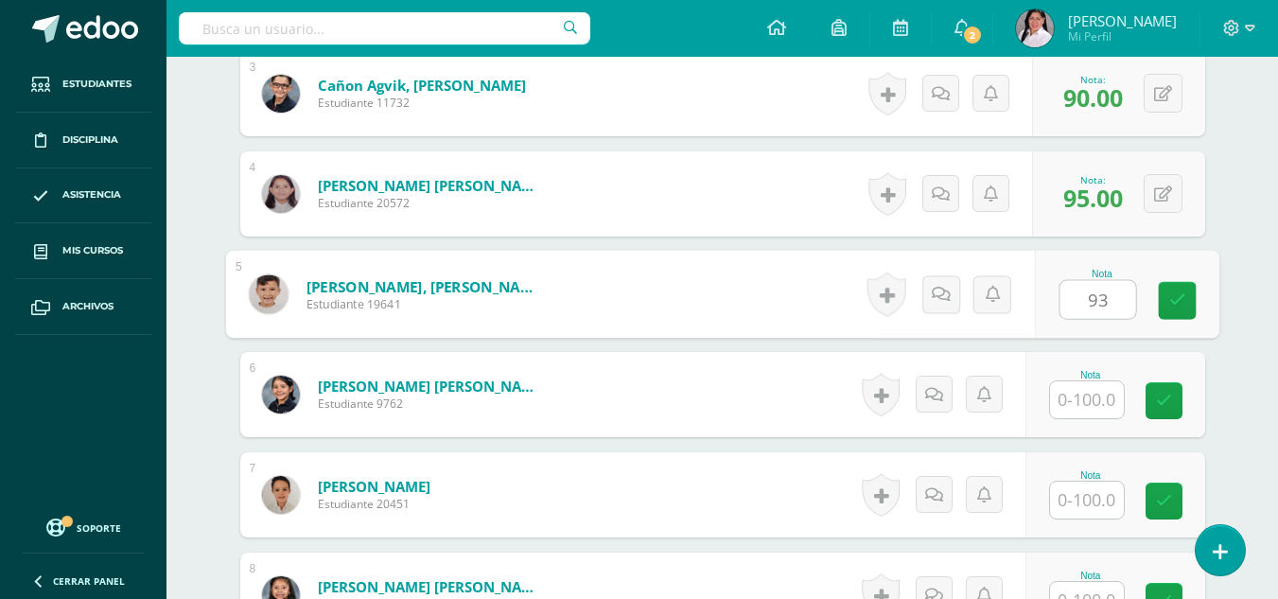
type input "93"
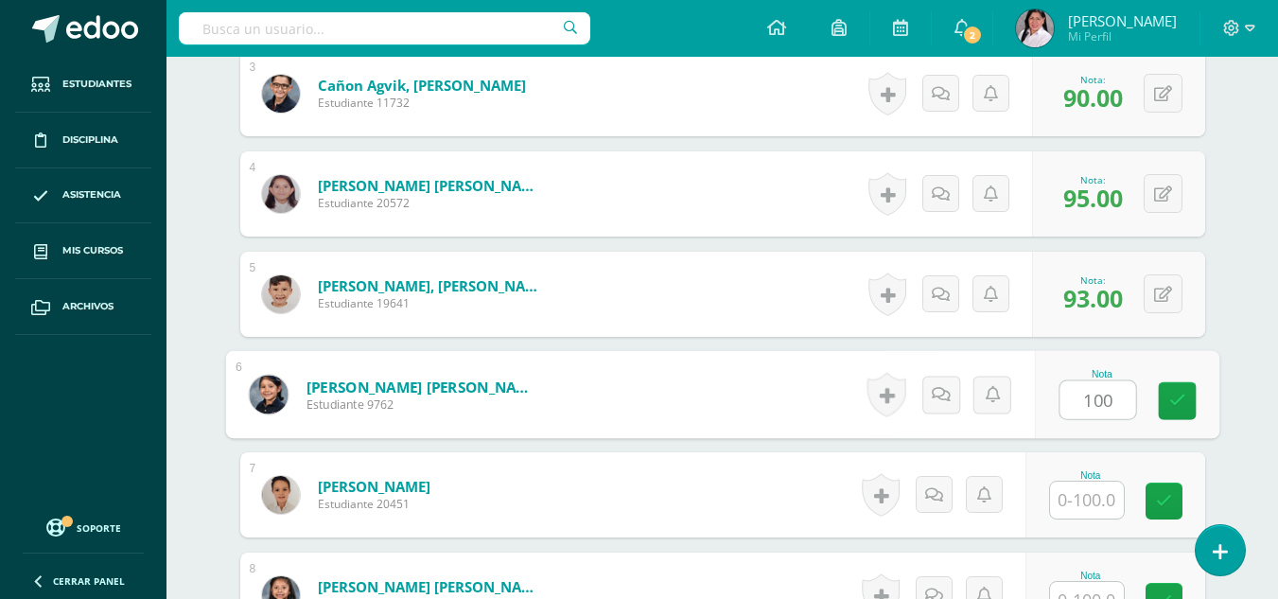
type input "100"
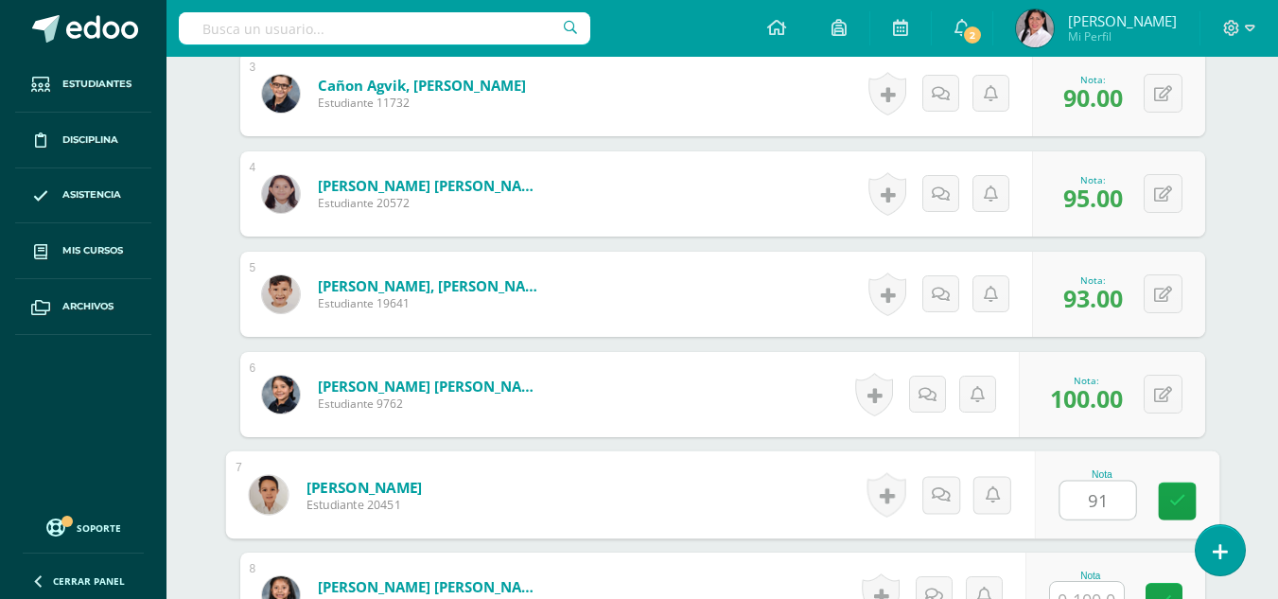
type input "91"
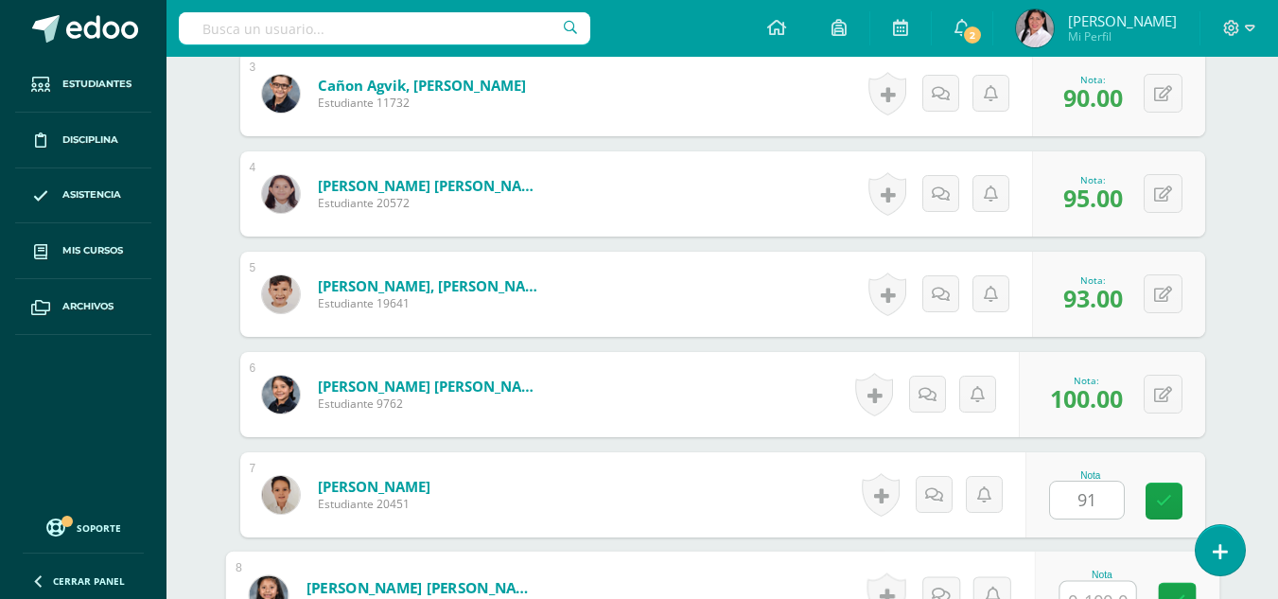
scroll to position [827, 0]
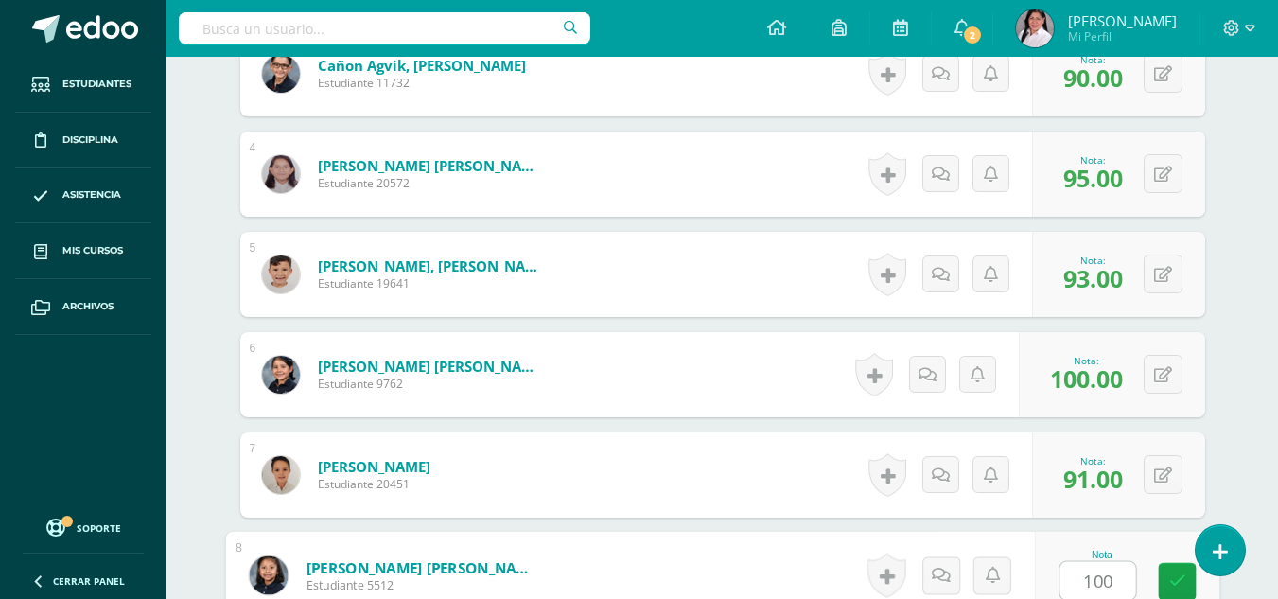
type input "100"
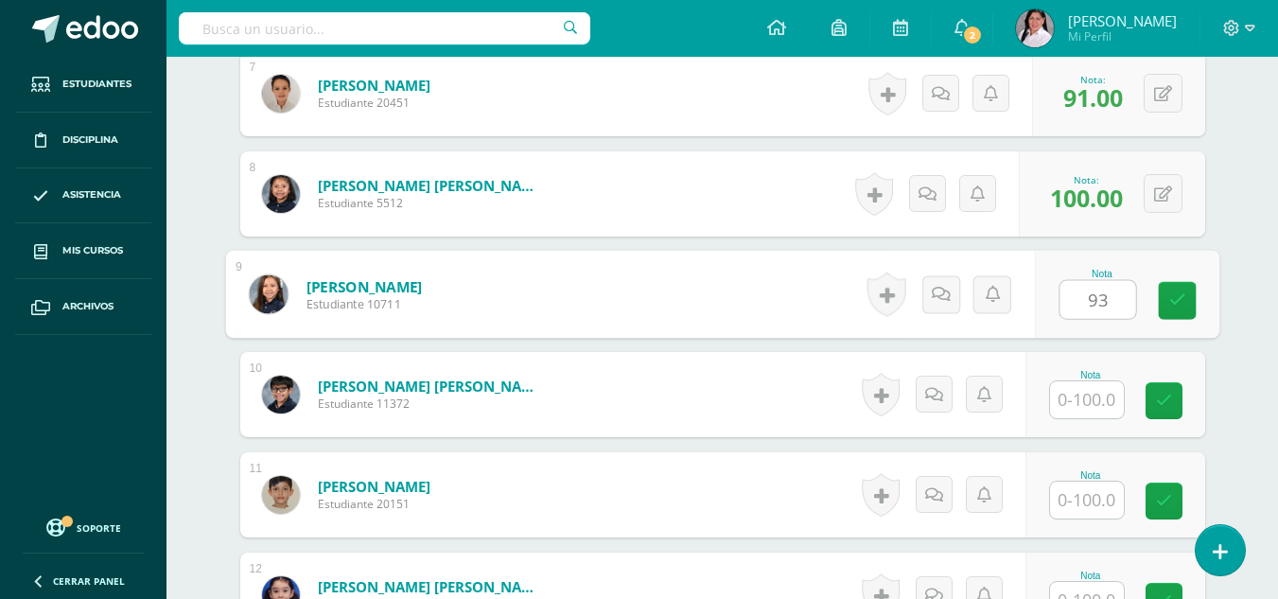
type input "93"
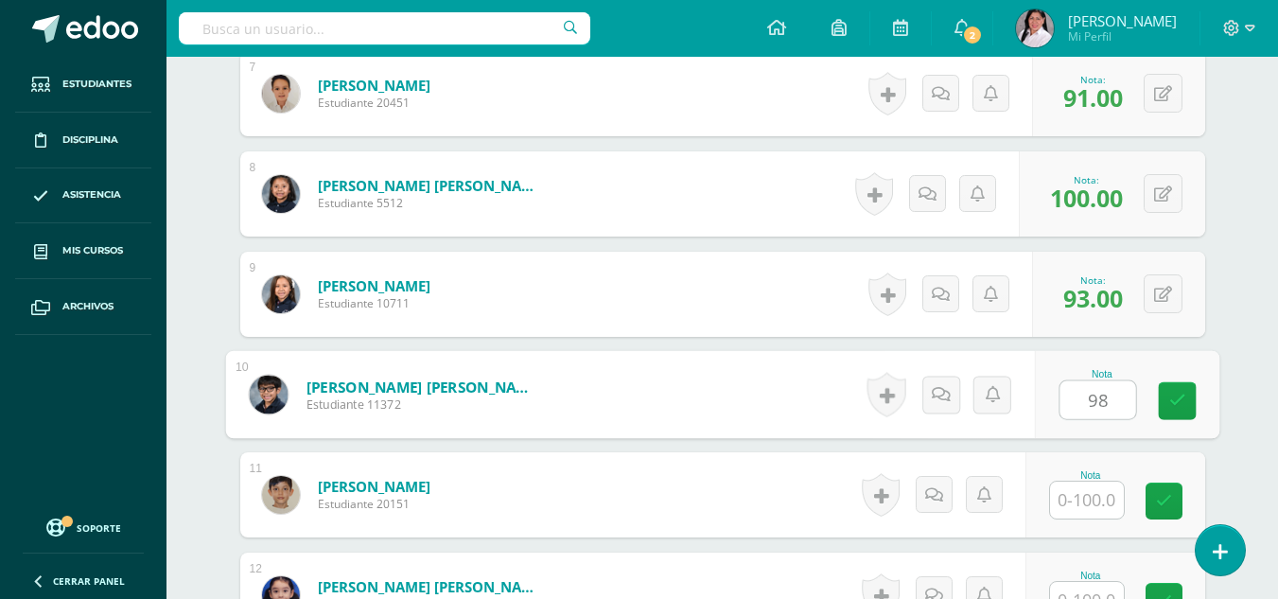
type input "98"
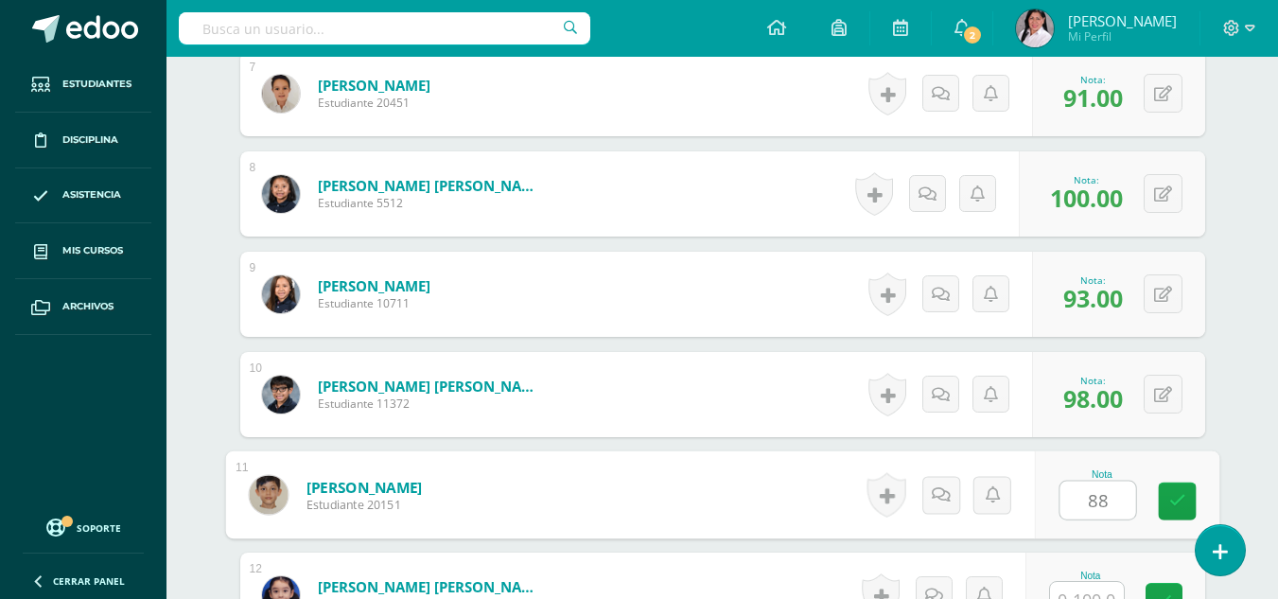
type input "88"
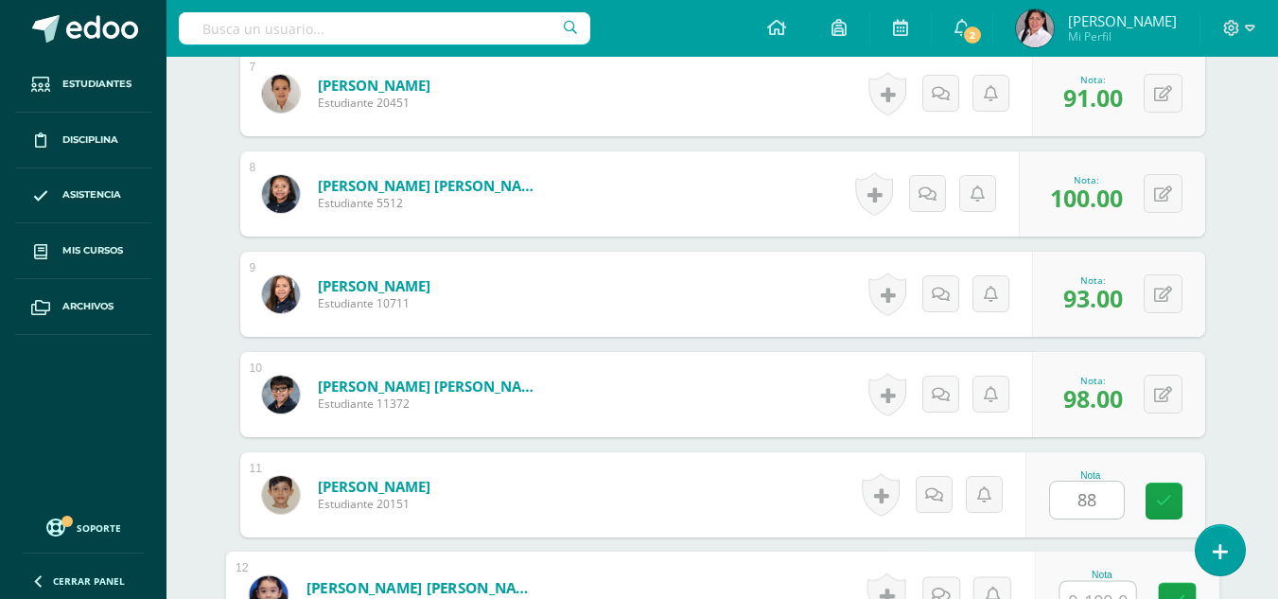
scroll to position [1228, 0]
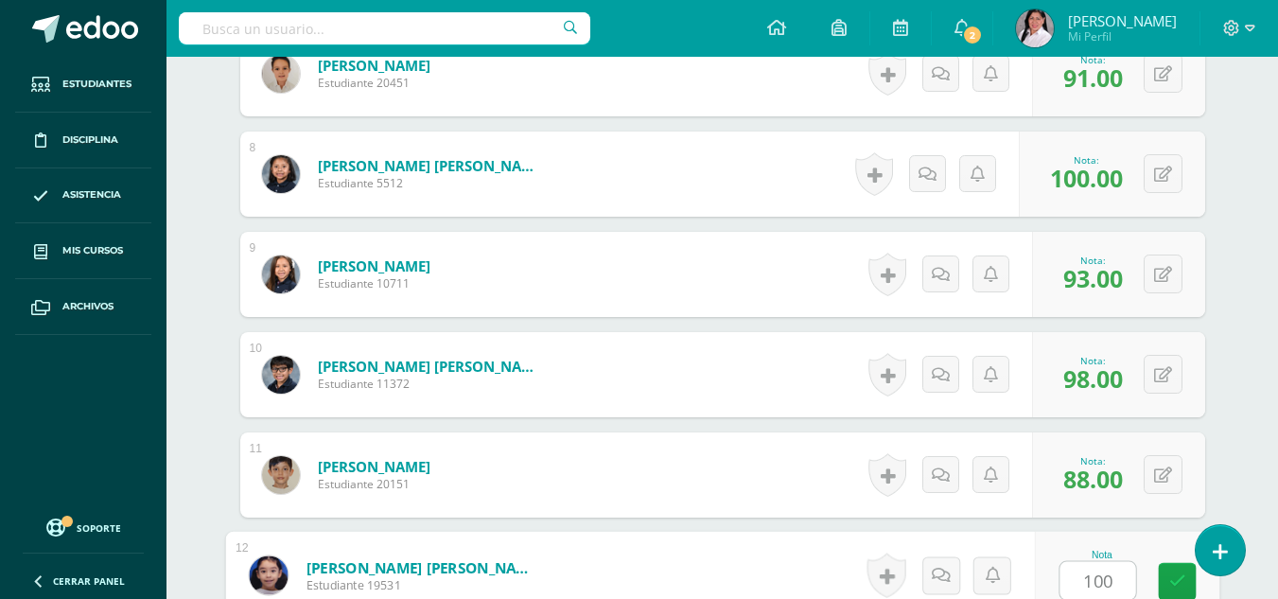
type input "100"
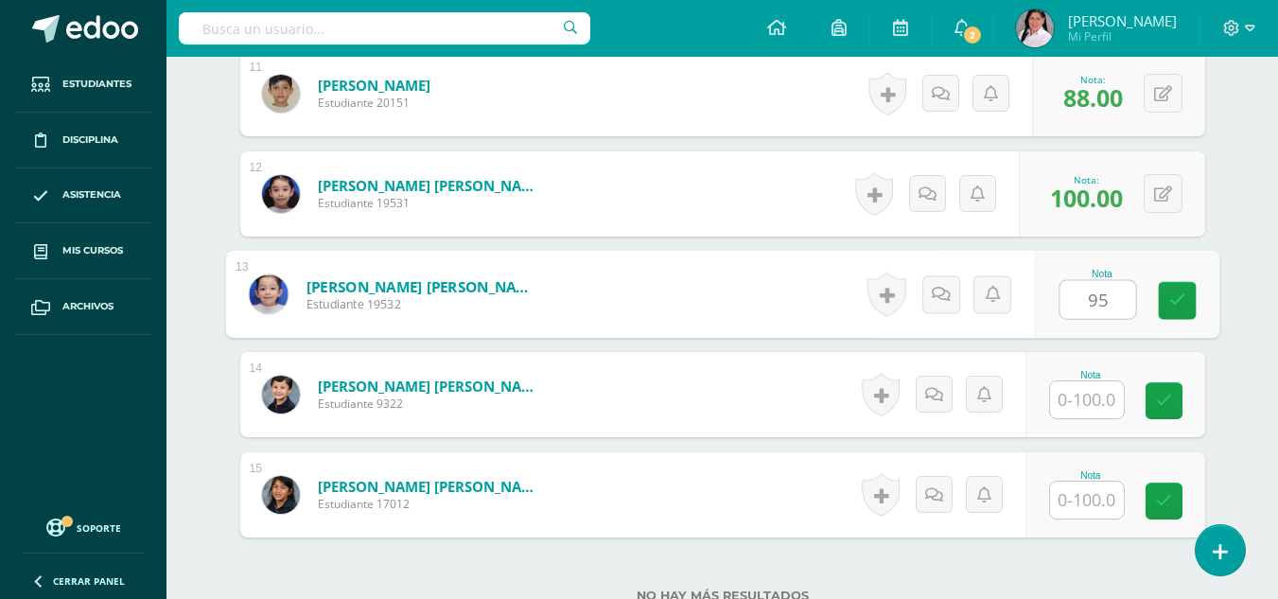
type input "95"
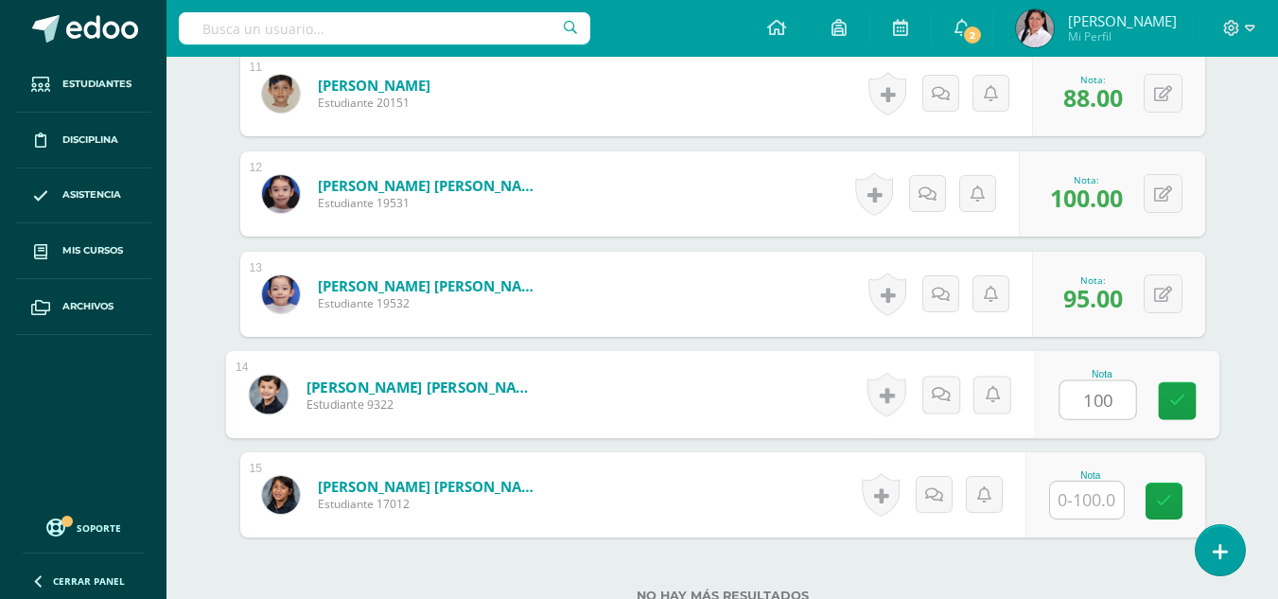
type input "100"
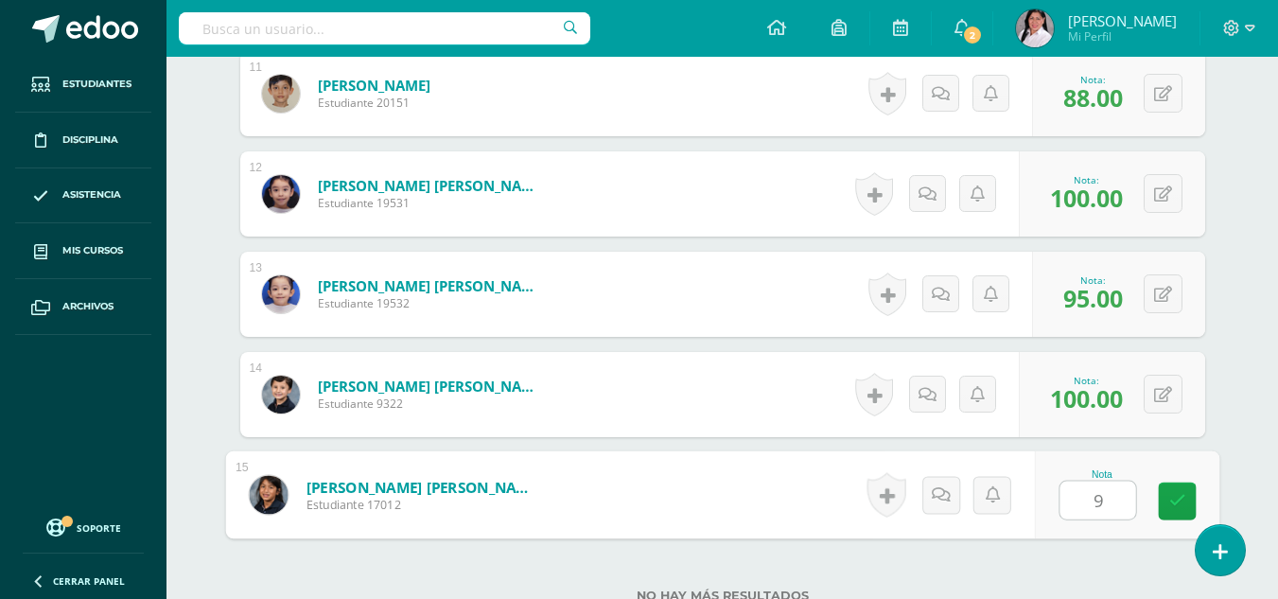
type input "95"
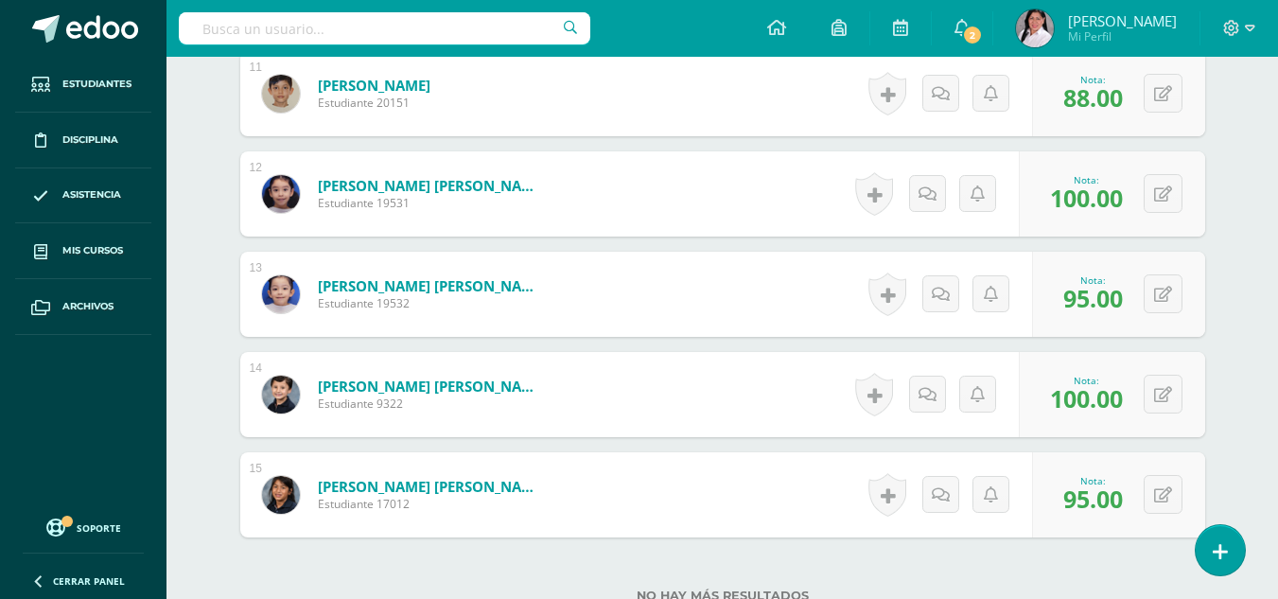
scroll to position [1765, 0]
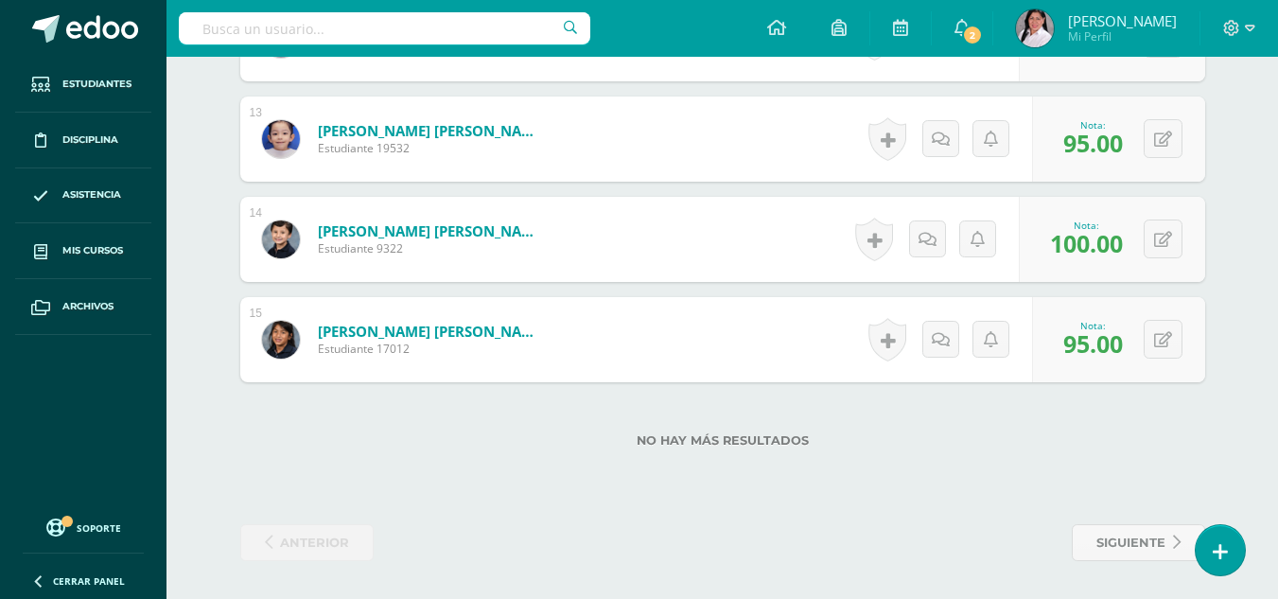
click at [1099, 281] on div "0 Logros Logros obtenidos Aún no hay logros agregados Nota: 100.00" at bounding box center [1112, 239] width 186 height 85
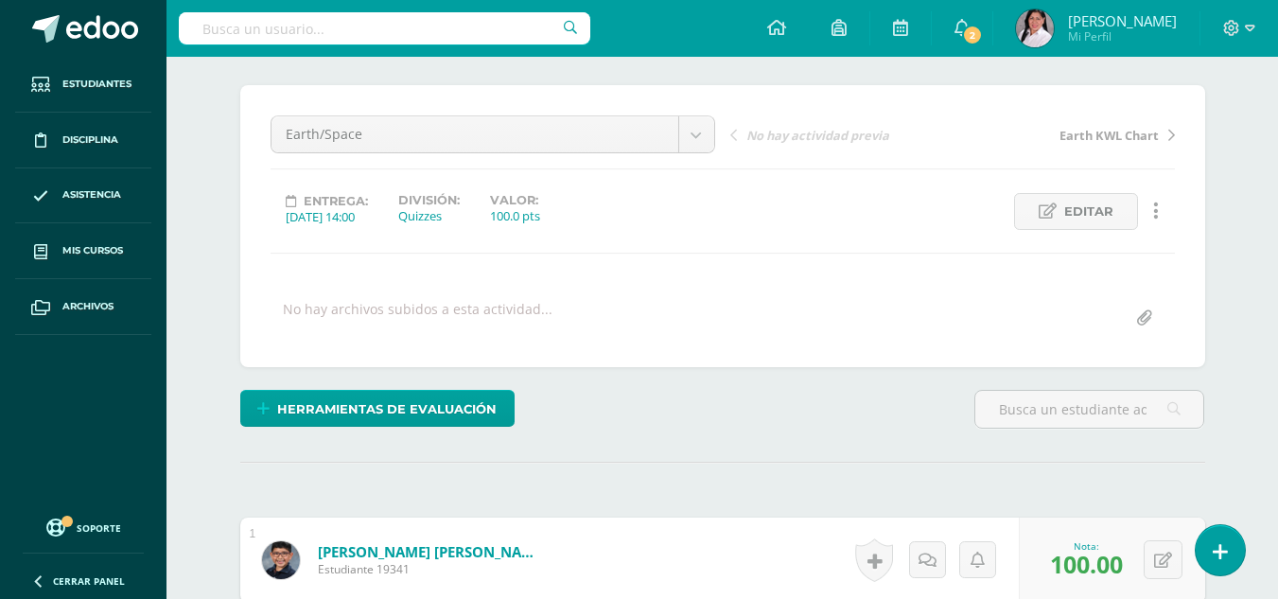
scroll to position [0, 0]
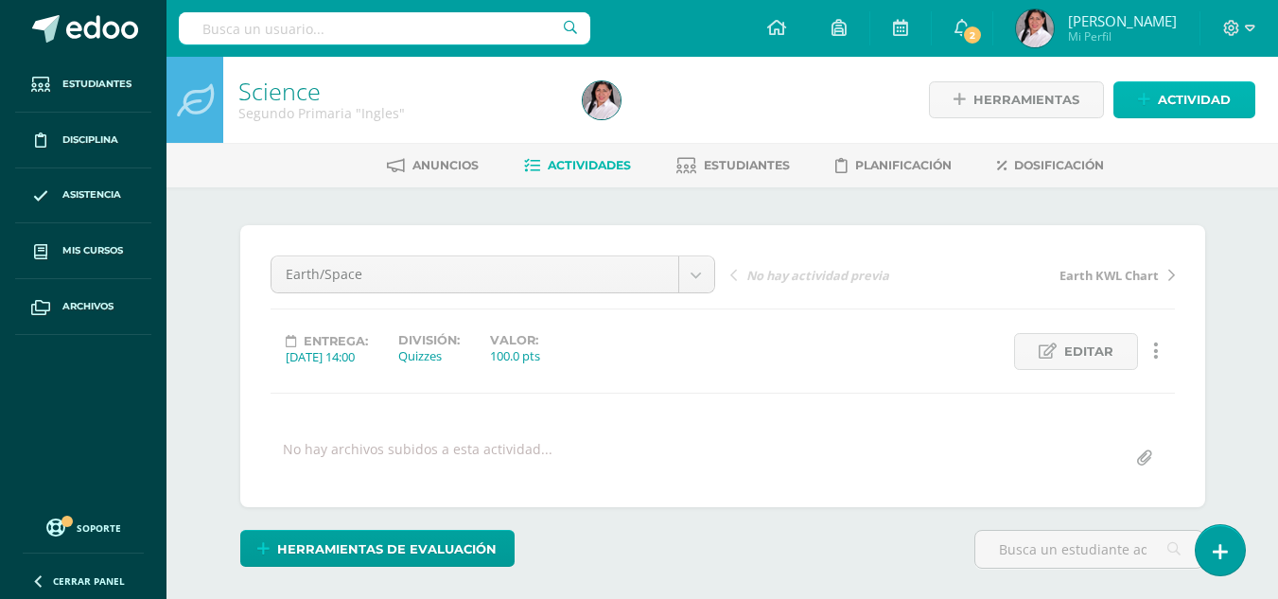
click at [1201, 97] on span "Actividad" at bounding box center [1194, 99] width 73 height 35
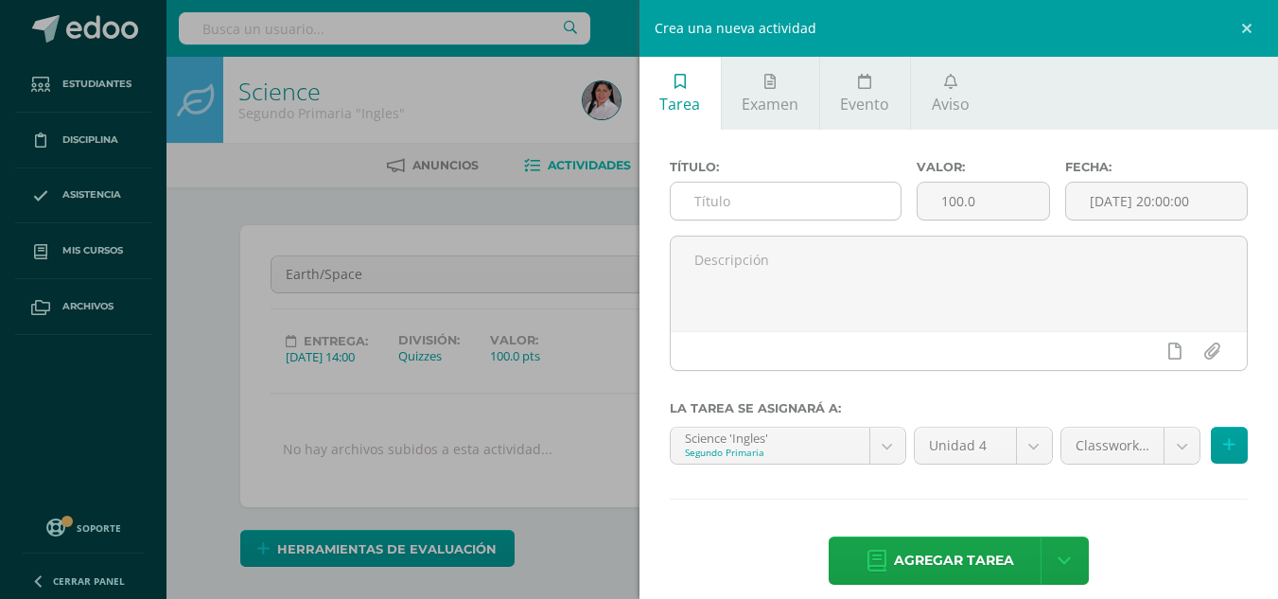
click at [737, 203] on input "text" at bounding box center [786, 201] width 230 height 37
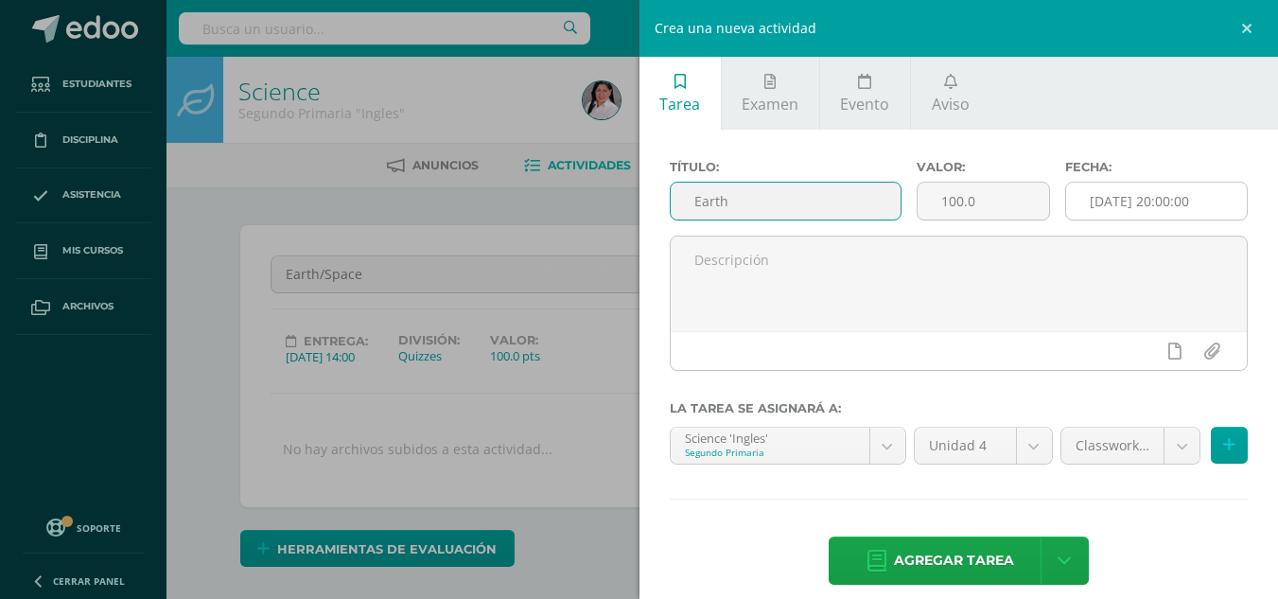
type input "Earth"
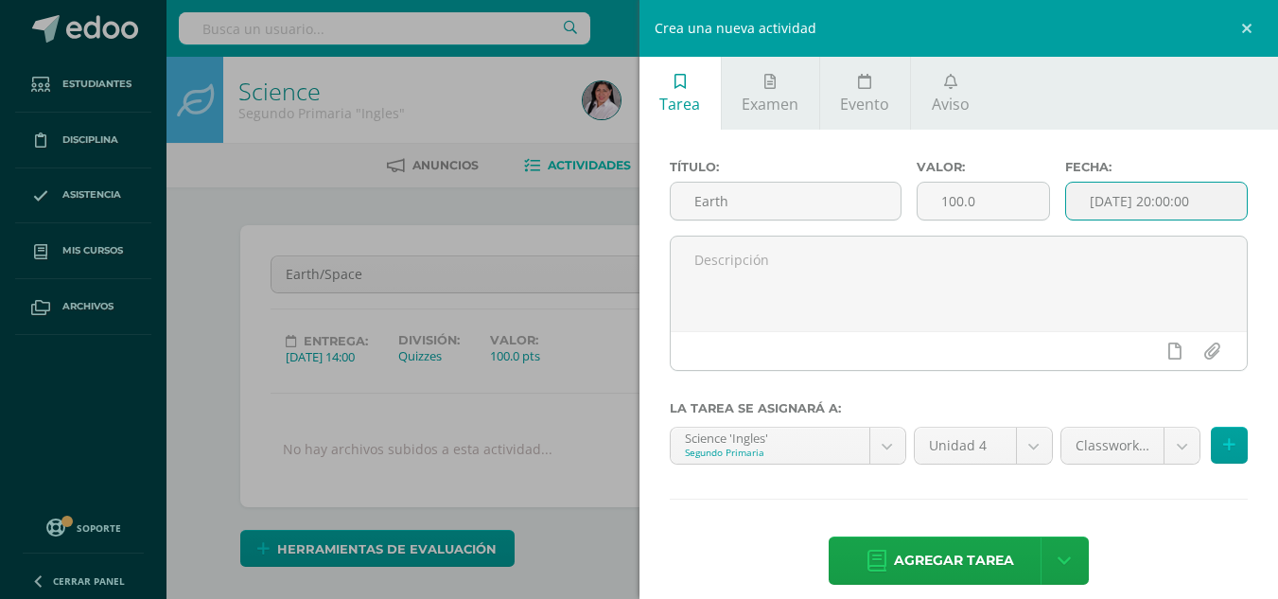
click at [1088, 194] on input "[DATE] 20:00:00" at bounding box center [1156, 201] width 181 height 37
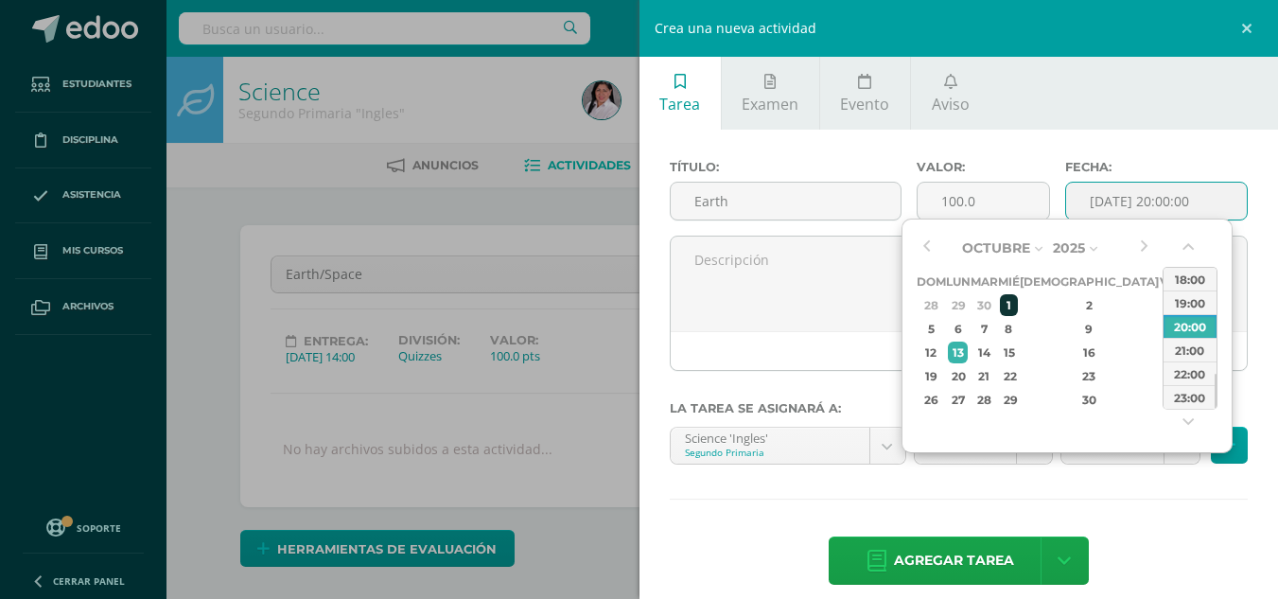
click at [1017, 302] on div "1" at bounding box center [1008, 305] width 17 height 22
click at [1187, 241] on button "button" at bounding box center [1190, 251] width 19 height 28
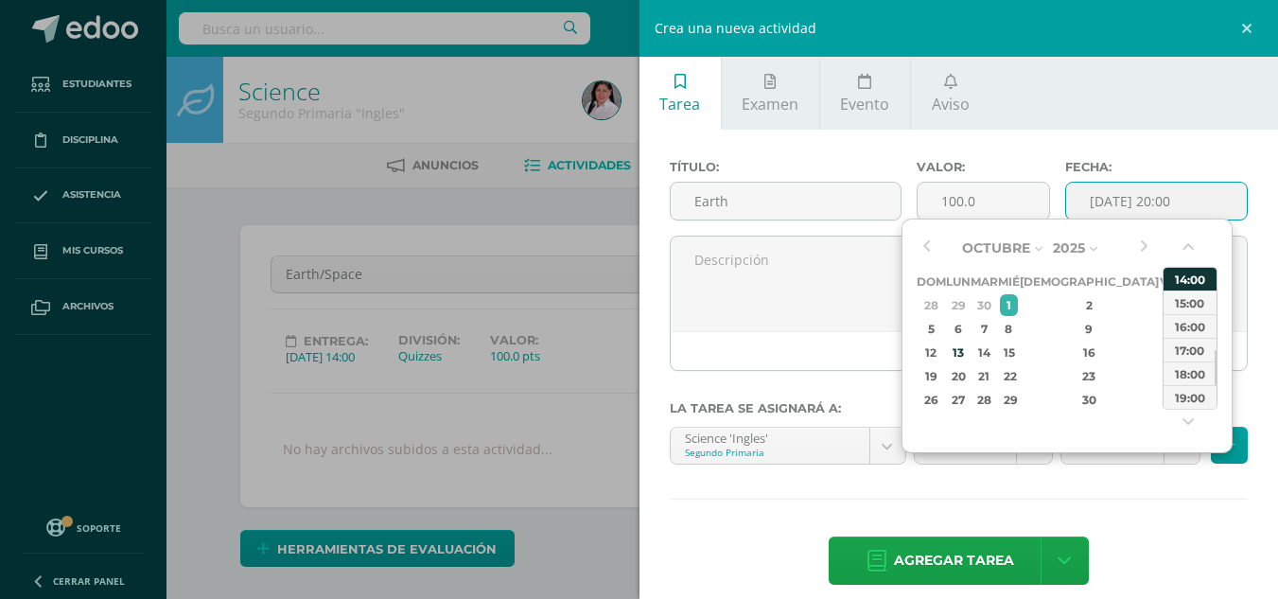
click at [1186, 281] on div "14:00" at bounding box center [1190, 279] width 53 height 24
type input "2025-10-01 14:00"
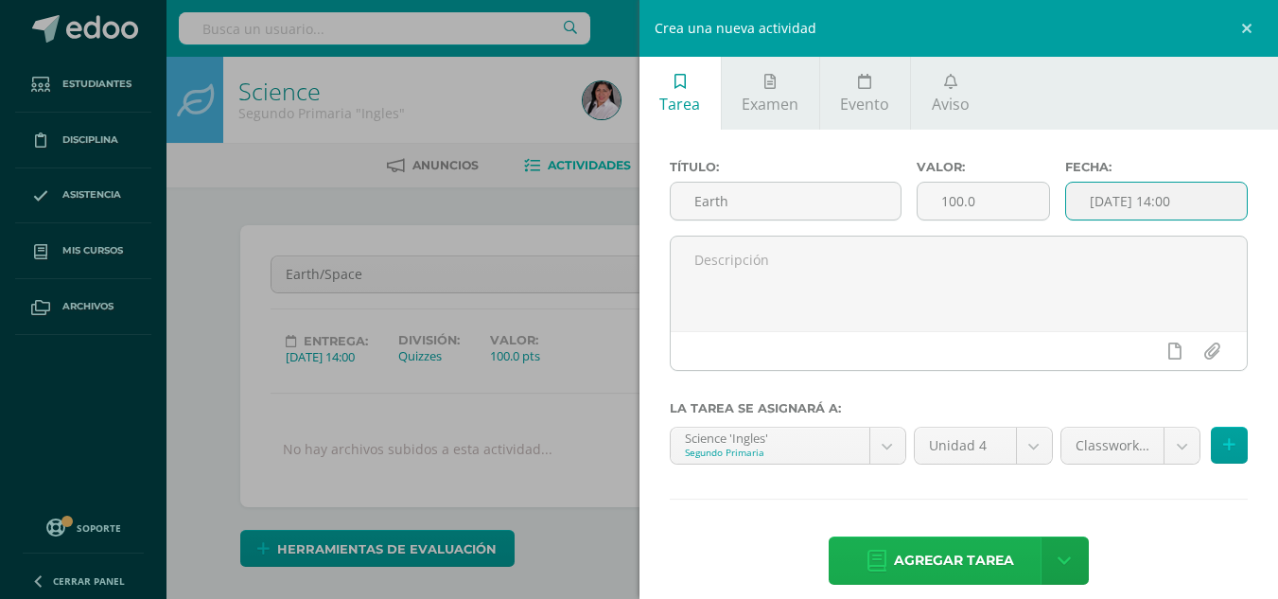
click at [966, 551] on span "Agregar tarea" at bounding box center [954, 560] width 120 height 46
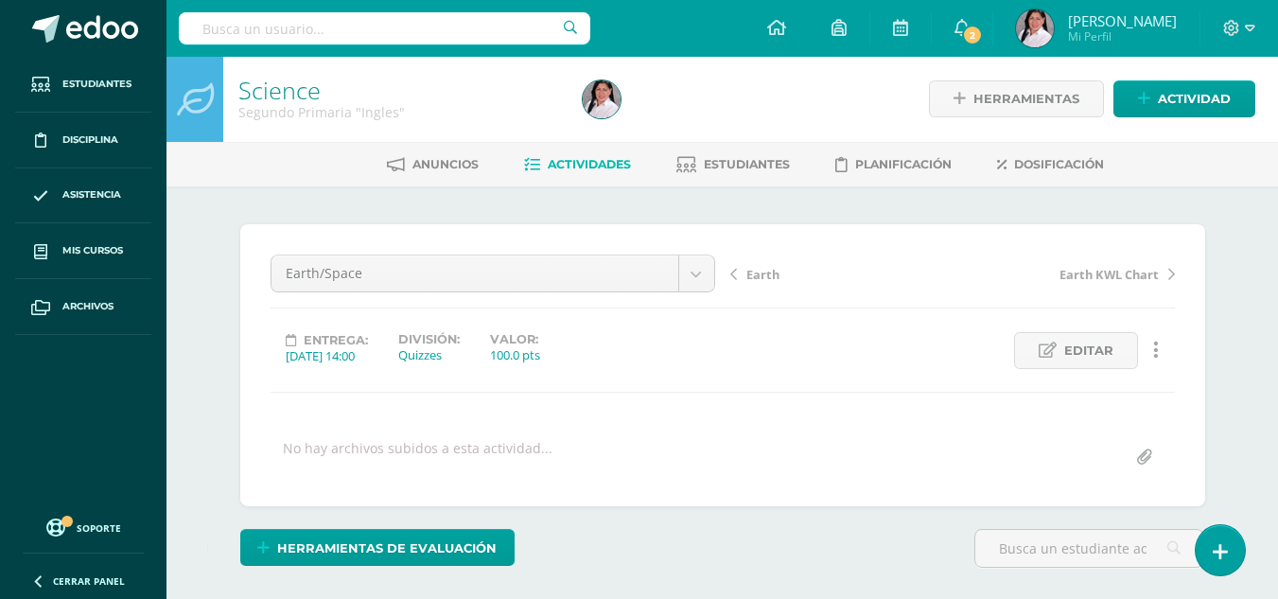
scroll to position [2, 0]
